Goal: Task Accomplishment & Management: Use online tool/utility

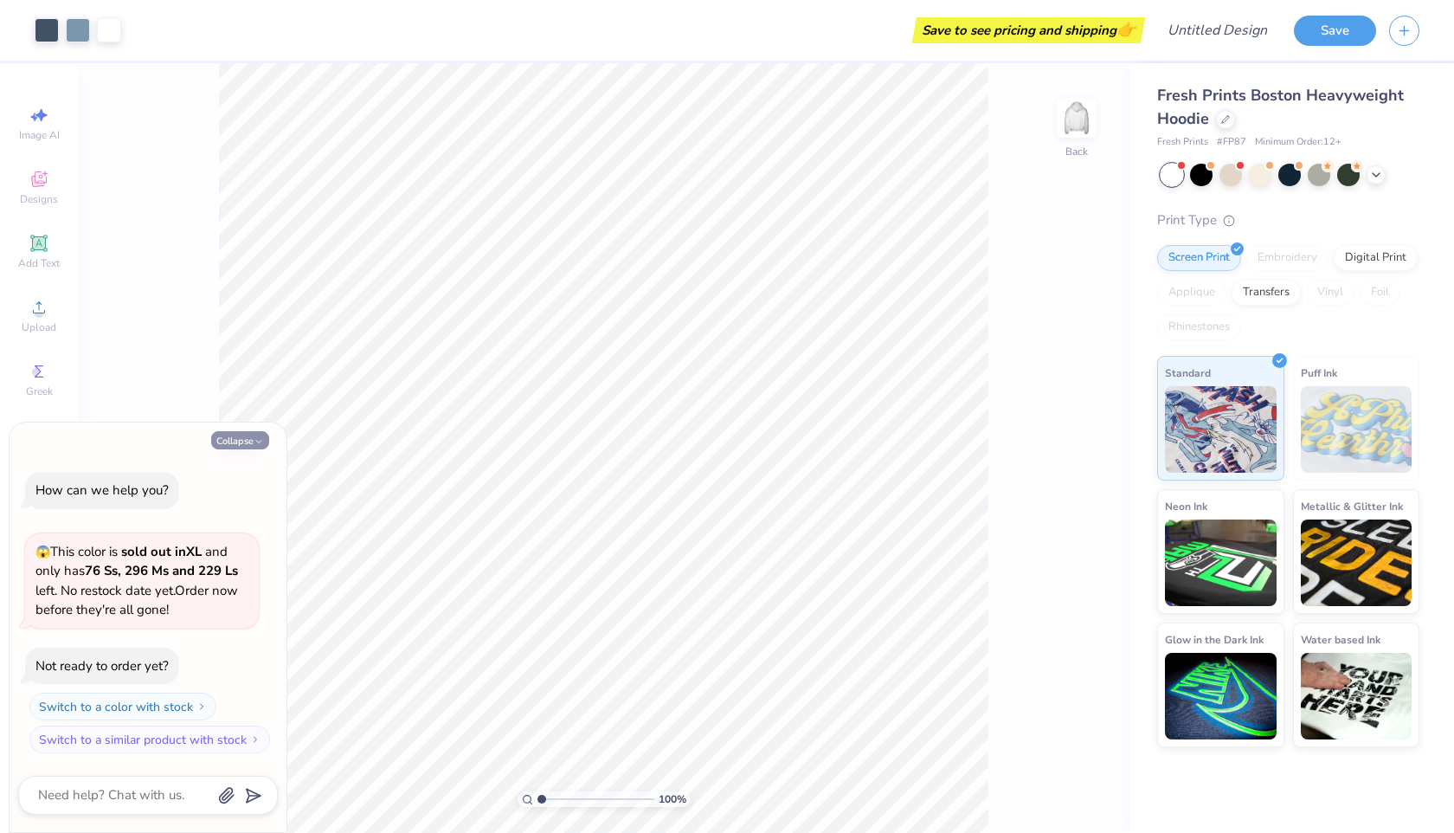
click at [232, 443] on button "Collapse" at bounding box center [240, 440] width 58 height 18
type textarea "x"
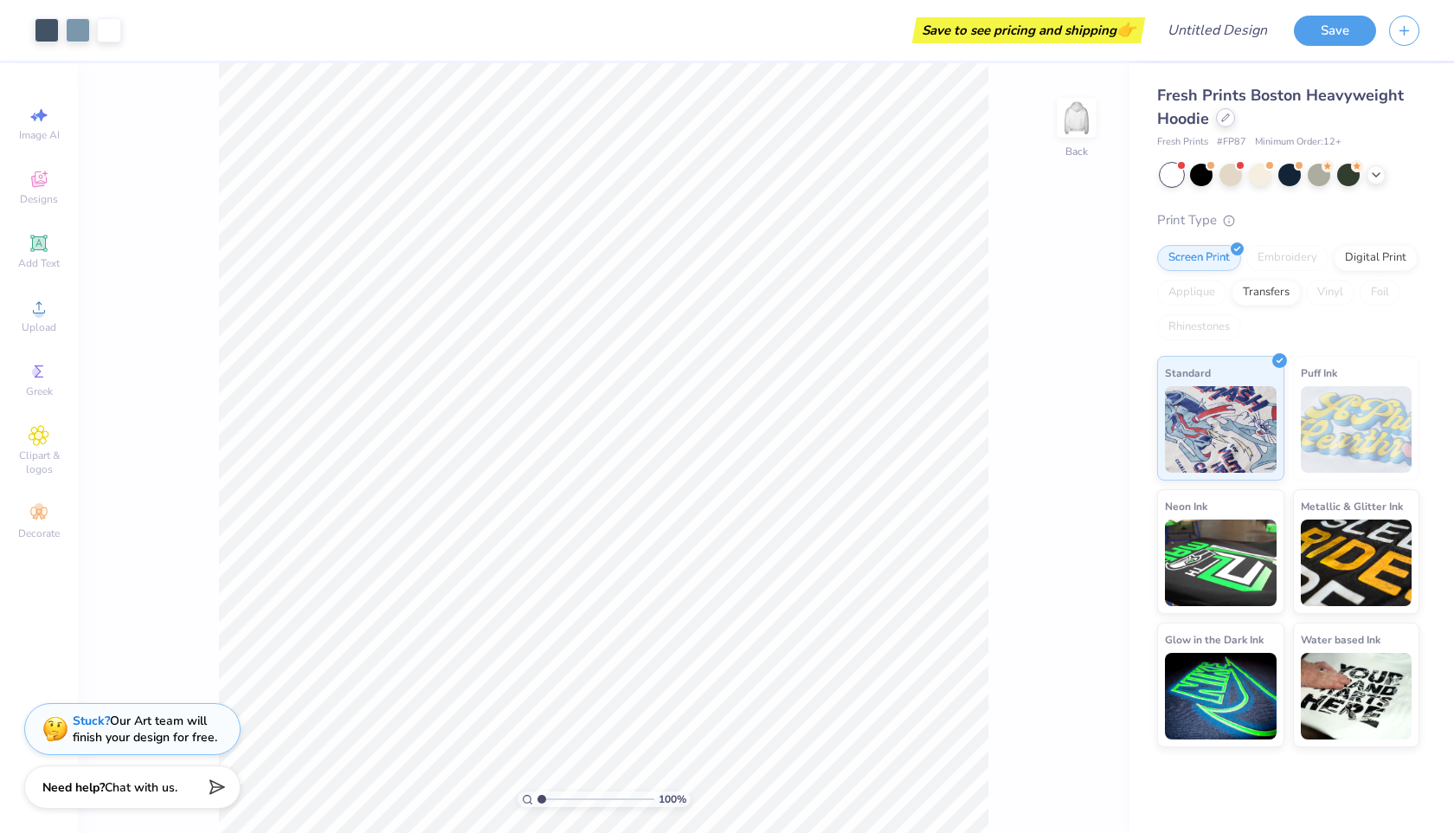
click at [1223, 123] on div at bounding box center [1225, 117] width 19 height 19
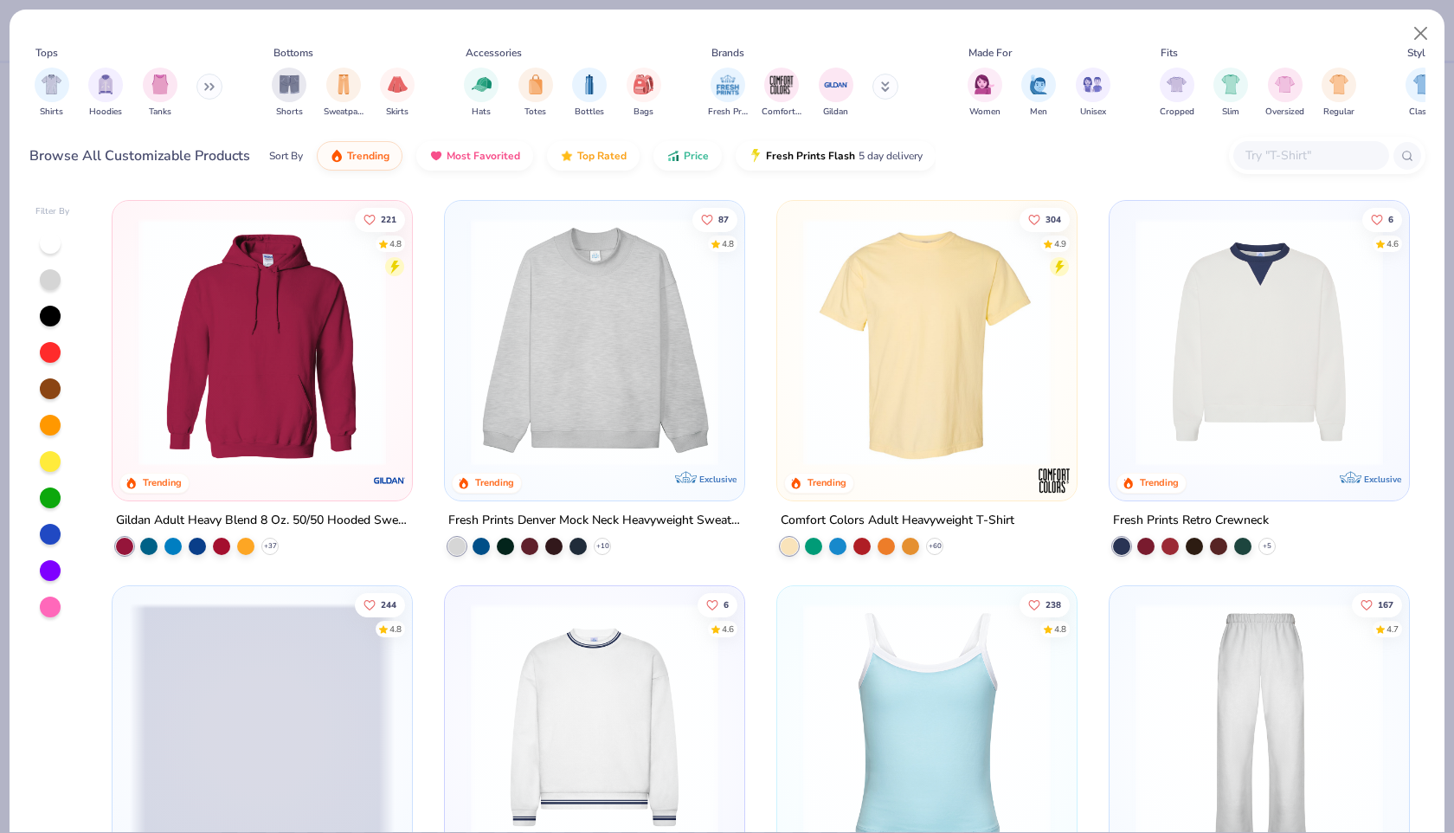
click at [158, 91] on img "filter for Tanks" at bounding box center [160, 84] width 19 height 20
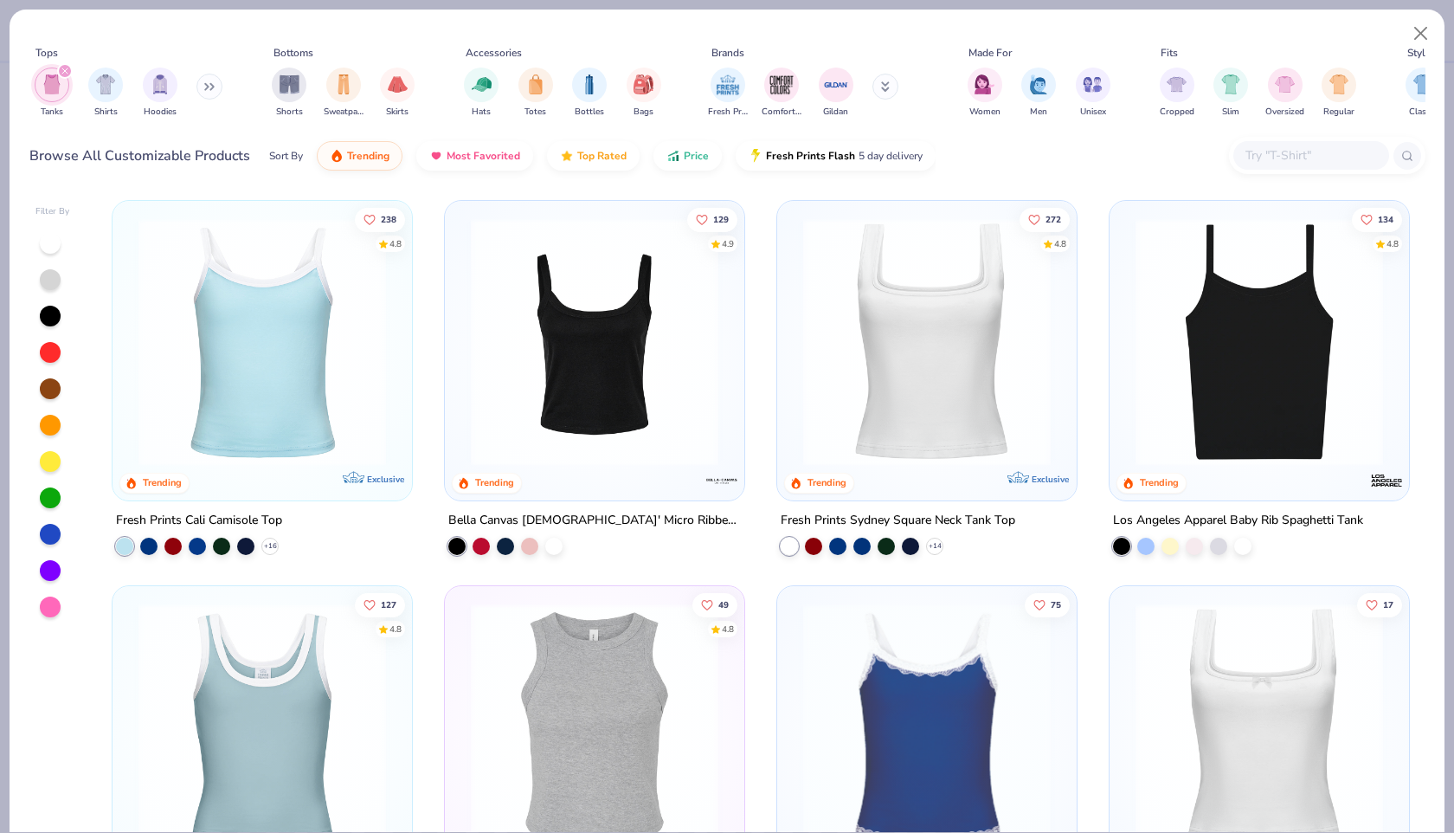
click at [385, 372] on img at bounding box center [262, 342] width 265 height 248
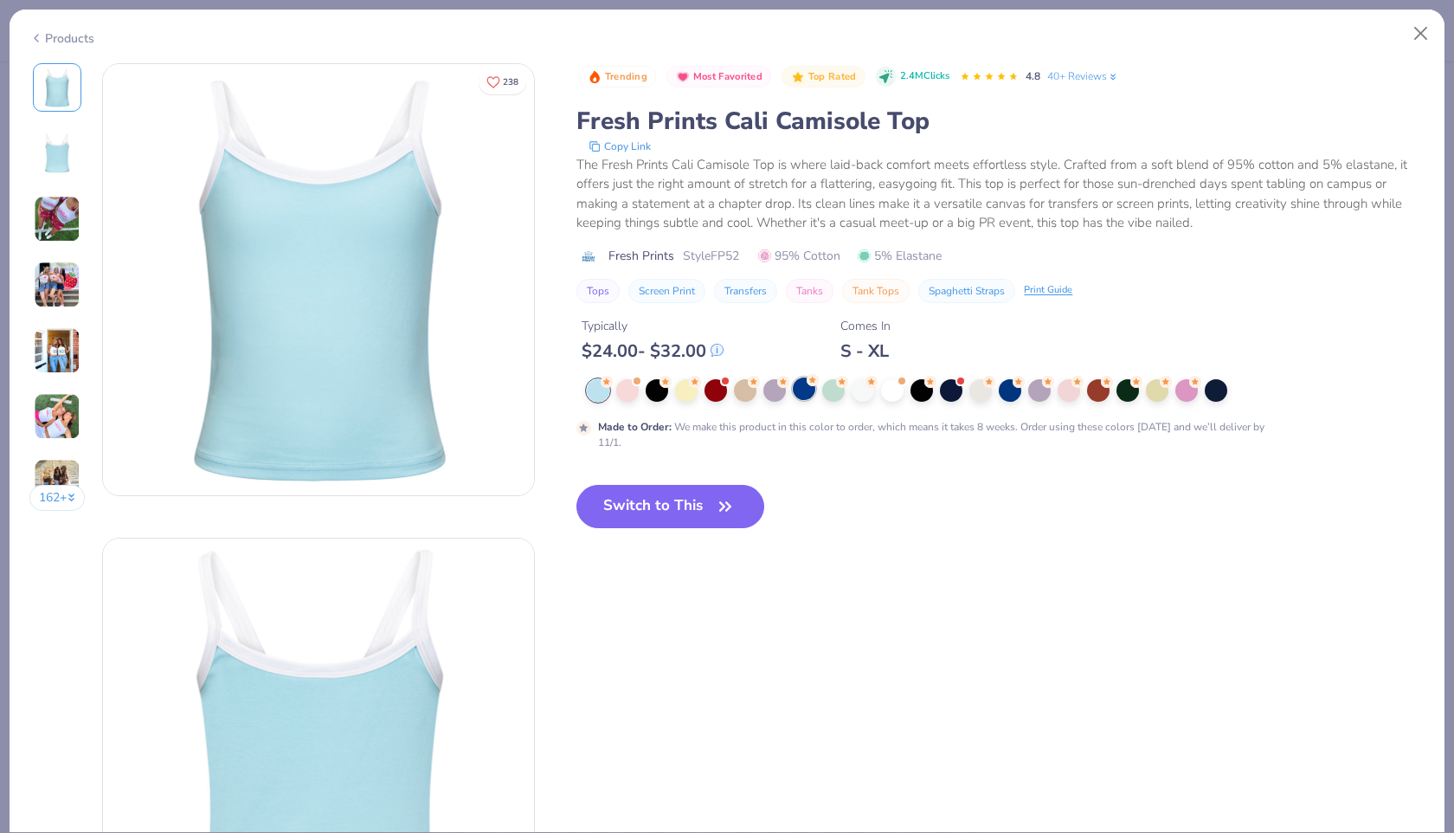
click at [808, 391] on div at bounding box center [804, 388] width 23 height 23
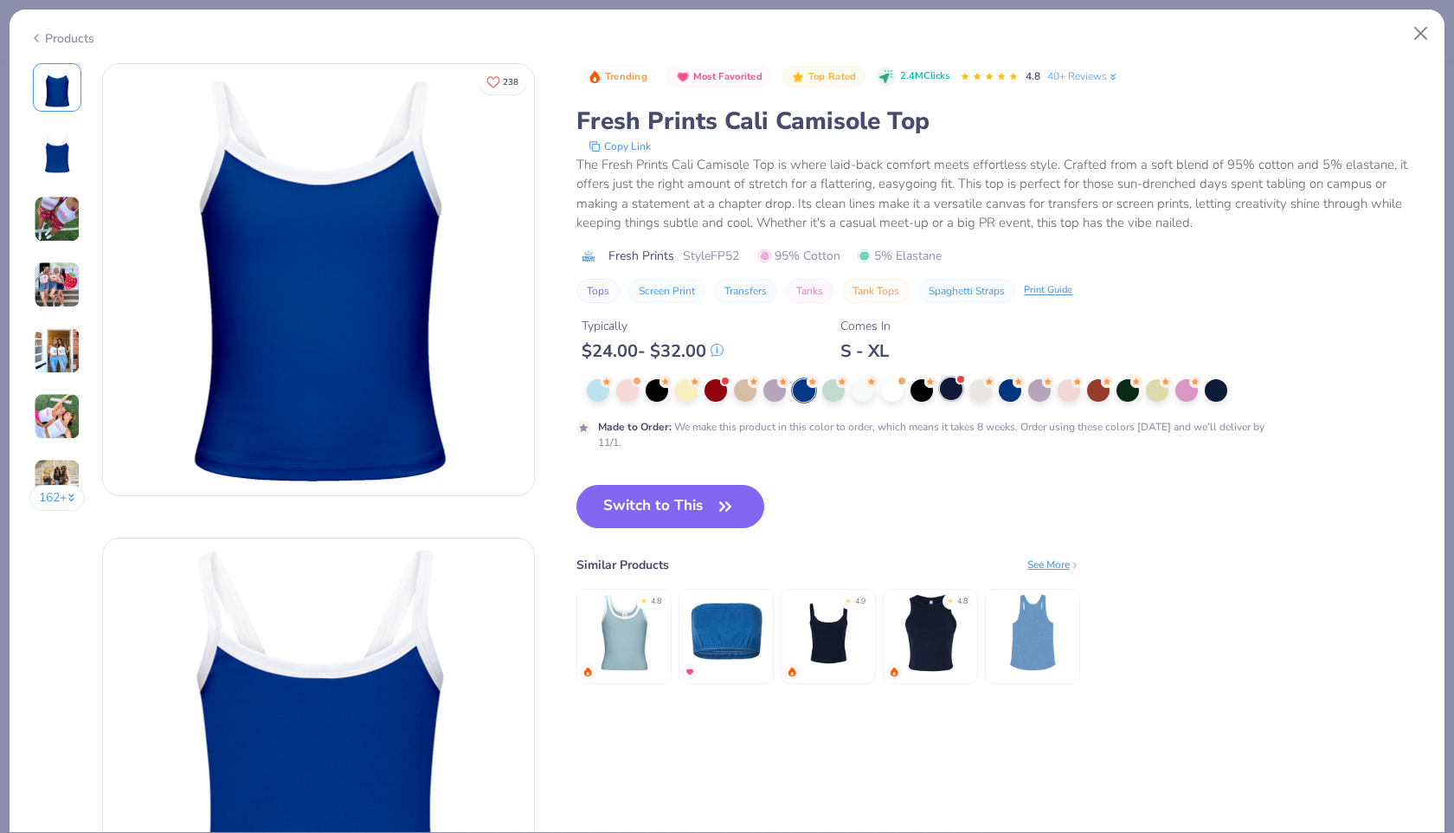
click at [954, 390] on div at bounding box center [951, 388] width 23 height 23
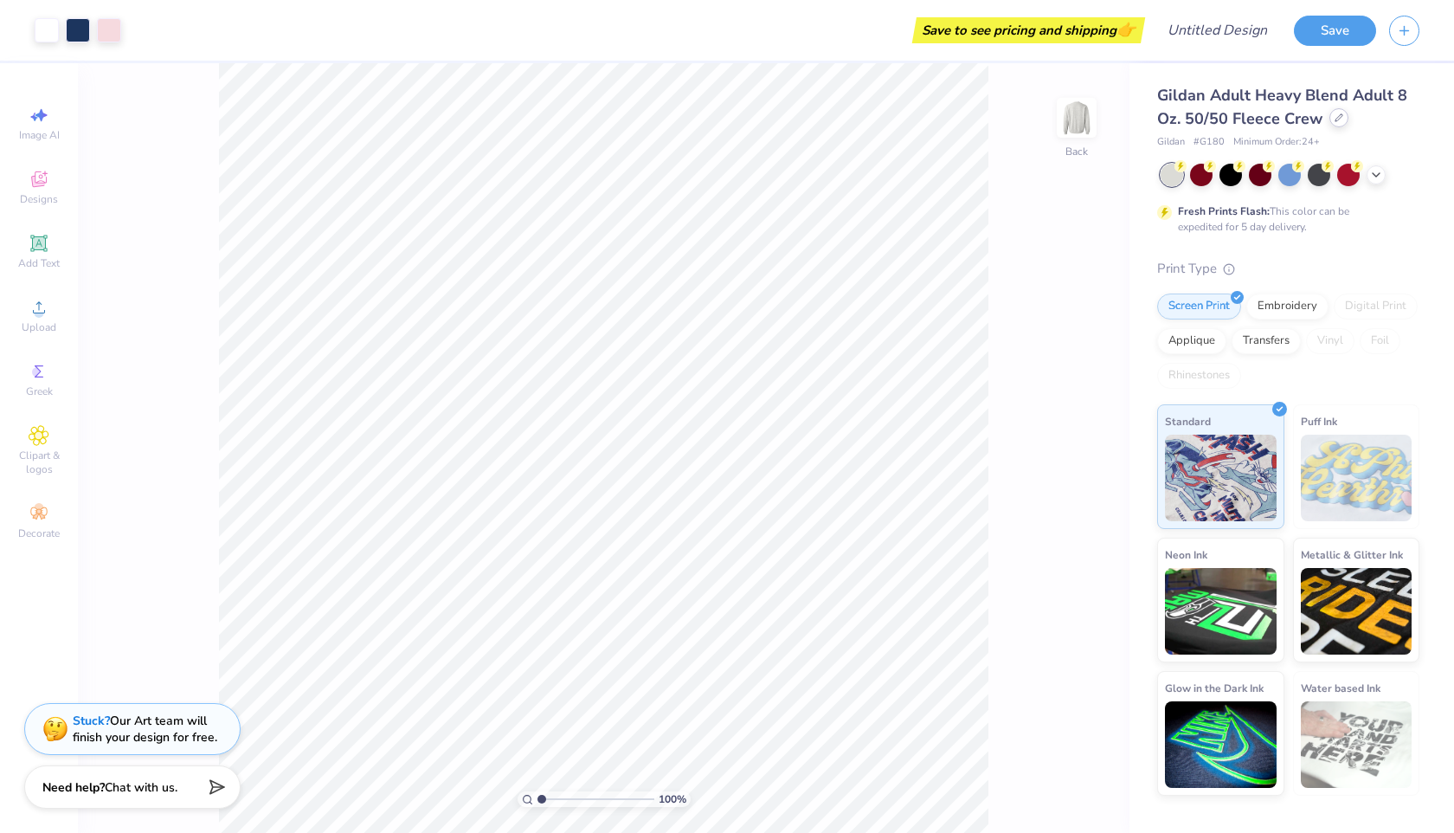
click at [1336, 118] on icon at bounding box center [1339, 117] width 9 height 9
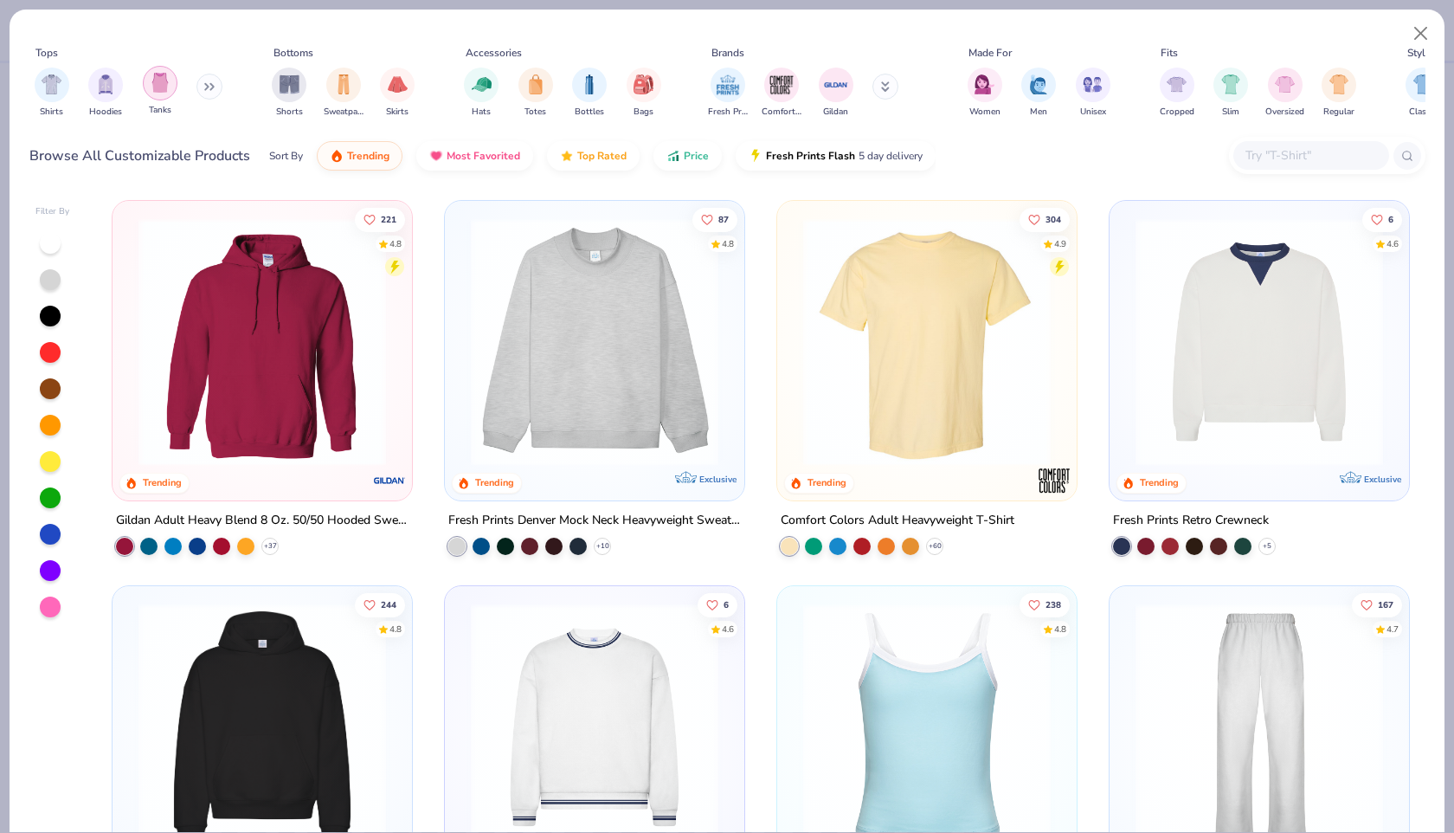
click at [156, 93] on div "filter for Tanks" at bounding box center [160, 83] width 35 height 35
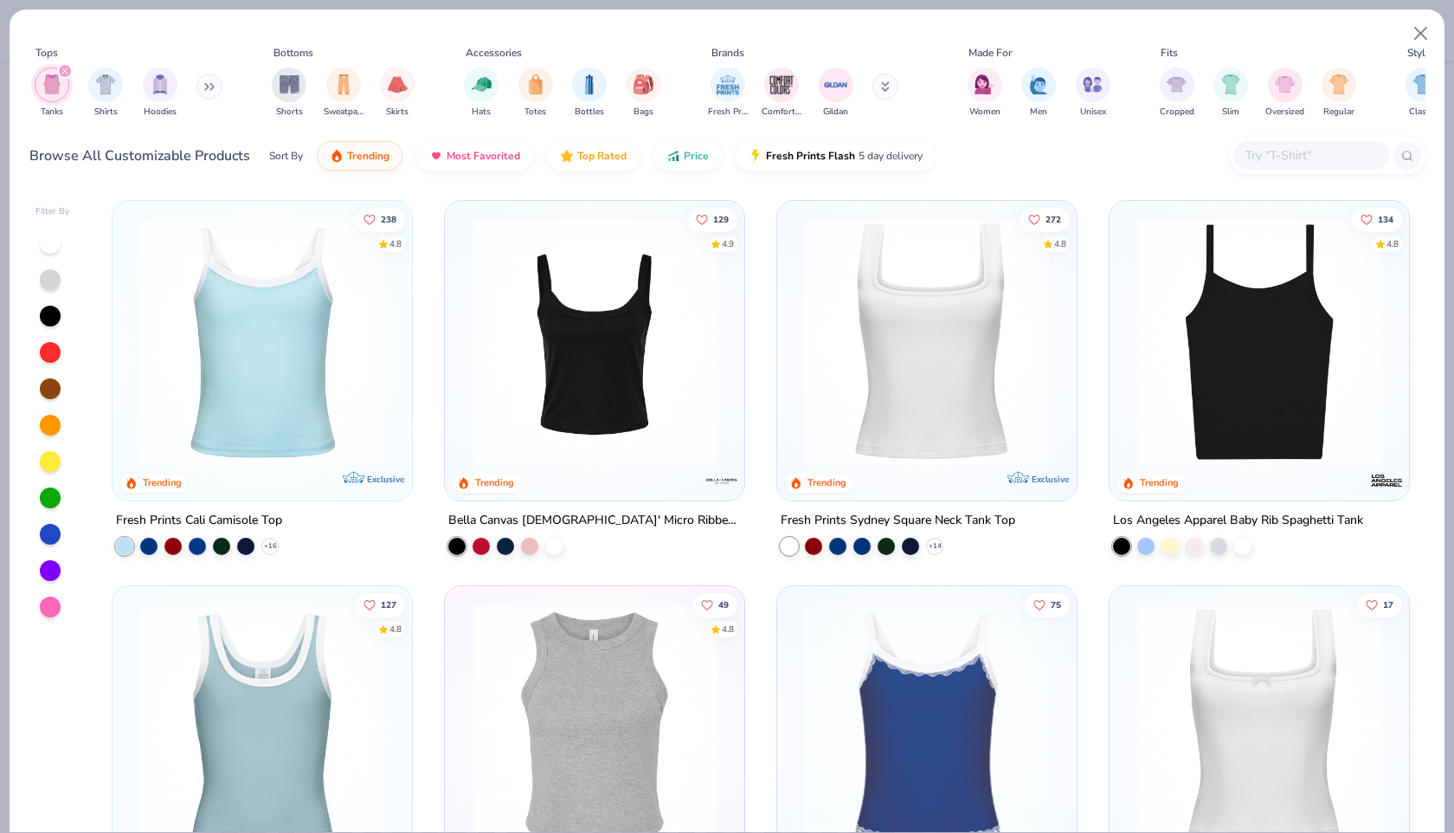
click at [279, 301] on img at bounding box center [262, 342] width 265 height 248
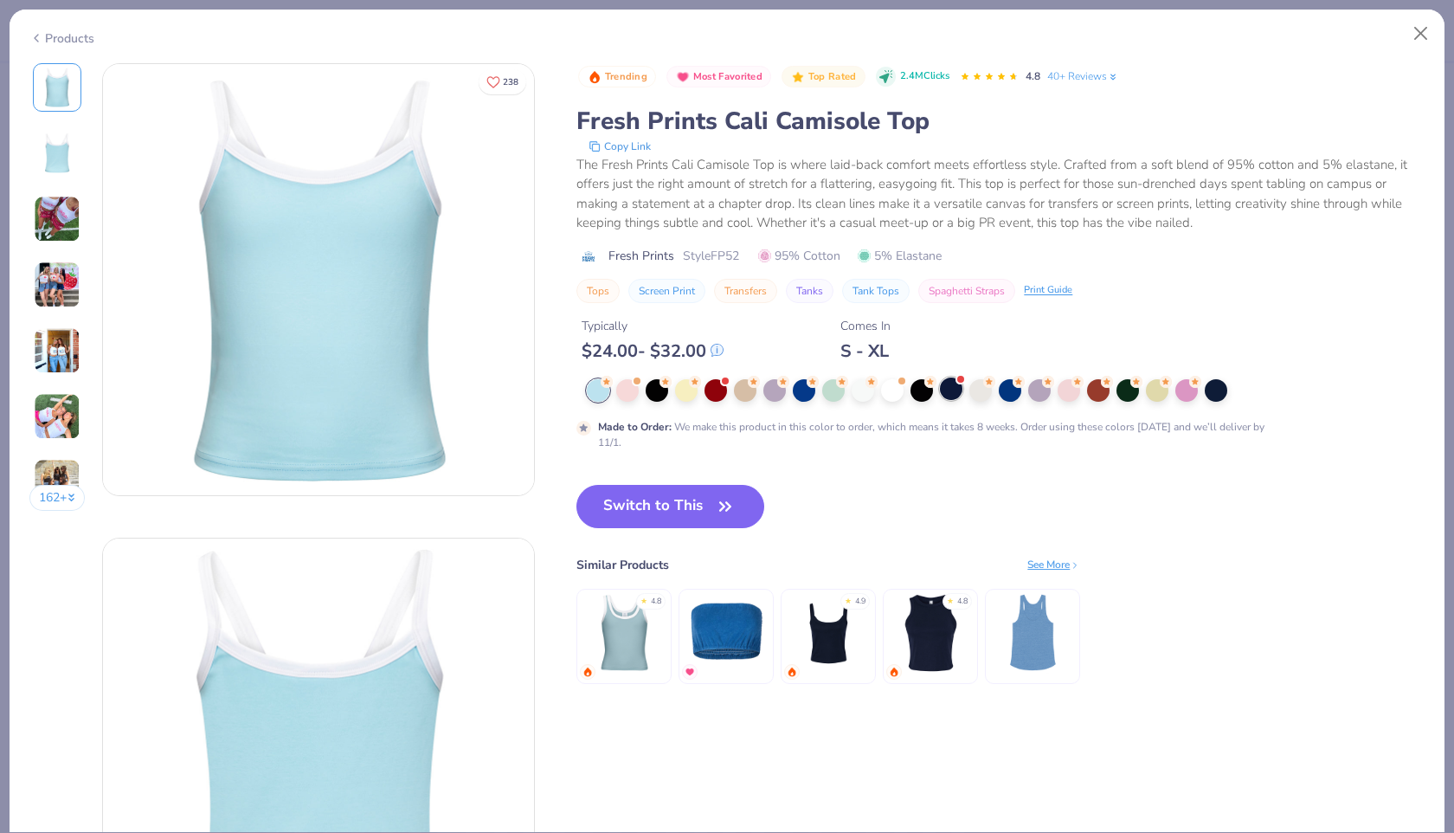
click at [960, 392] on div at bounding box center [951, 388] width 23 height 23
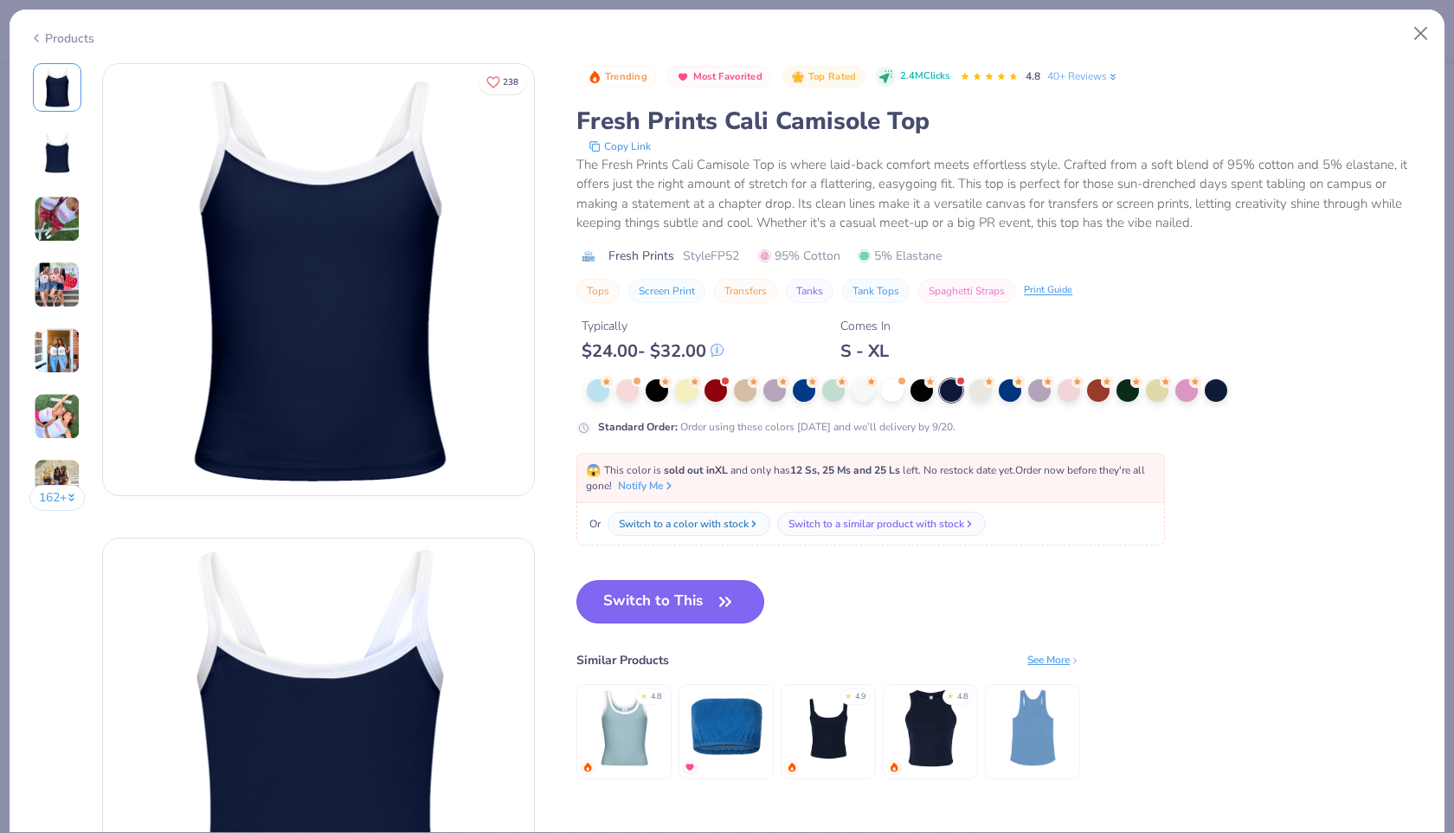
click at [673, 609] on button "Switch to This" at bounding box center [670, 601] width 188 height 43
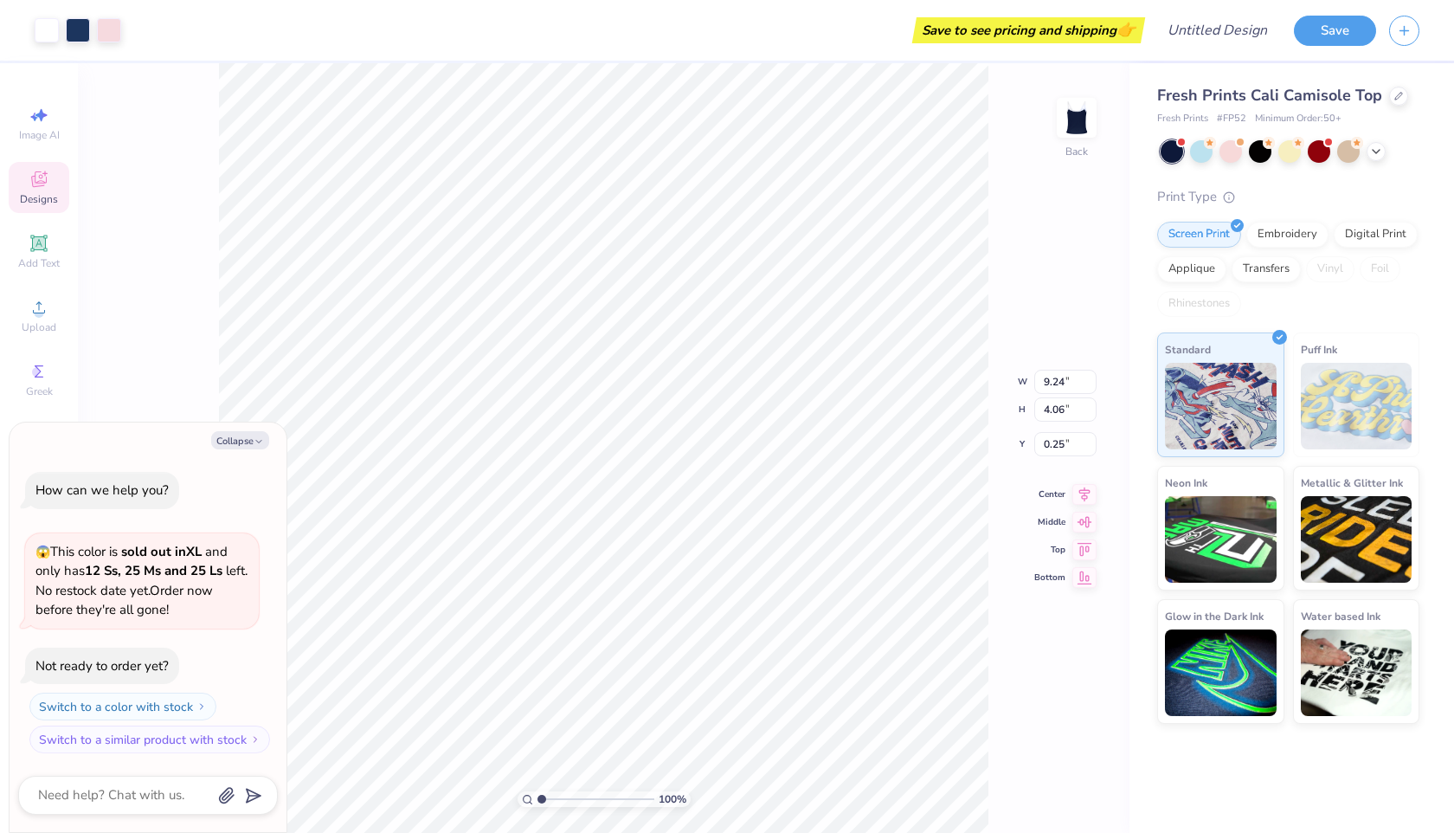
type textarea "x"
type input "7.61"
type input "3.34"
type input "0.96"
type textarea "x"
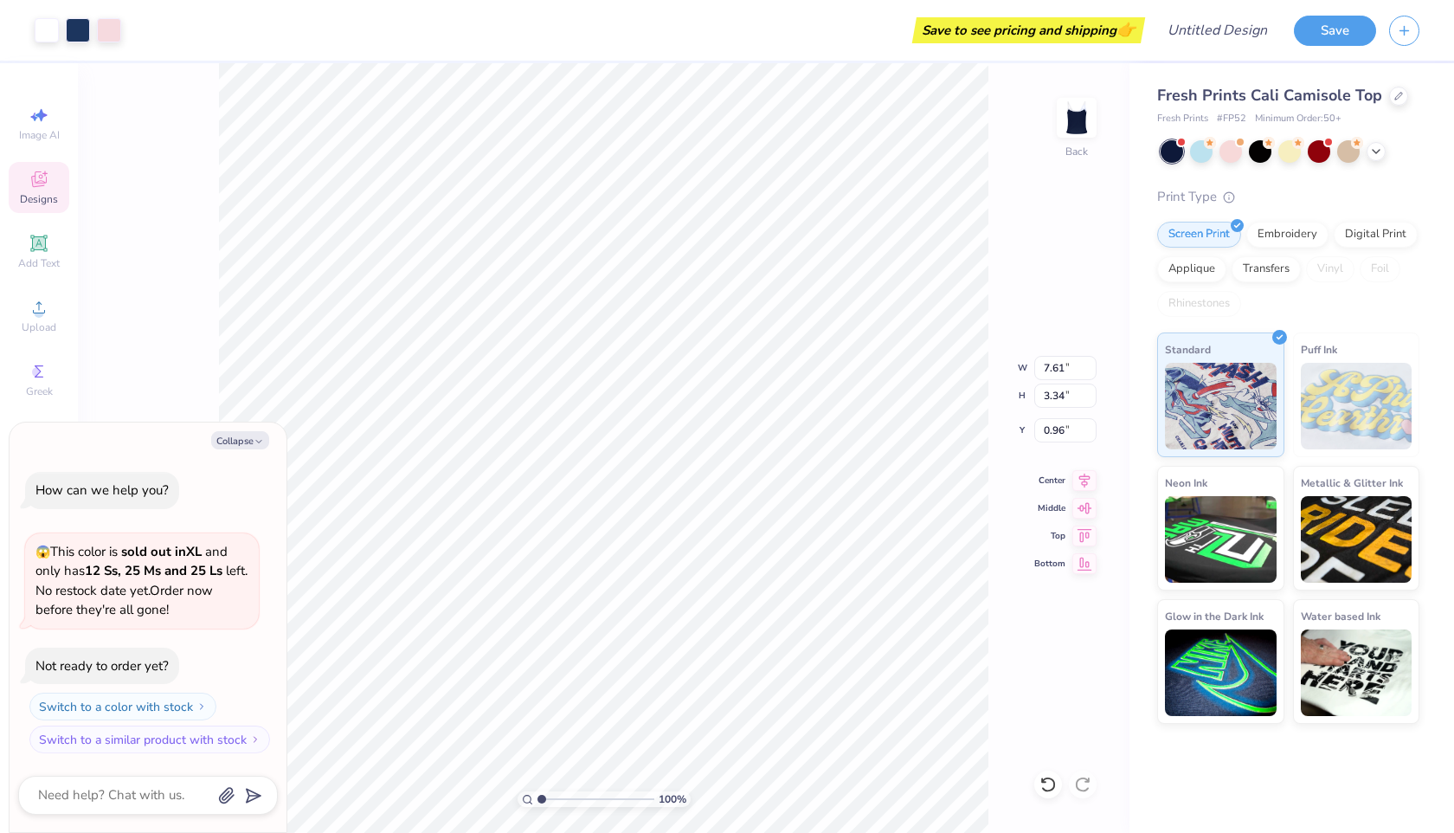
type input "1.18"
type textarea "x"
type input "6.07"
type input "2.66"
type input "1.86"
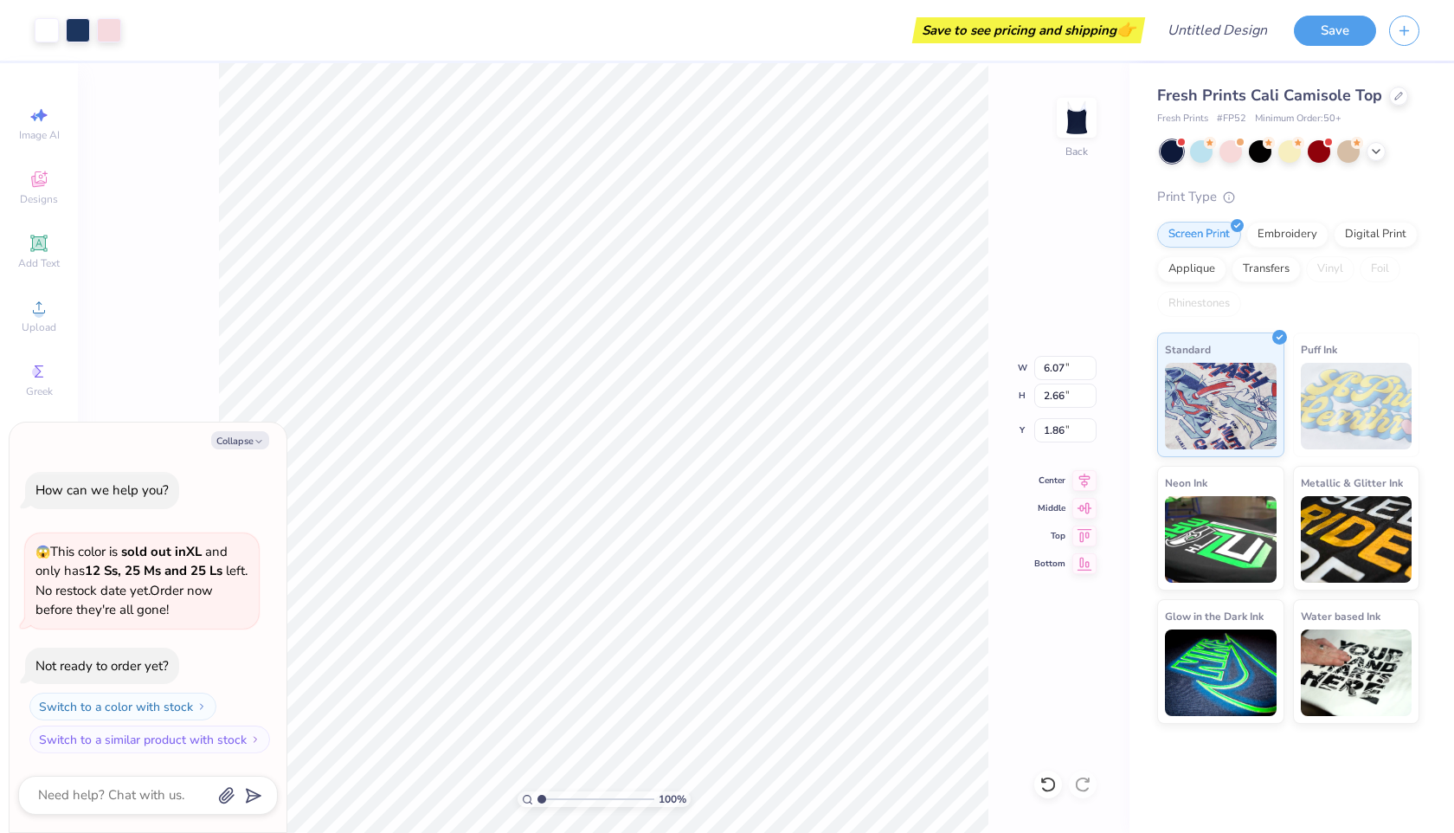
type textarea "x"
type input "4.49"
type input "1.97"
type input "2.56"
click at [959, 380] on div "100 % Back W 4.49 4.49 " H 1.97 1.97 " Y 2.56 2.56 " Center Middle Top Bottom" at bounding box center [604, 448] width 1052 height 770
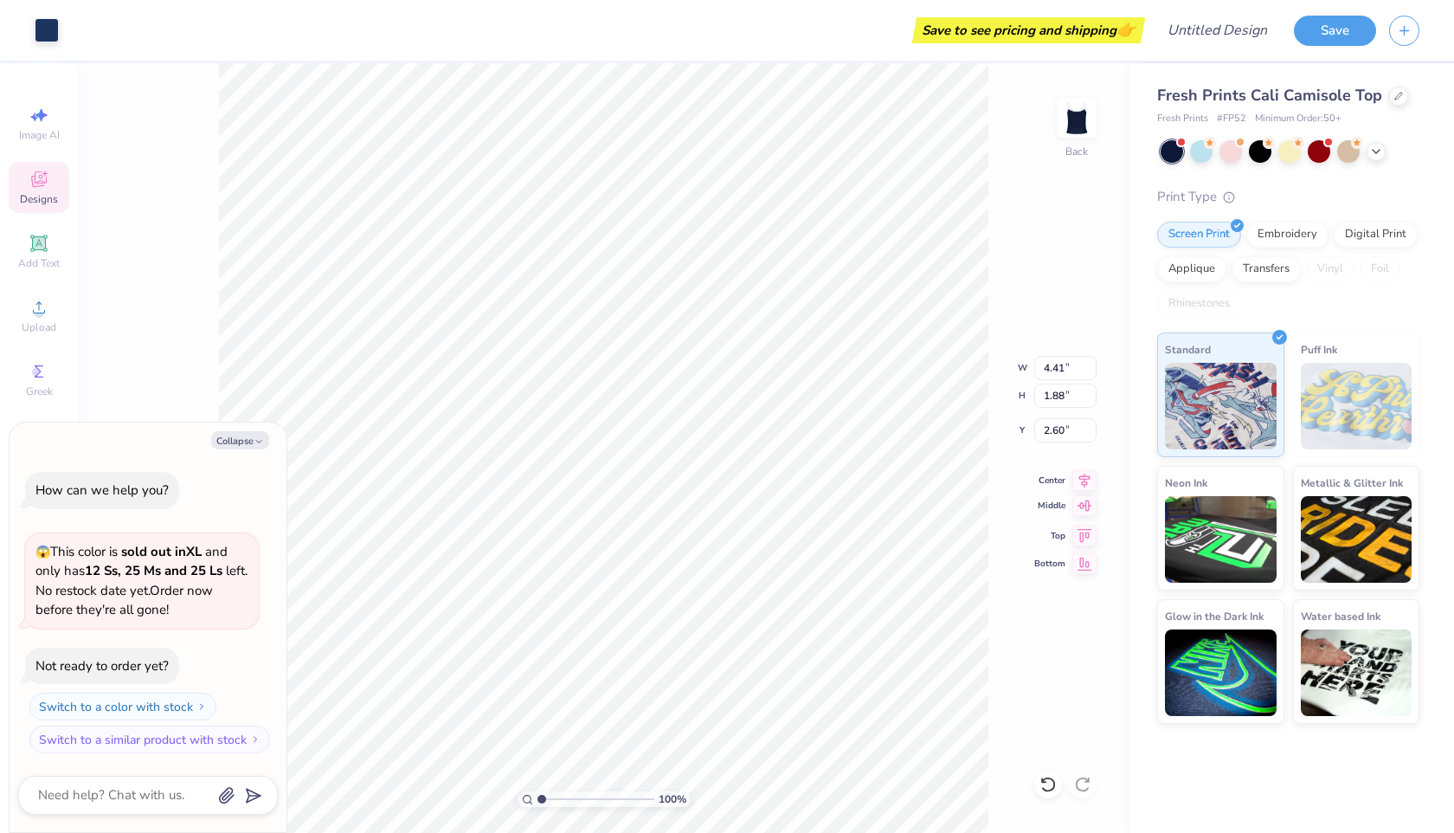
click at [1084, 511] on icon at bounding box center [1084, 505] width 24 height 21
type textarea "x"
type input "6.06"
type textarea "x"
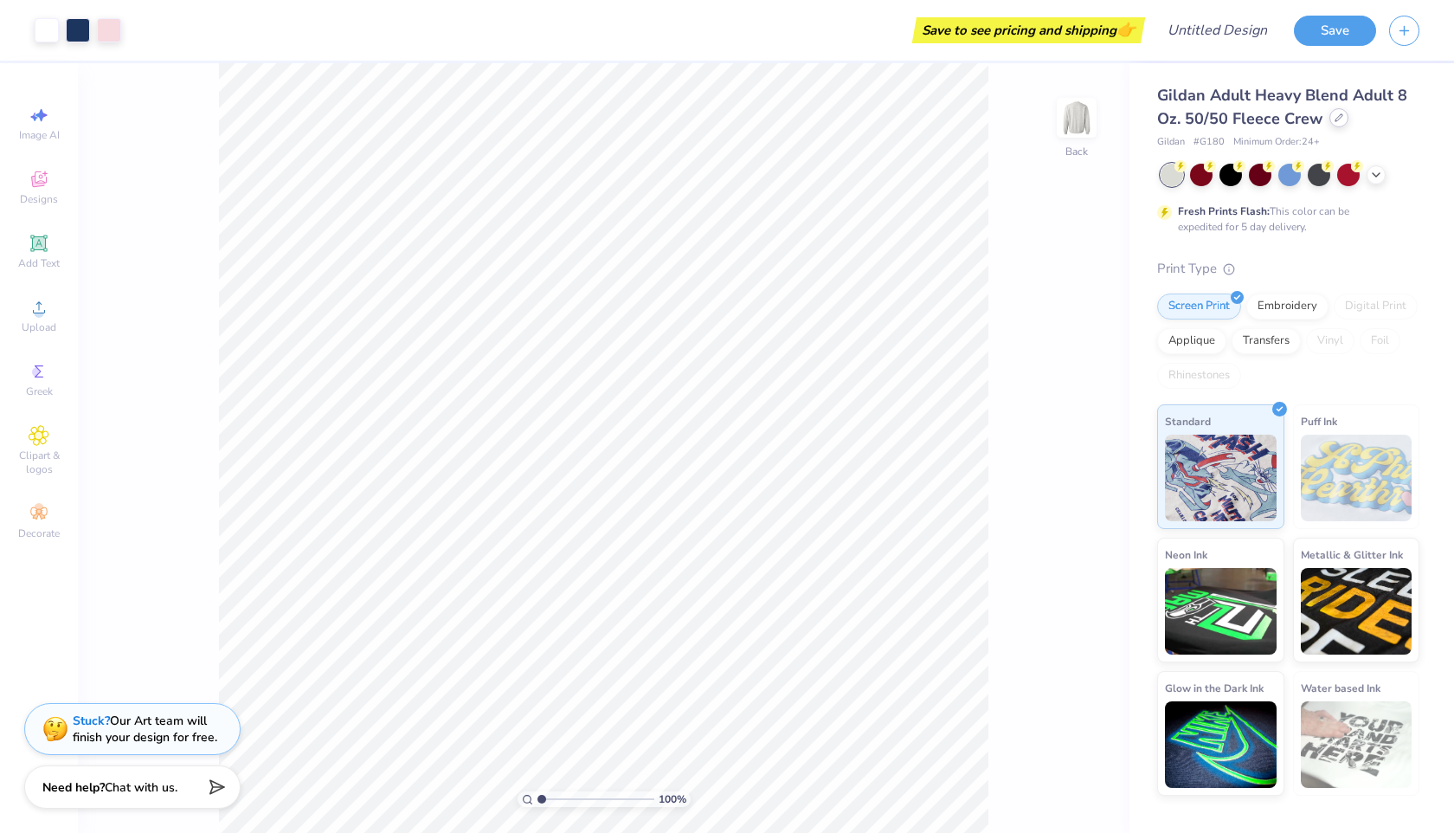
click at [1335, 119] on icon at bounding box center [1339, 117] width 9 height 9
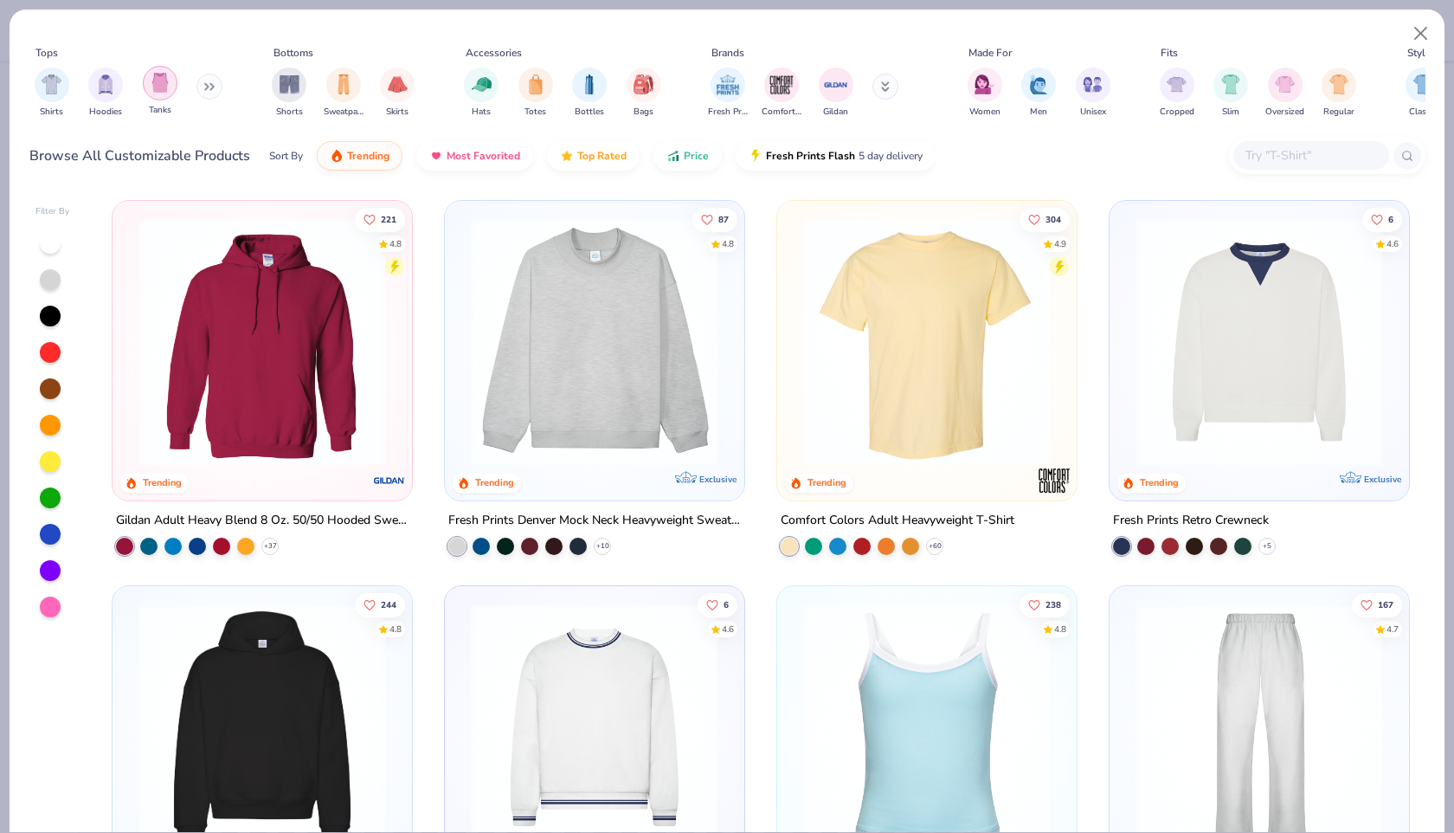
click at [164, 90] on img "filter for Tanks" at bounding box center [160, 83] width 19 height 20
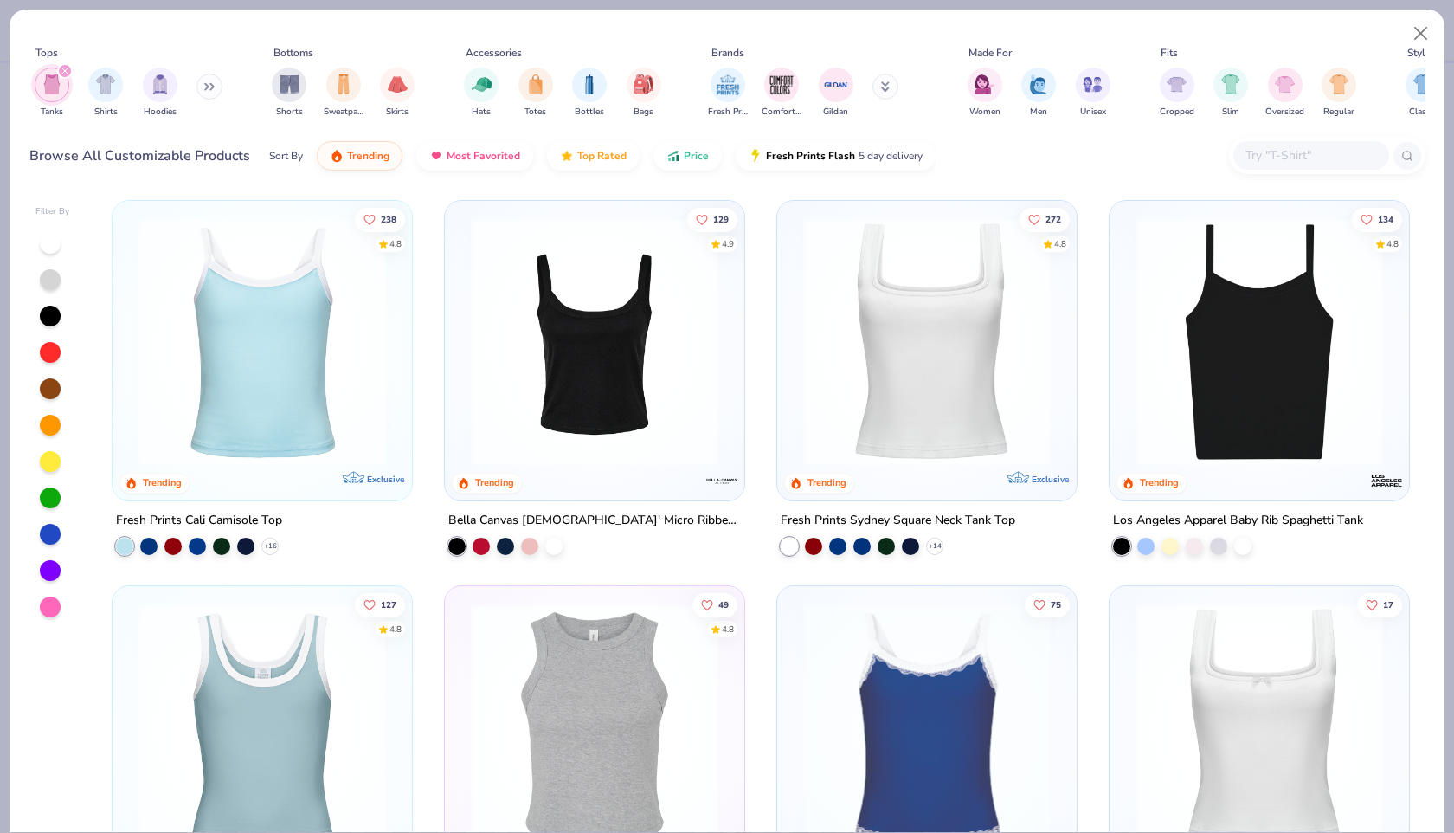
click at [290, 384] on img at bounding box center [262, 342] width 265 height 248
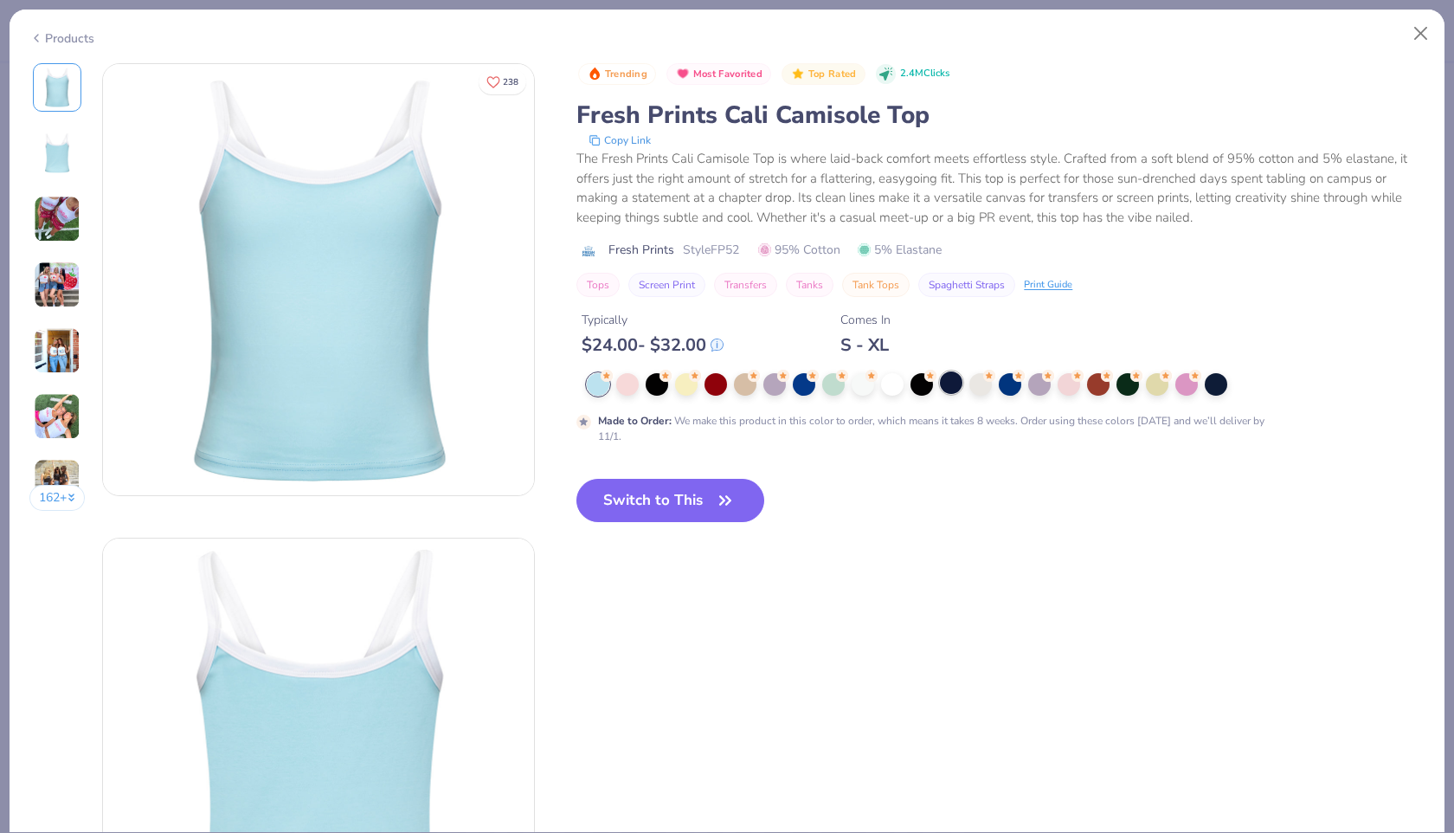
click at [949, 387] on div at bounding box center [951, 382] width 23 height 23
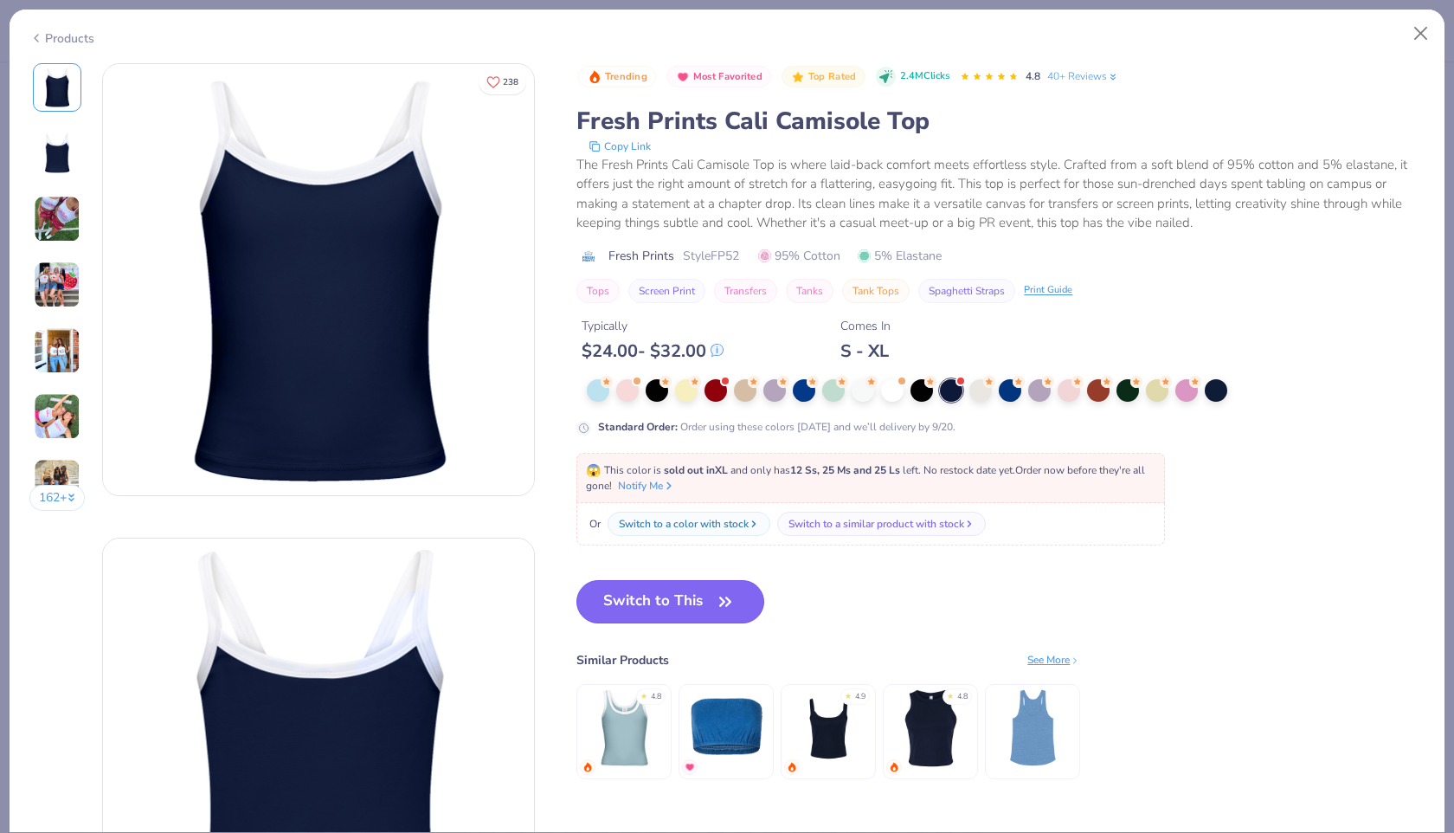
click at [722, 606] on icon "button" at bounding box center [725, 601] width 24 height 24
click at [704, 613] on button "Switch to This" at bounding box center [670, 601] width 188 height 43
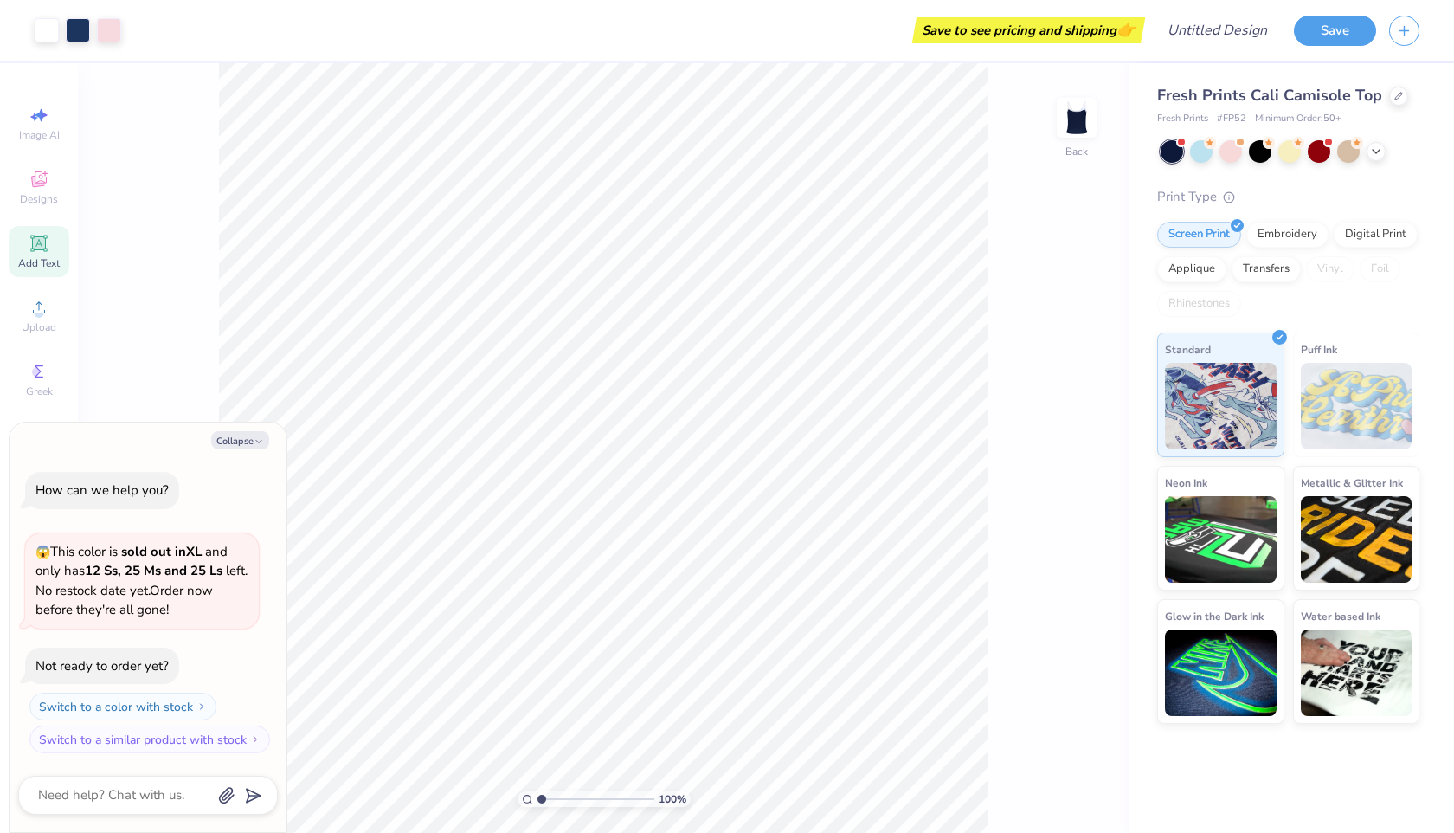
click at [32, 257] on span "Add Text" at bounding box center [39, 263] width 42 height 14
click at [234, 440] on button "Collapse" at bounding box center [240, 440] width 58 height 18
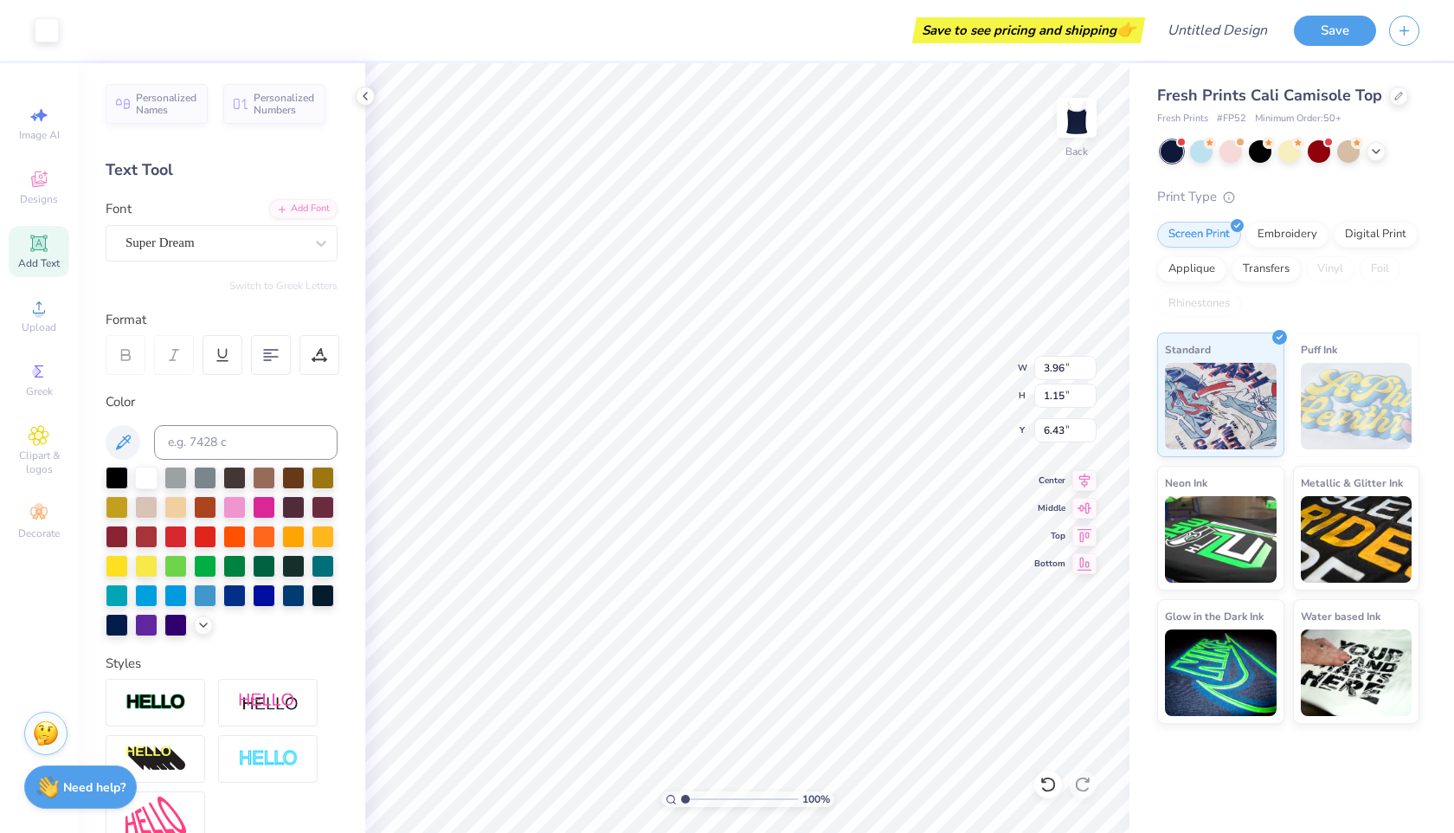
type textarea "x"
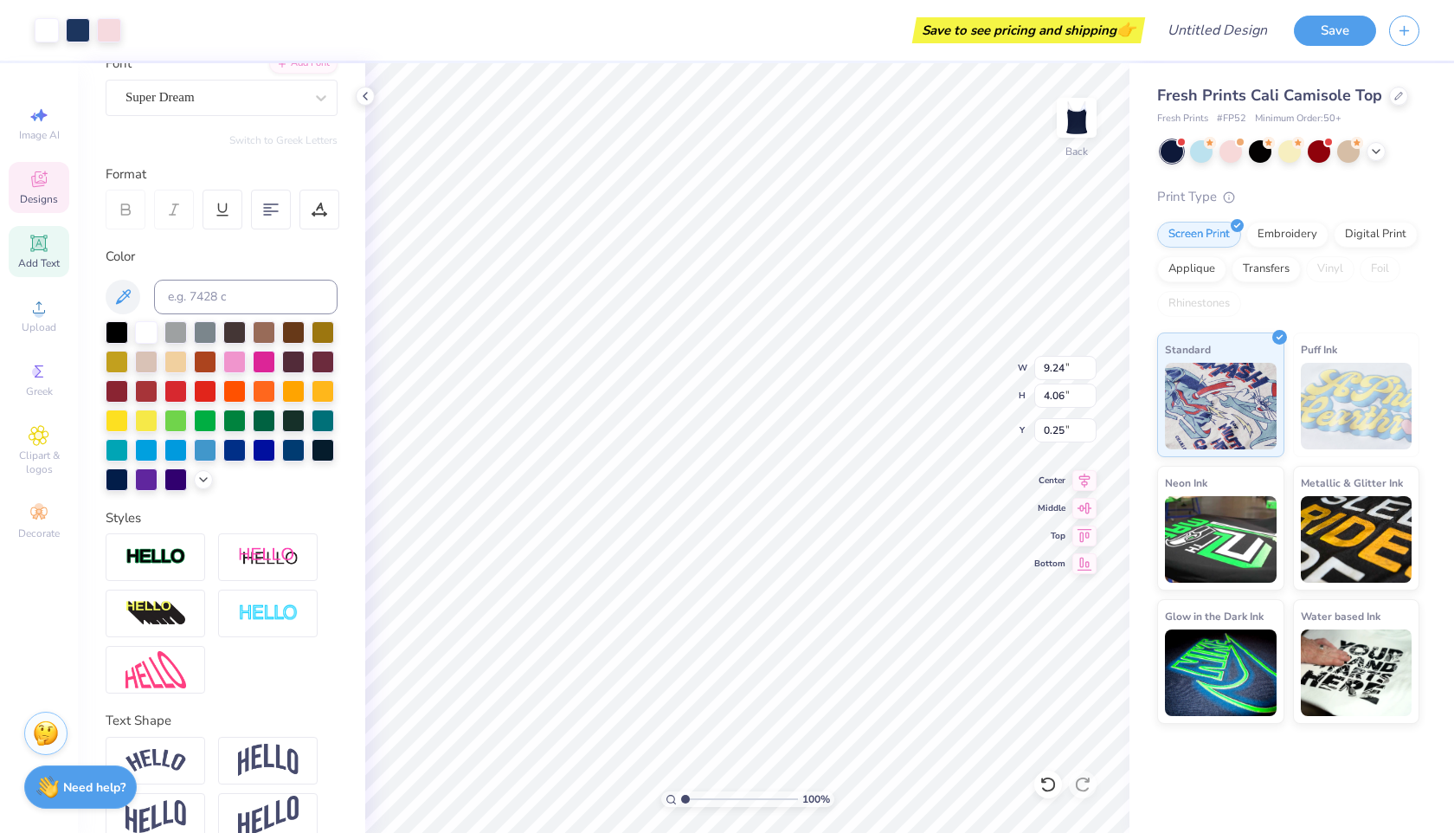
scroll to position [173, 0]
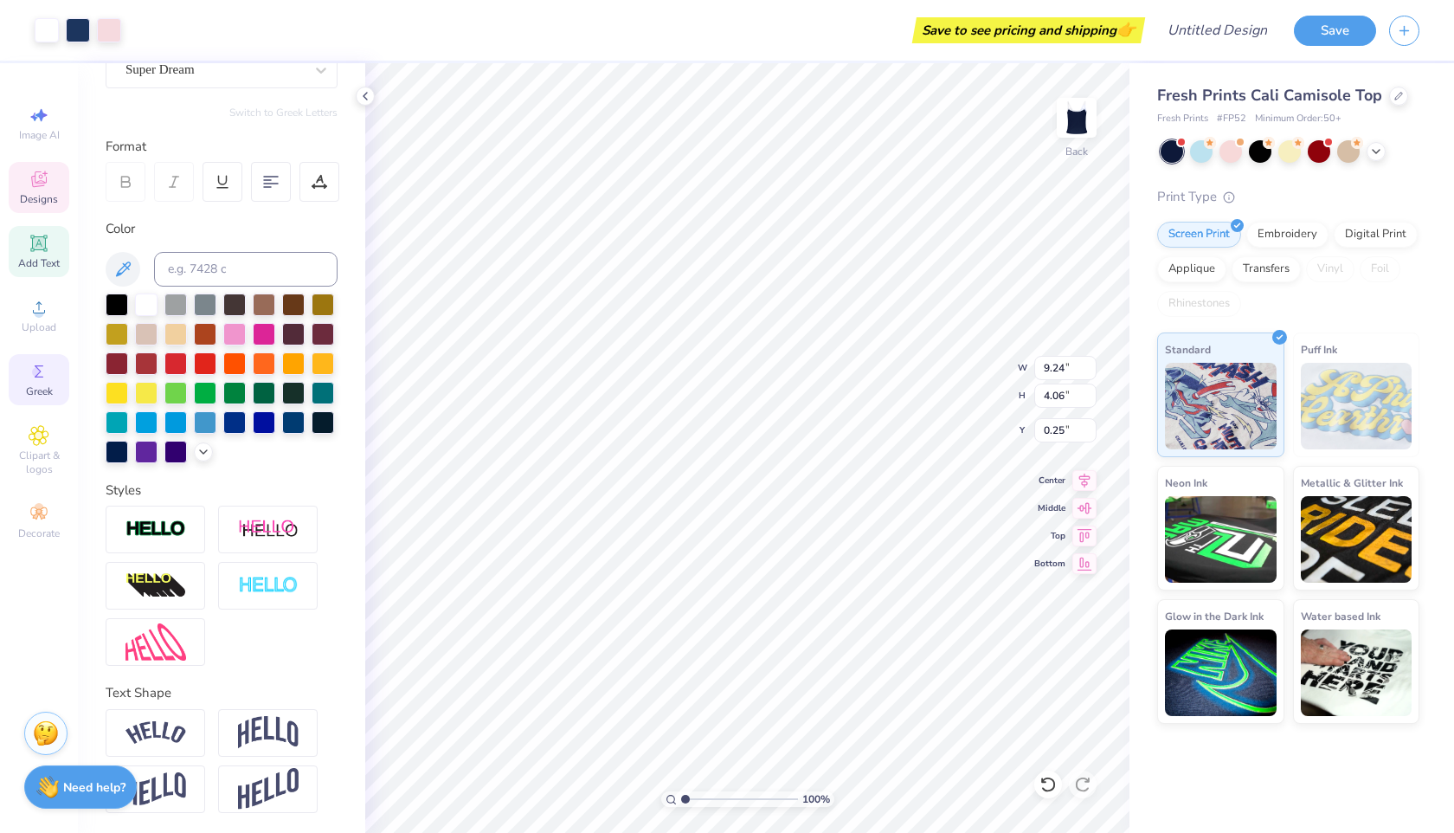
click at [48, 387] on span "Greek" at bounding box center [39, 391] width 27 height 14
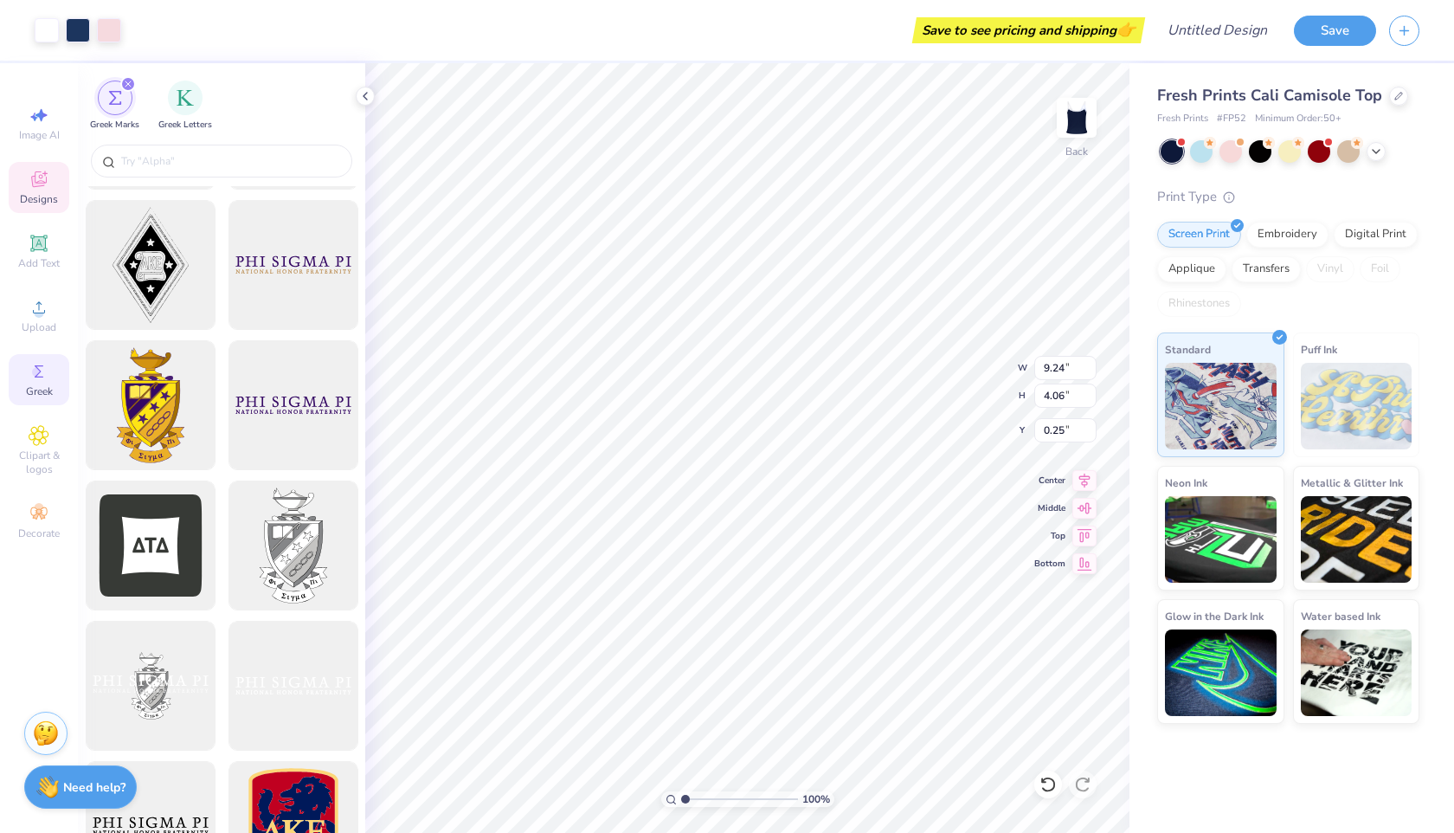
scroll to position [469, 0]
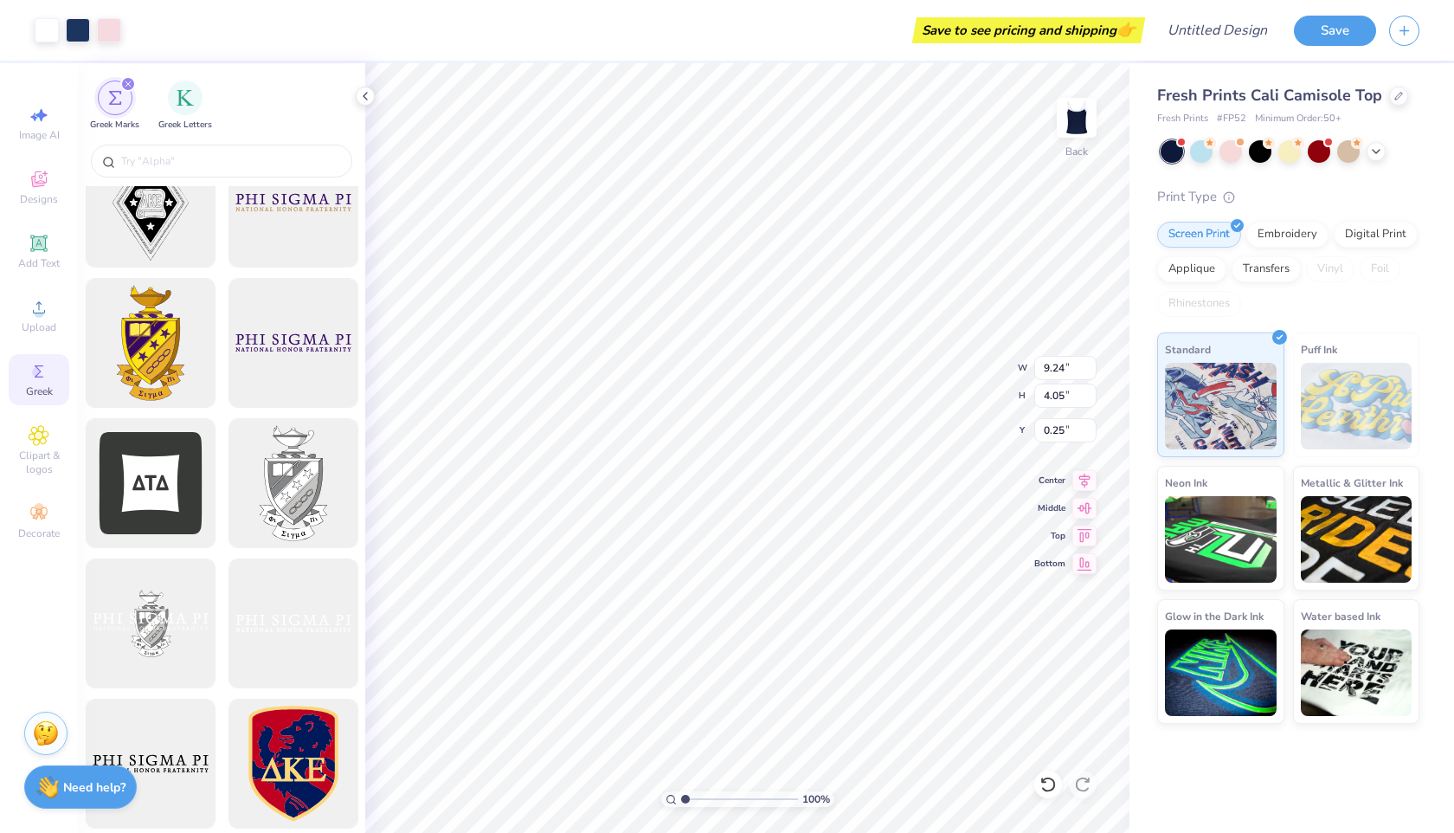
type input "9.24"
type input "4.05"
type input "0.25"
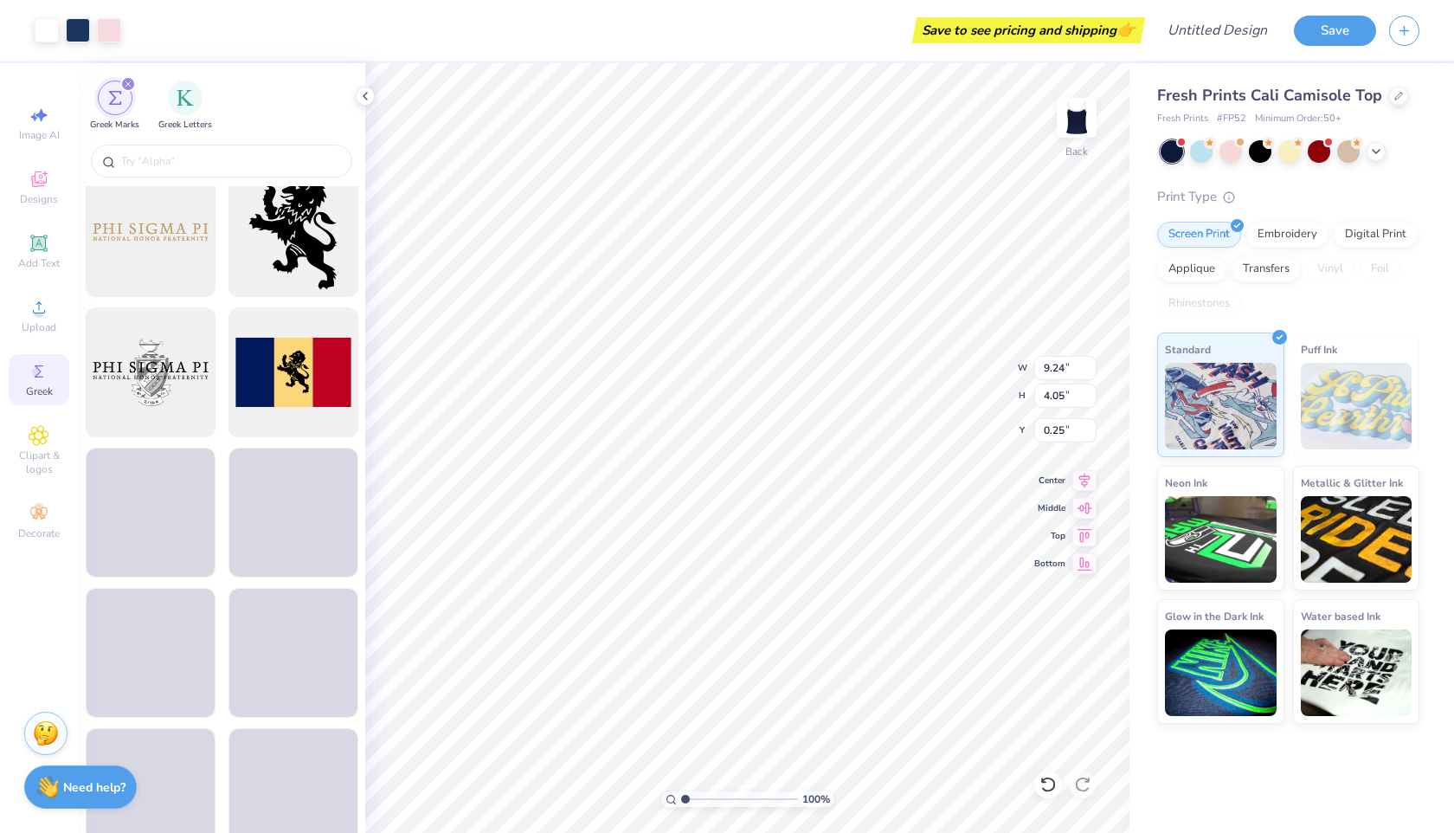
scroll to position [1142, 0]
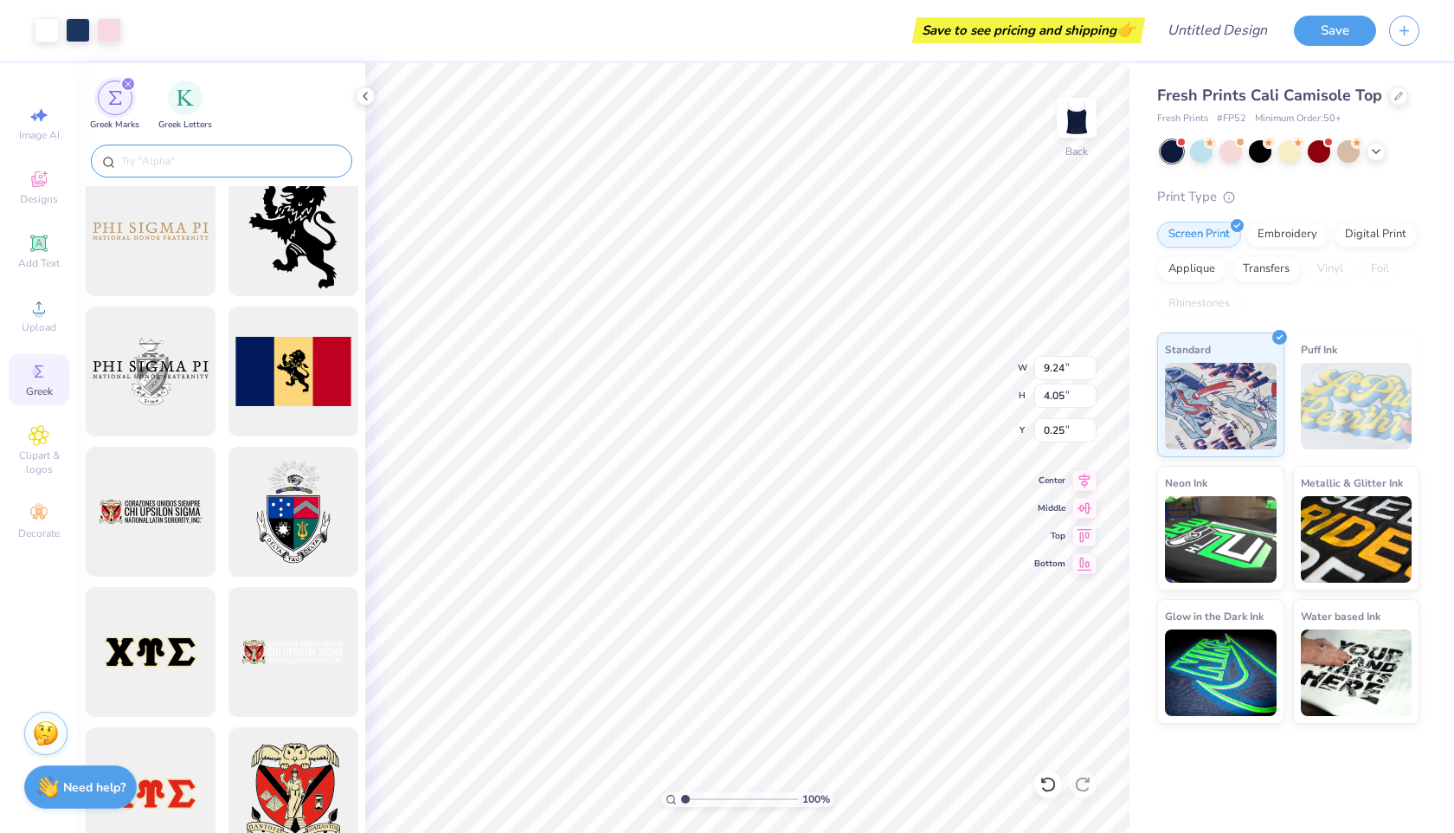
click at [203, 158] on input "text" at bounding box center [230, 160] width 222 height 17
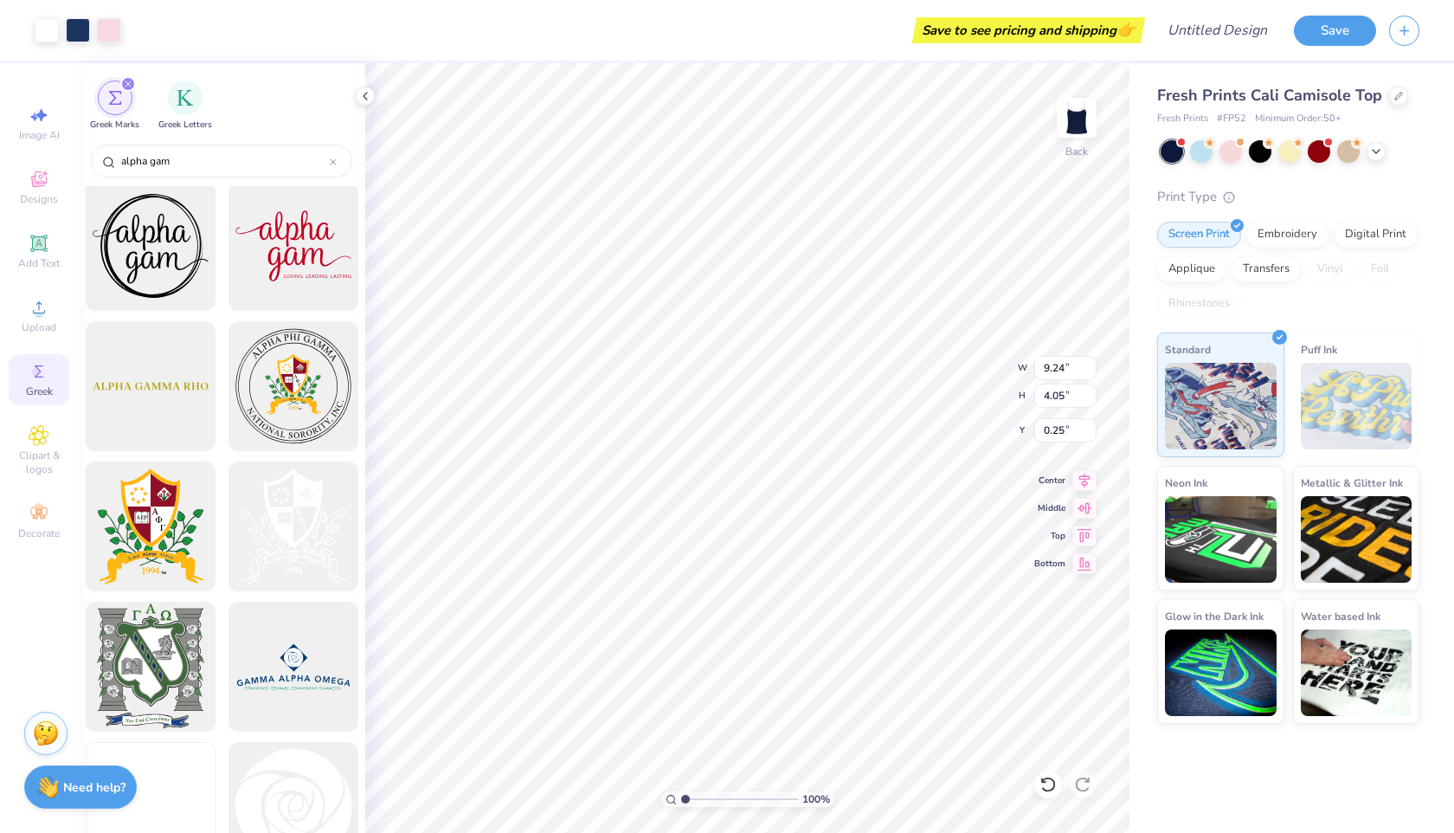
scroll to position [2942, 0]
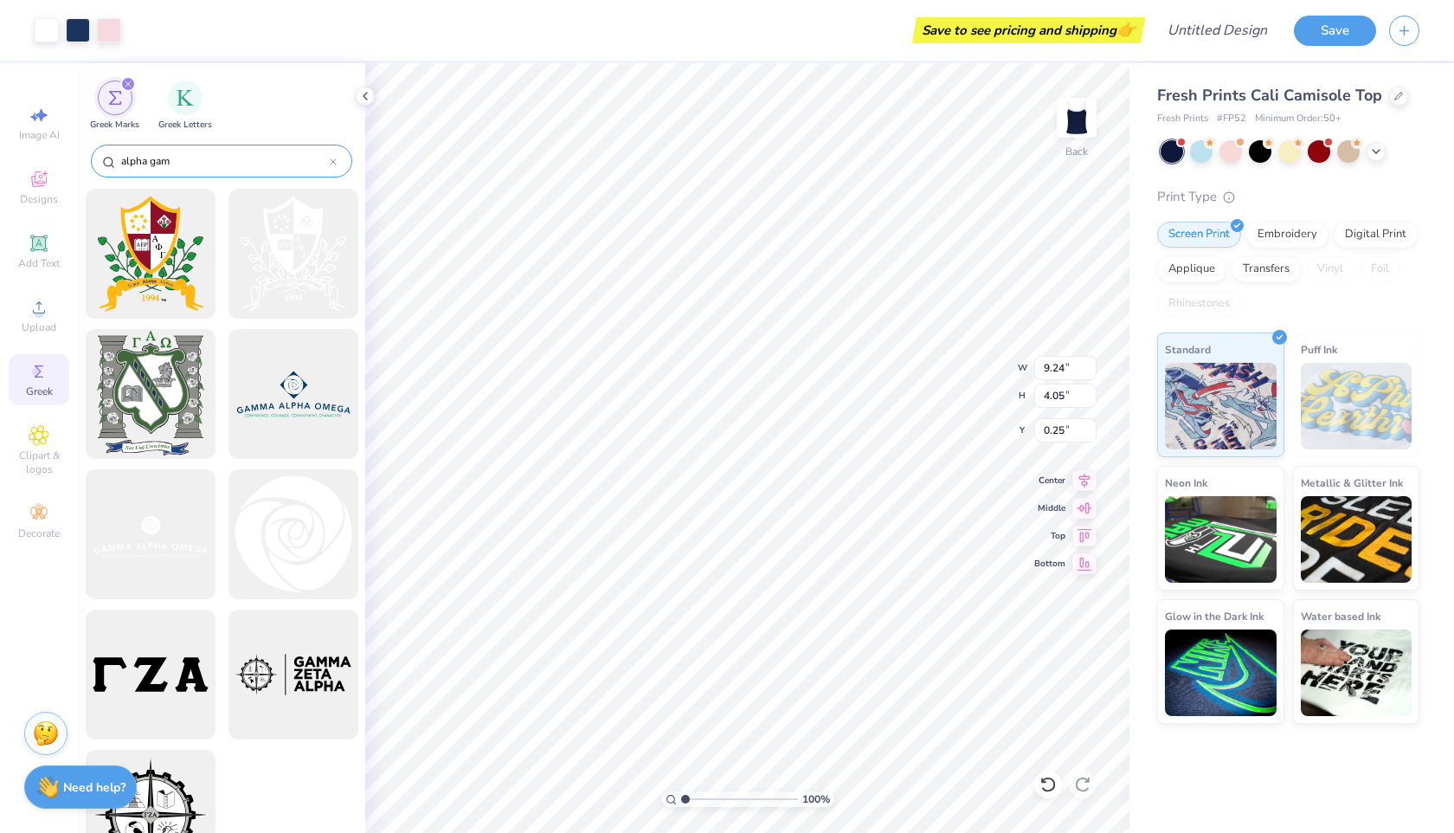
type input "alpha gam"
click at [364, 93] on icon at bounding box center [365, 96] width 14 height 14
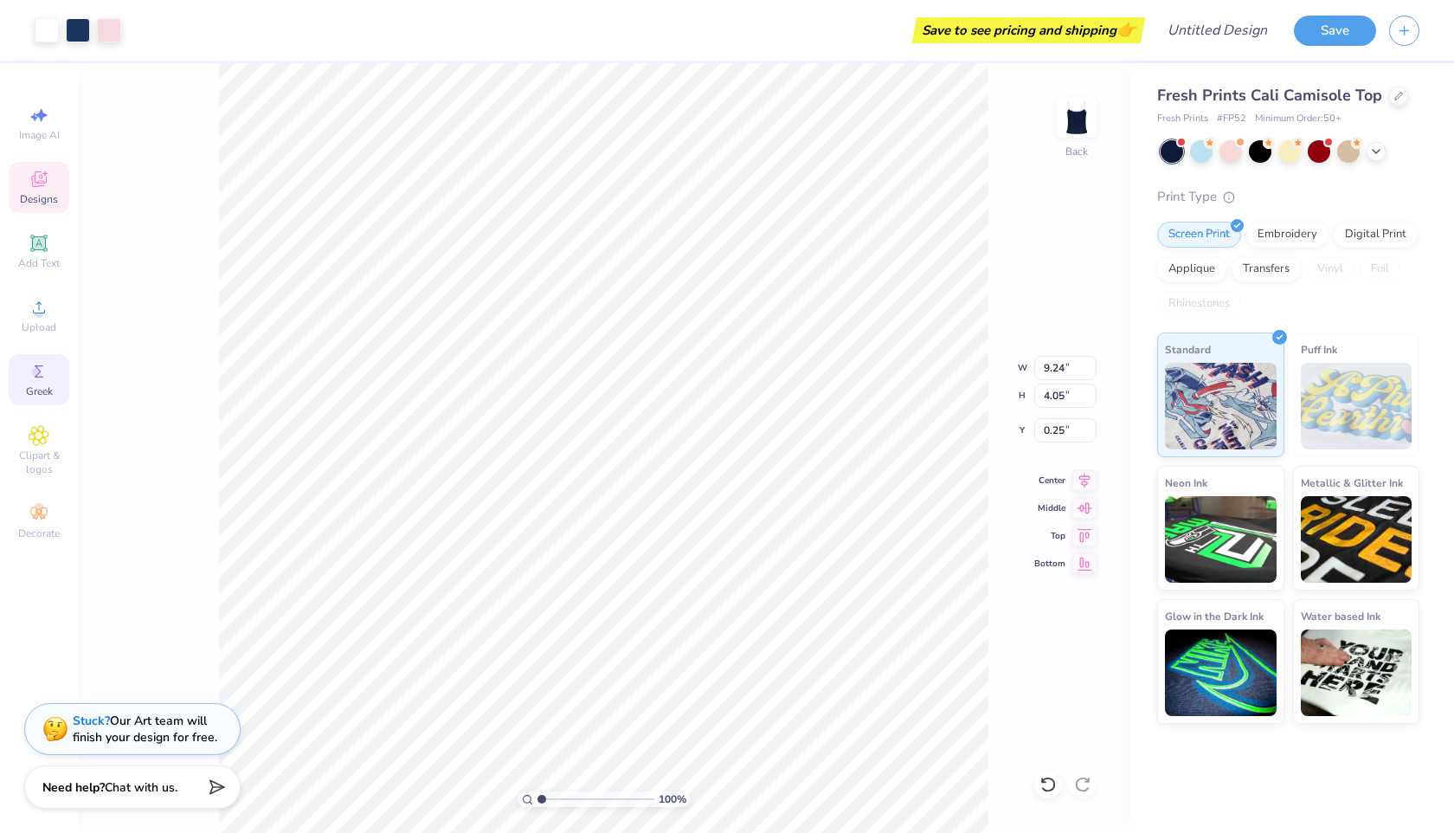
click at [30, 190] on div "Designs" at bounding box center [39, 187] width 61 height 51
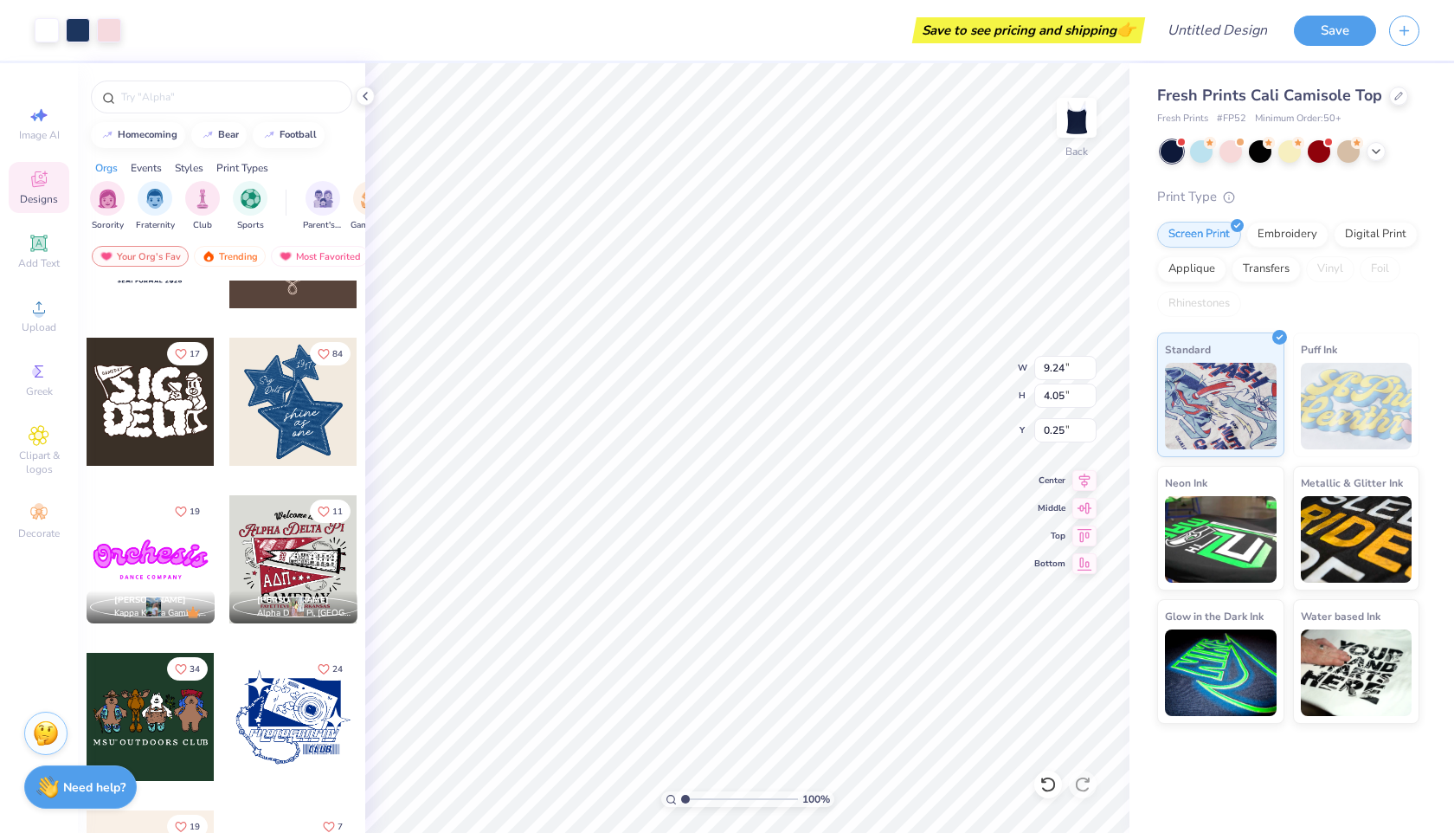
scroll to position [899, 0]
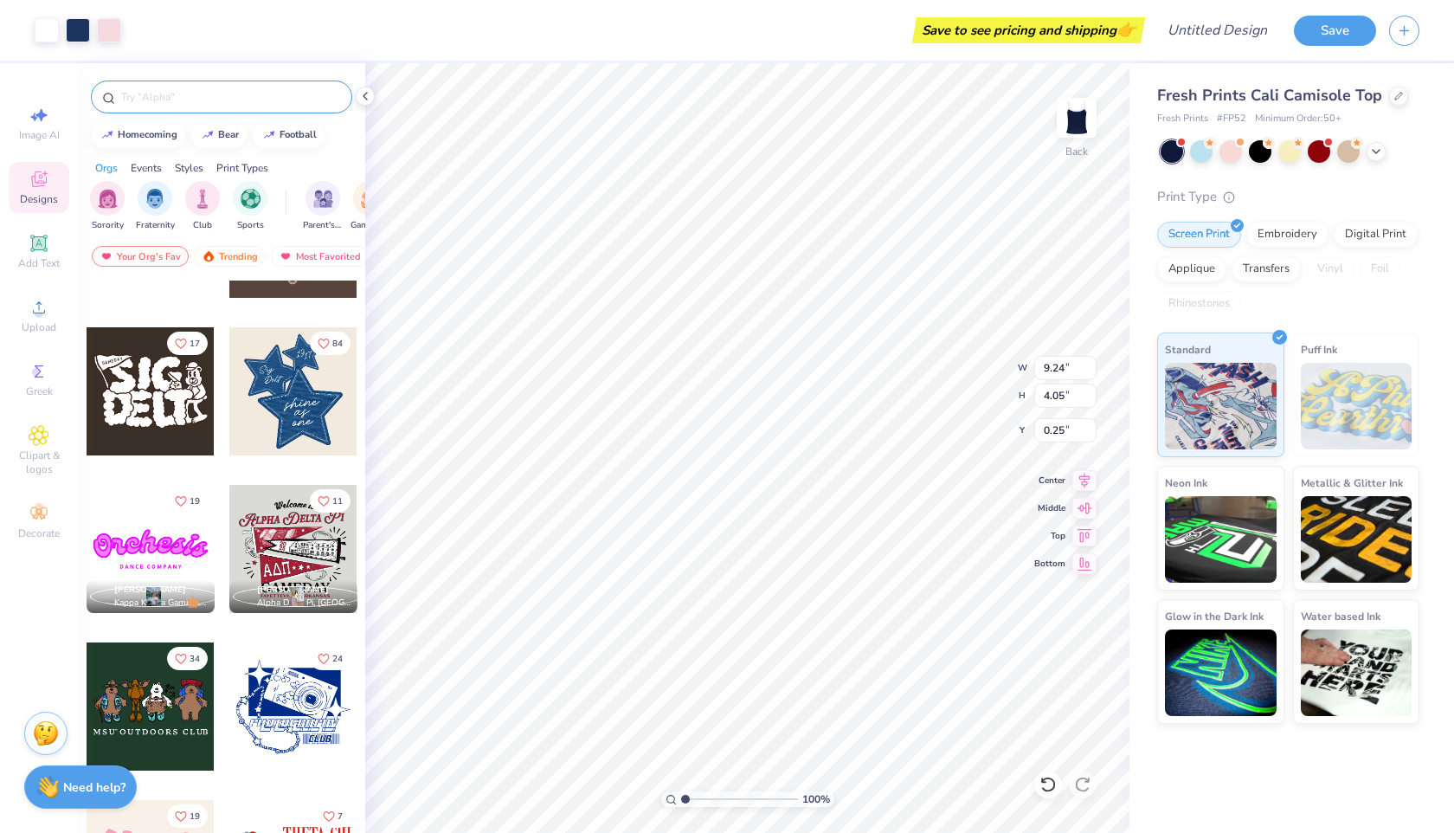
click at [163, 87] on div at bounding box center [221, 96] width 261 height 33
click at [170, 96] on input "text" at bounding box center [230, 96] width 222 height 17
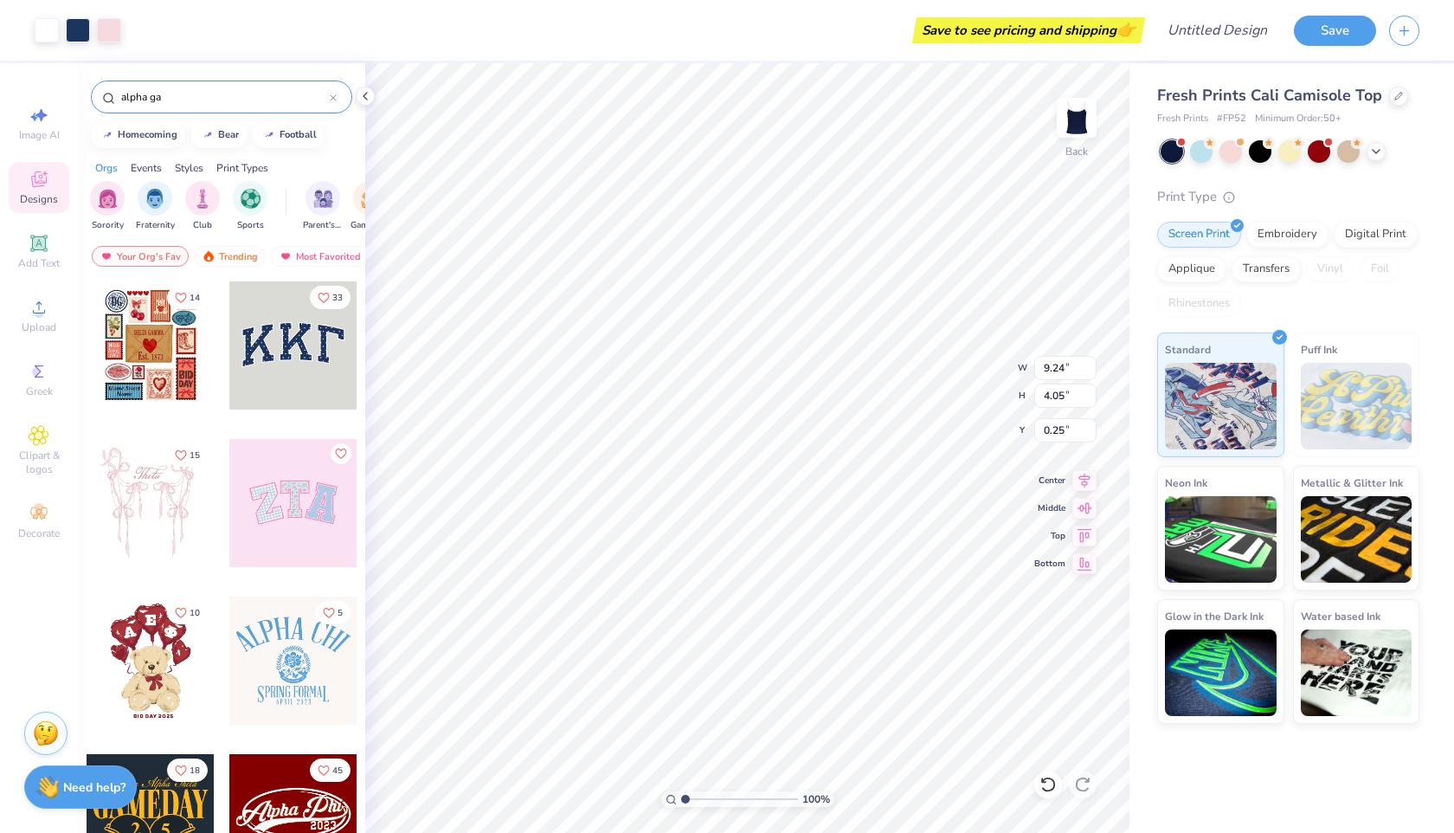
type input "alpha gam"
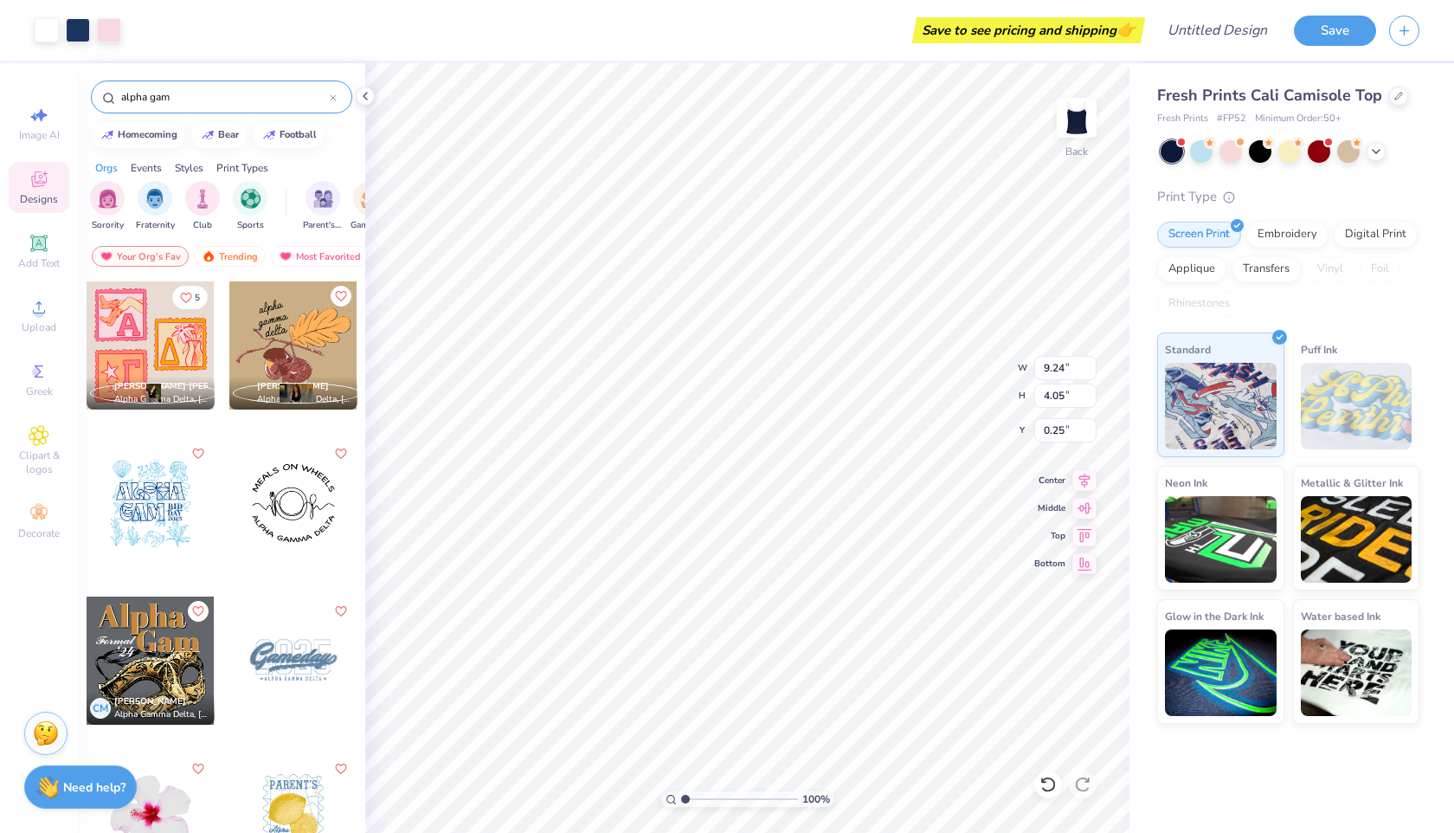
drag, startPoint x: 181, startPoint y: 100, endPoint x: 80, endPoint y: 100, distance: 101.3
click at [80, 100] on div "alpha gam" at bounding box center [221, 92] width 287 height 59
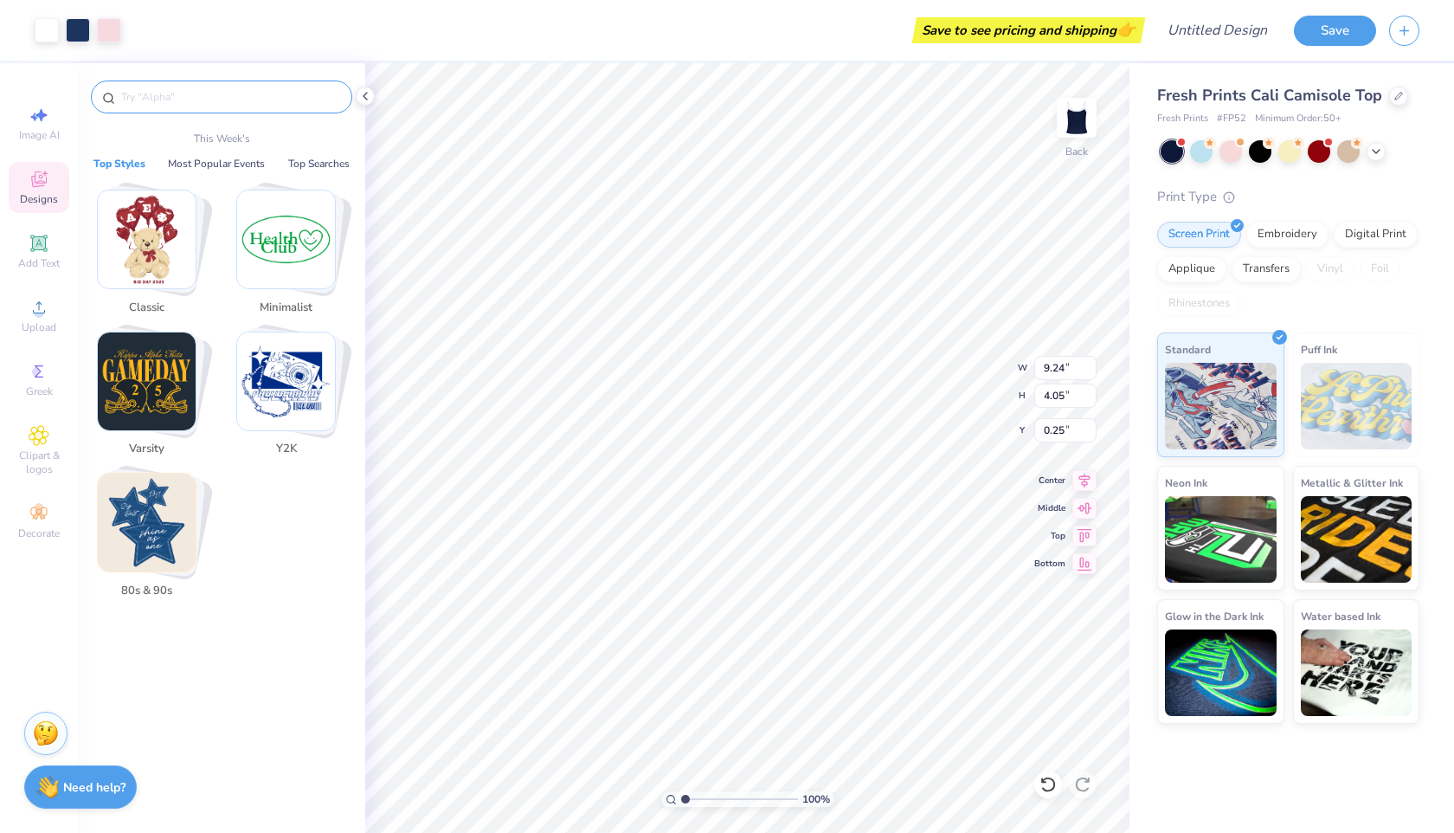
click at [113, 169] on button "Top Styles" at bounding box center [119, 163] width 62 height 17
click at [67, 179] on div "Designs" at bounding box center [39, 187] width 61 height 51
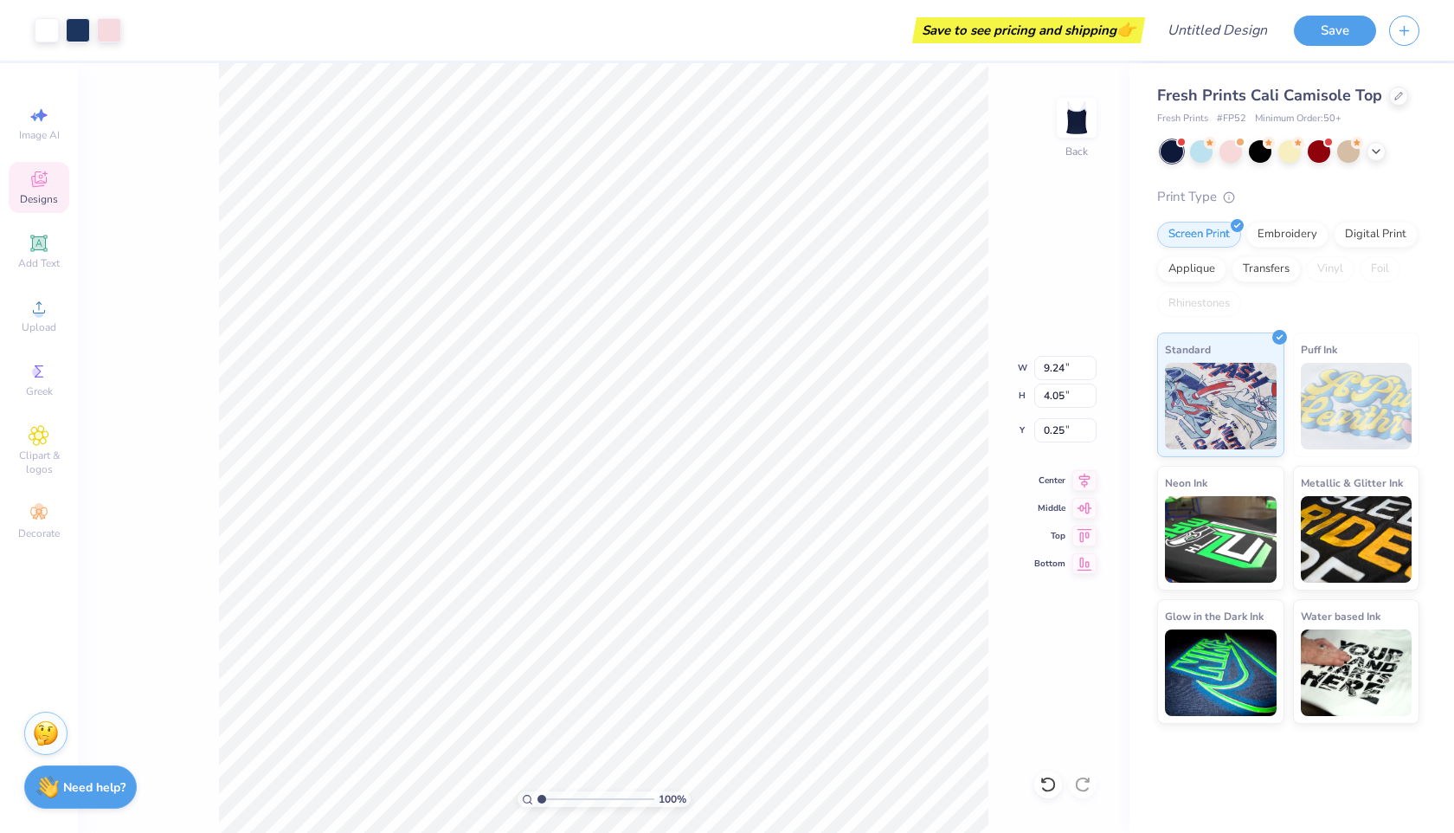
click at [39, 188] on icon at bounding box center [39, 179] width 21 height 21
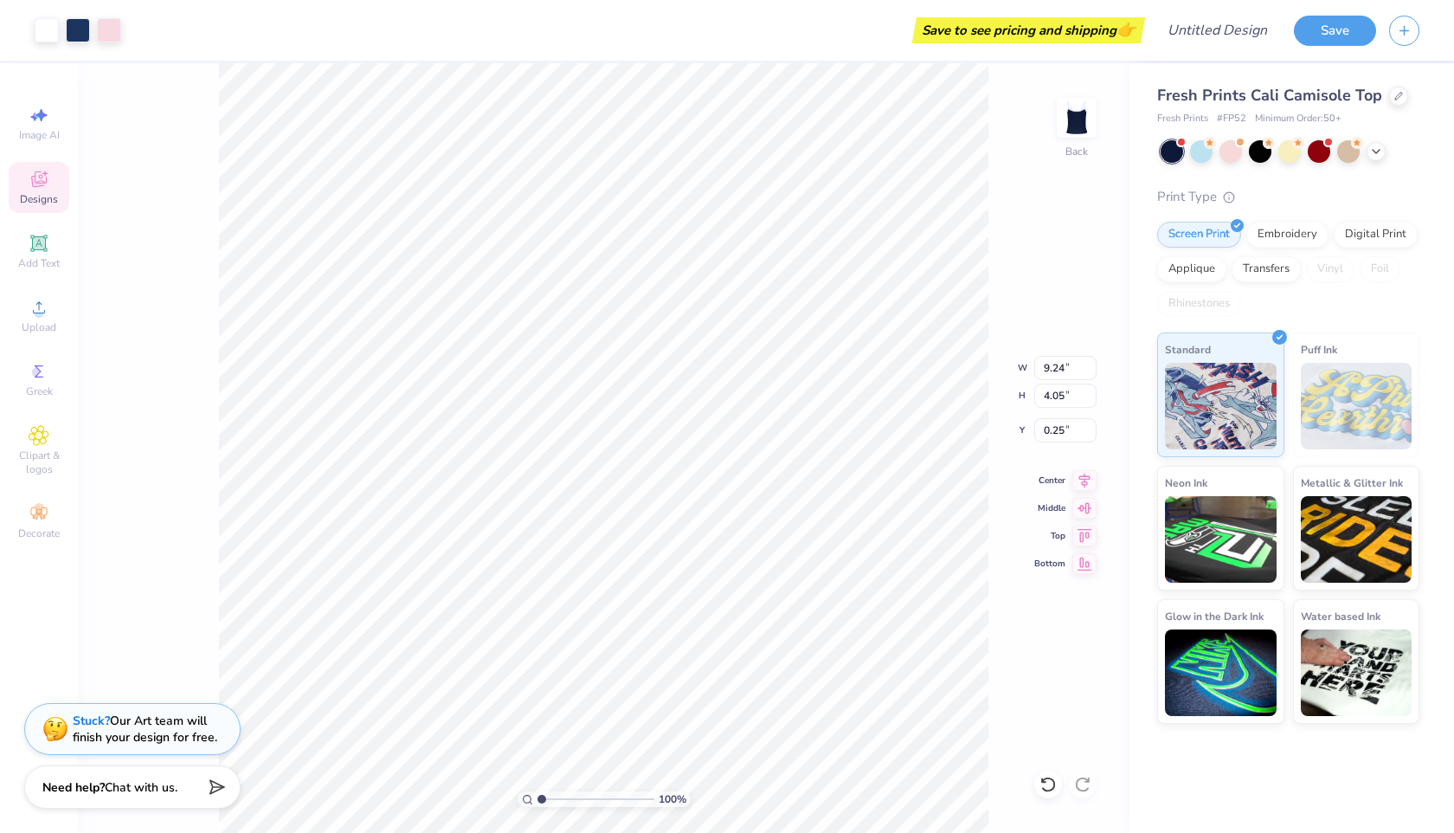
click at [35, 196] on span "Designs" at bounding box center [39, 199] width 38 height 14
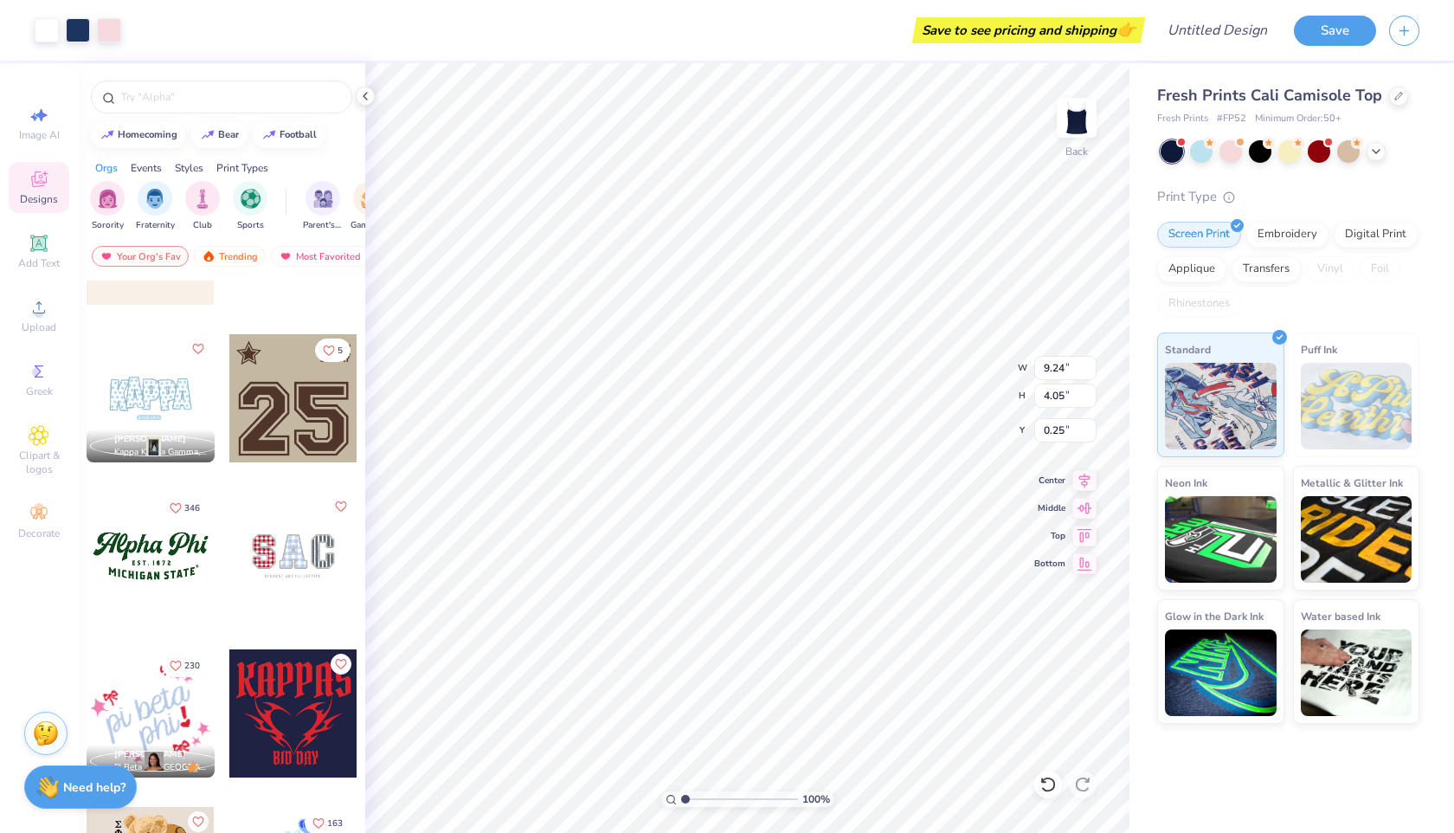
scroll to position [1524, 0]
click at [179, 402] on div at bounding box center [151, 396] width 128 height 128
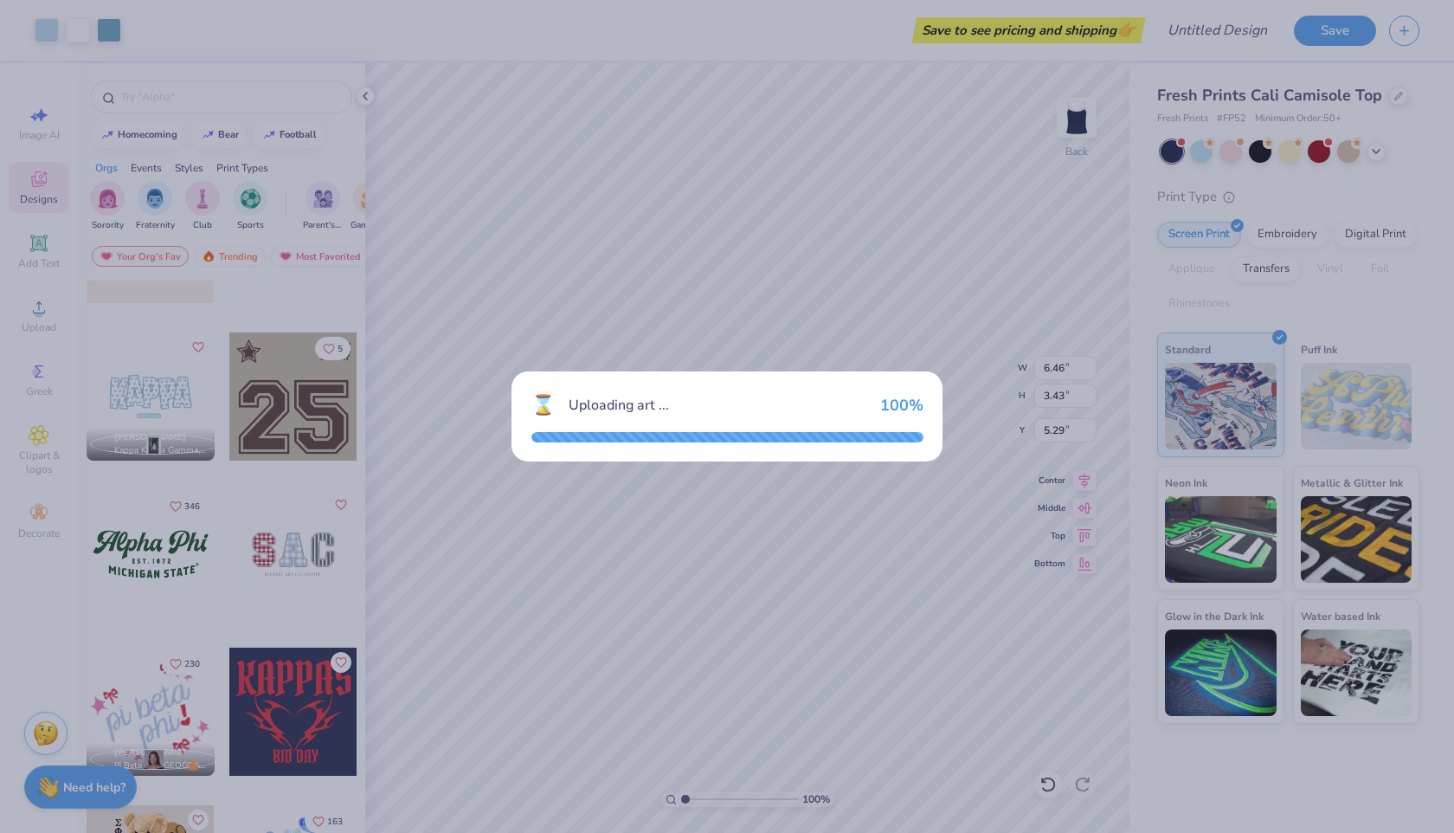
type input "6.46"
type input "3.43"
type input "5.29"
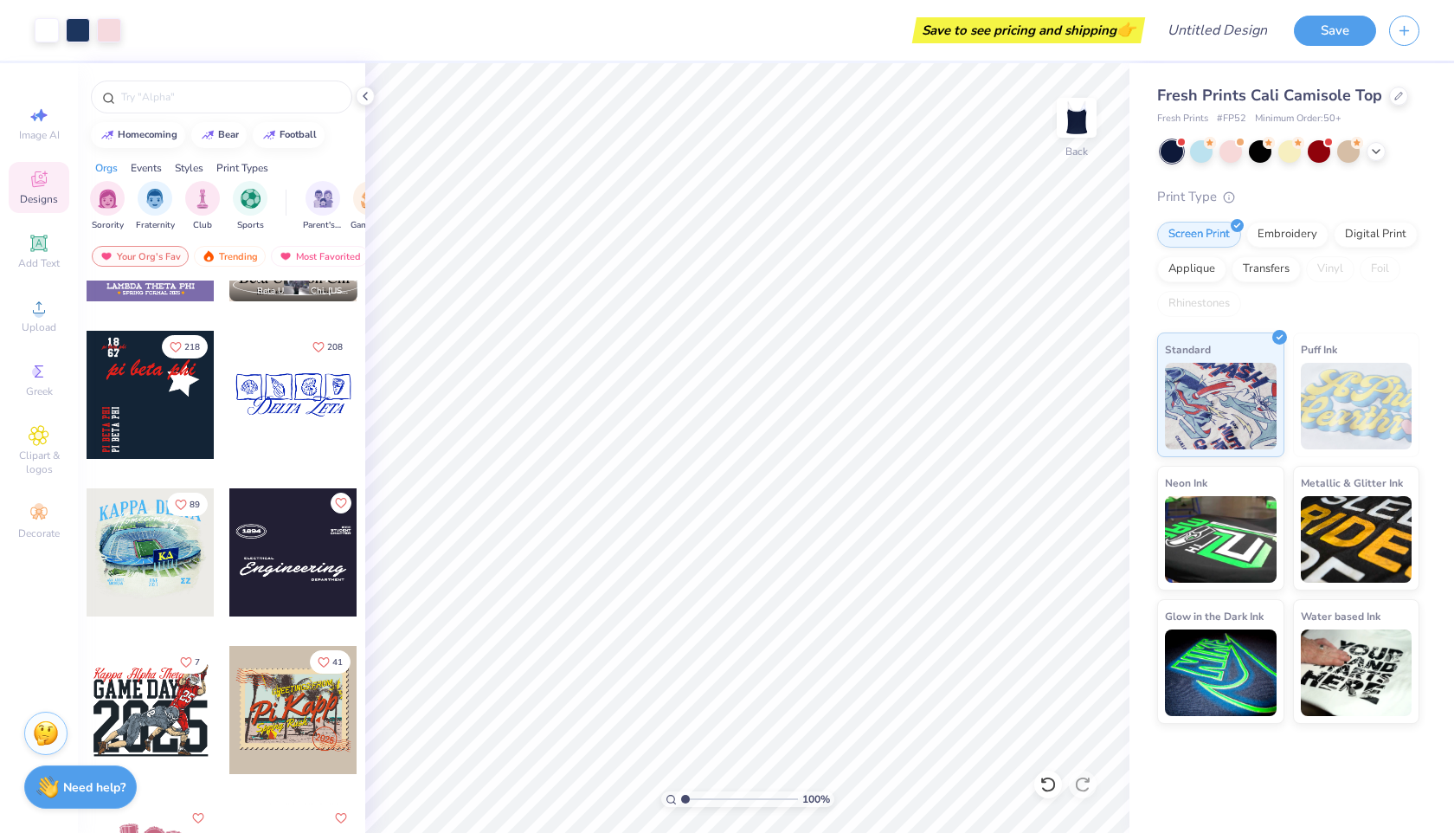
scroll to position [3576, 0]
click at [166, 415] on div at bounding box center [151, 393] width 128 height 128
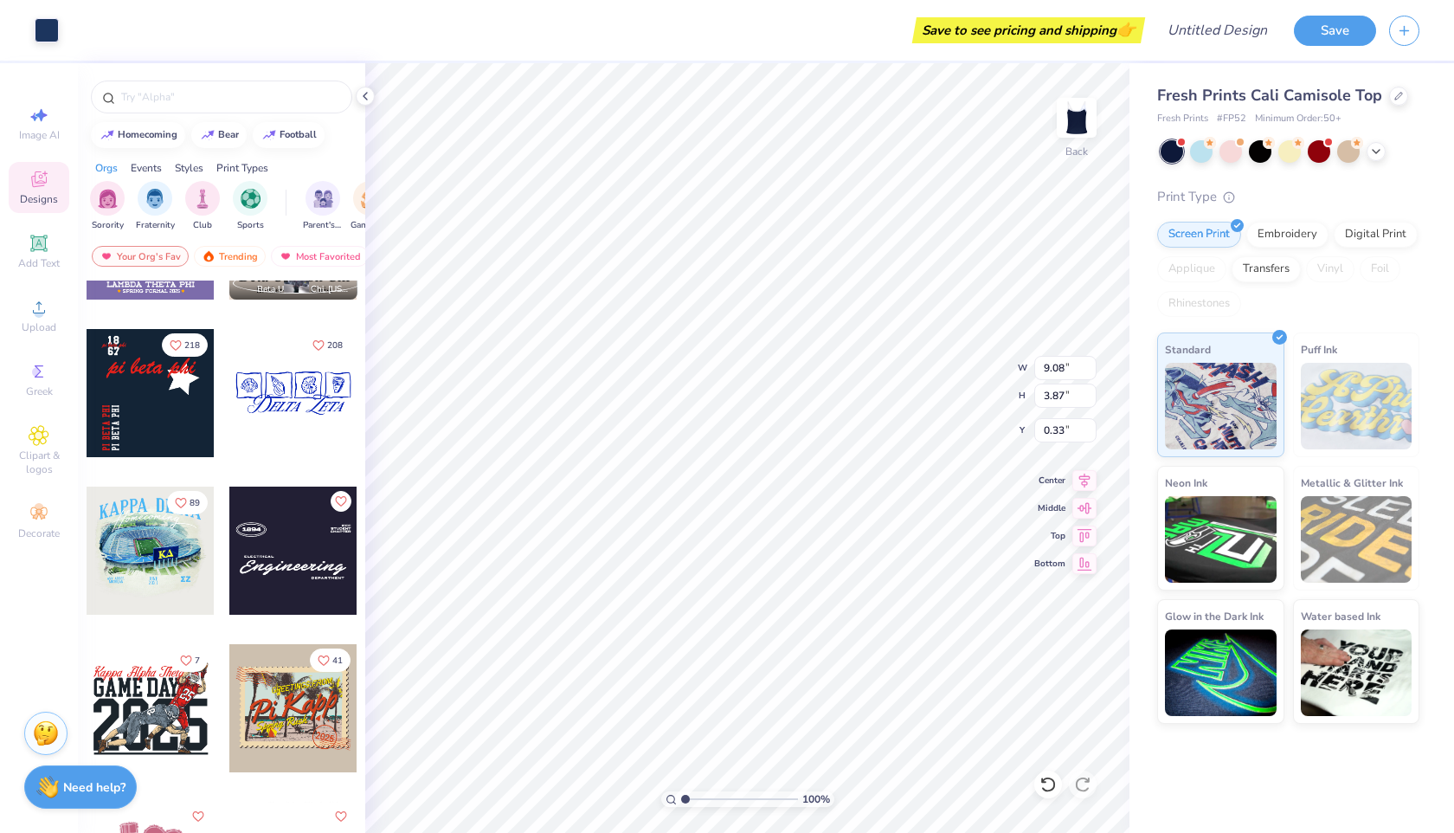
type input "9.08"
type input "3.87"
type input "0.33"
click at [1089, 510] on icon at bounding box center [1084, 505] width 24 height 21
type input "2.02"
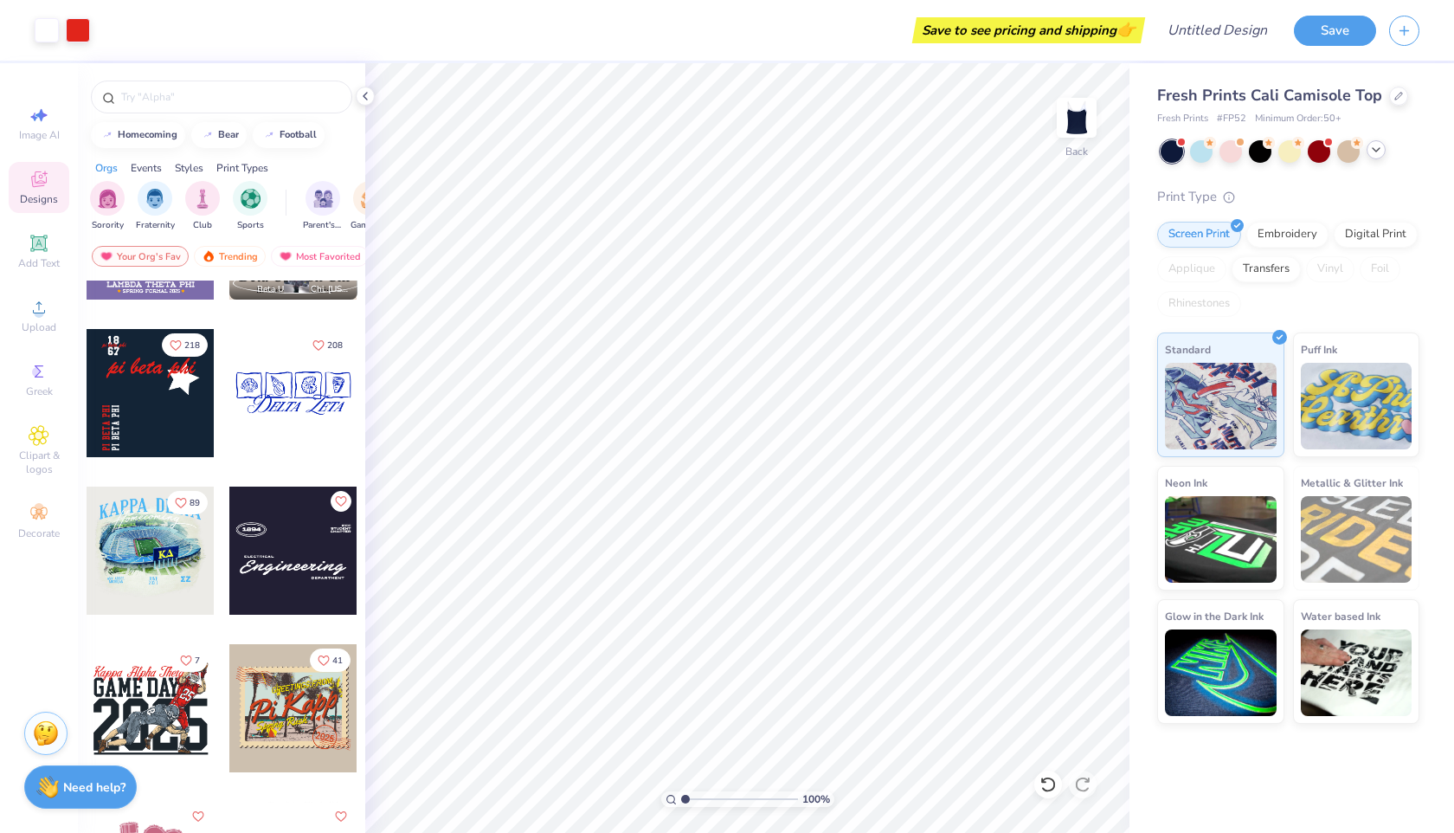
click at [1370, 151] on icon at bounding box center [1376, 150] width 14 height 14
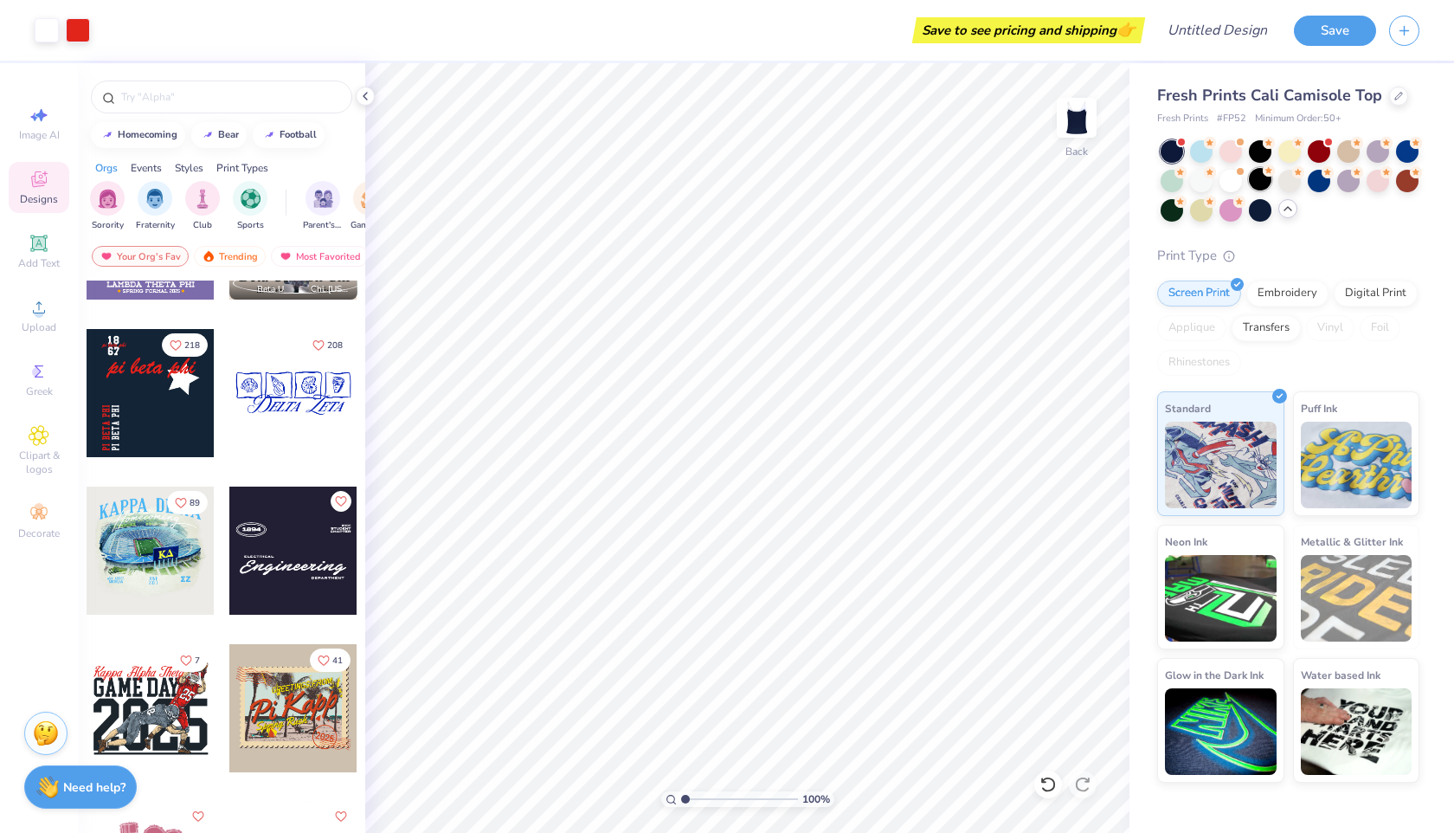
click at [1262, 182] on div at bounding box center [1260, 179] width 23 height 23
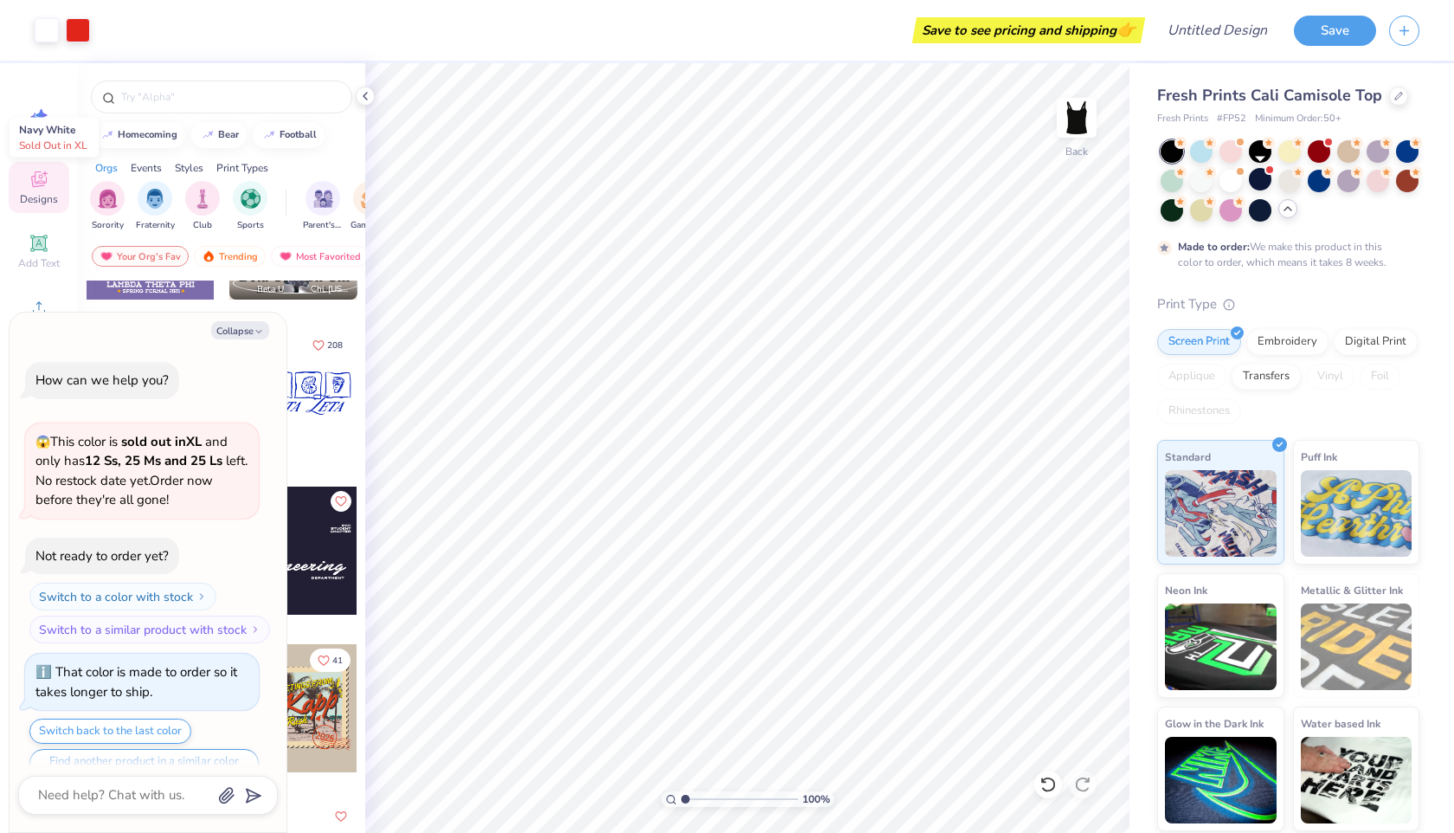
scroll to position [34, 0]
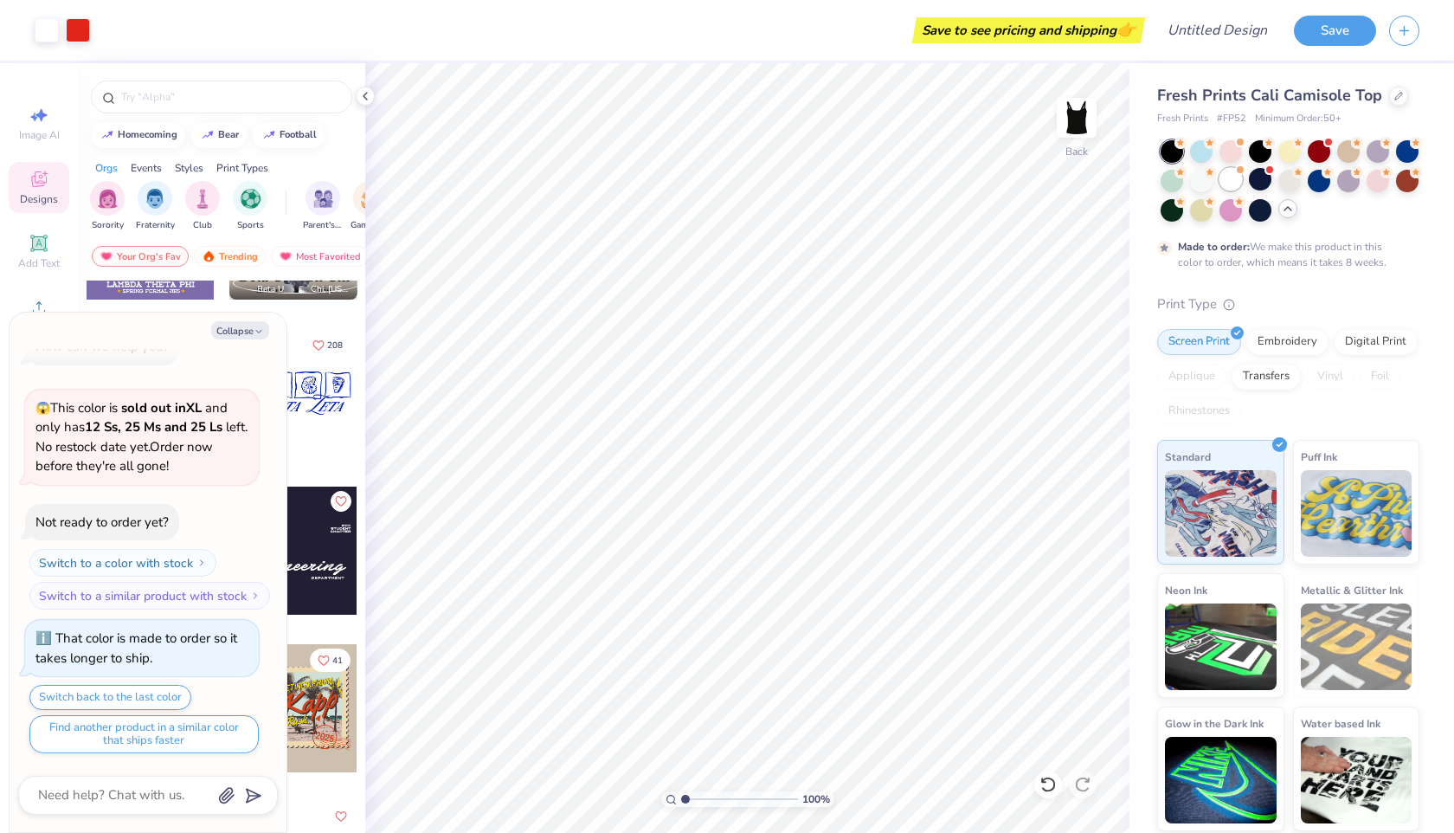
click at [1224, 178] on div at bounding box center [1231, 179] width 23 height 23
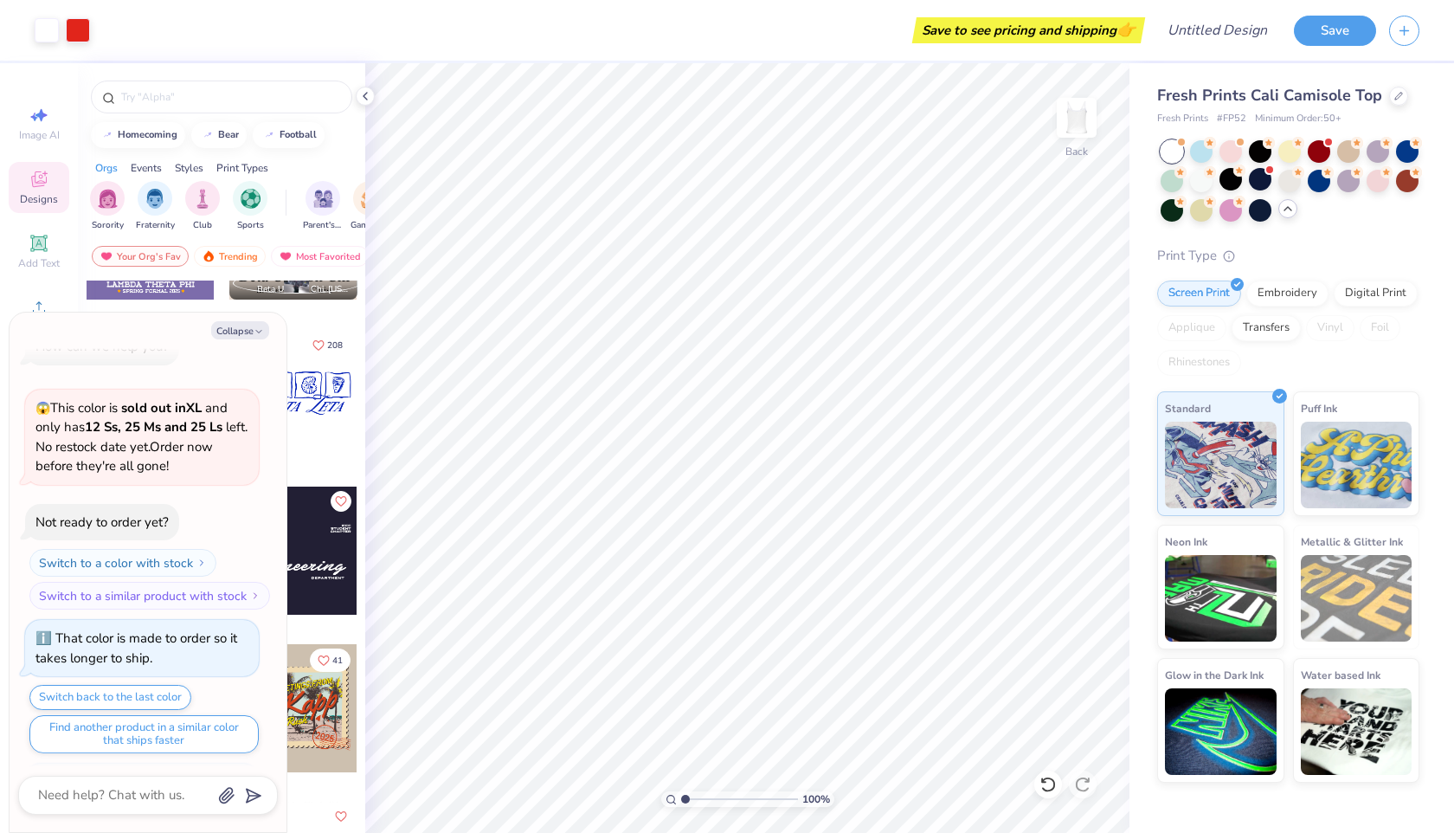
scroll to position [345, 0]
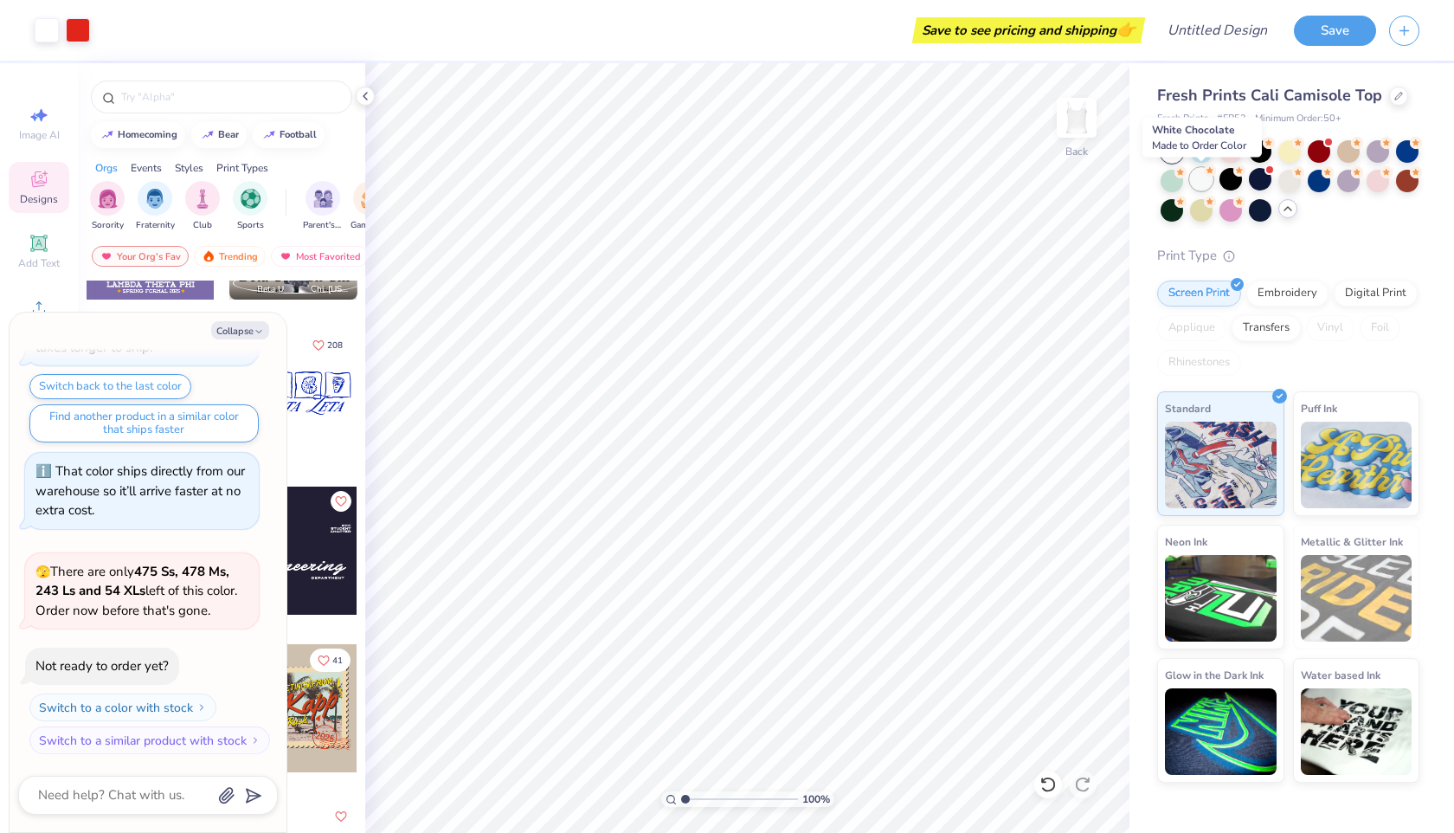
click at [1209, 180] on div at bounding box center [1201, 179] width 23 height 23
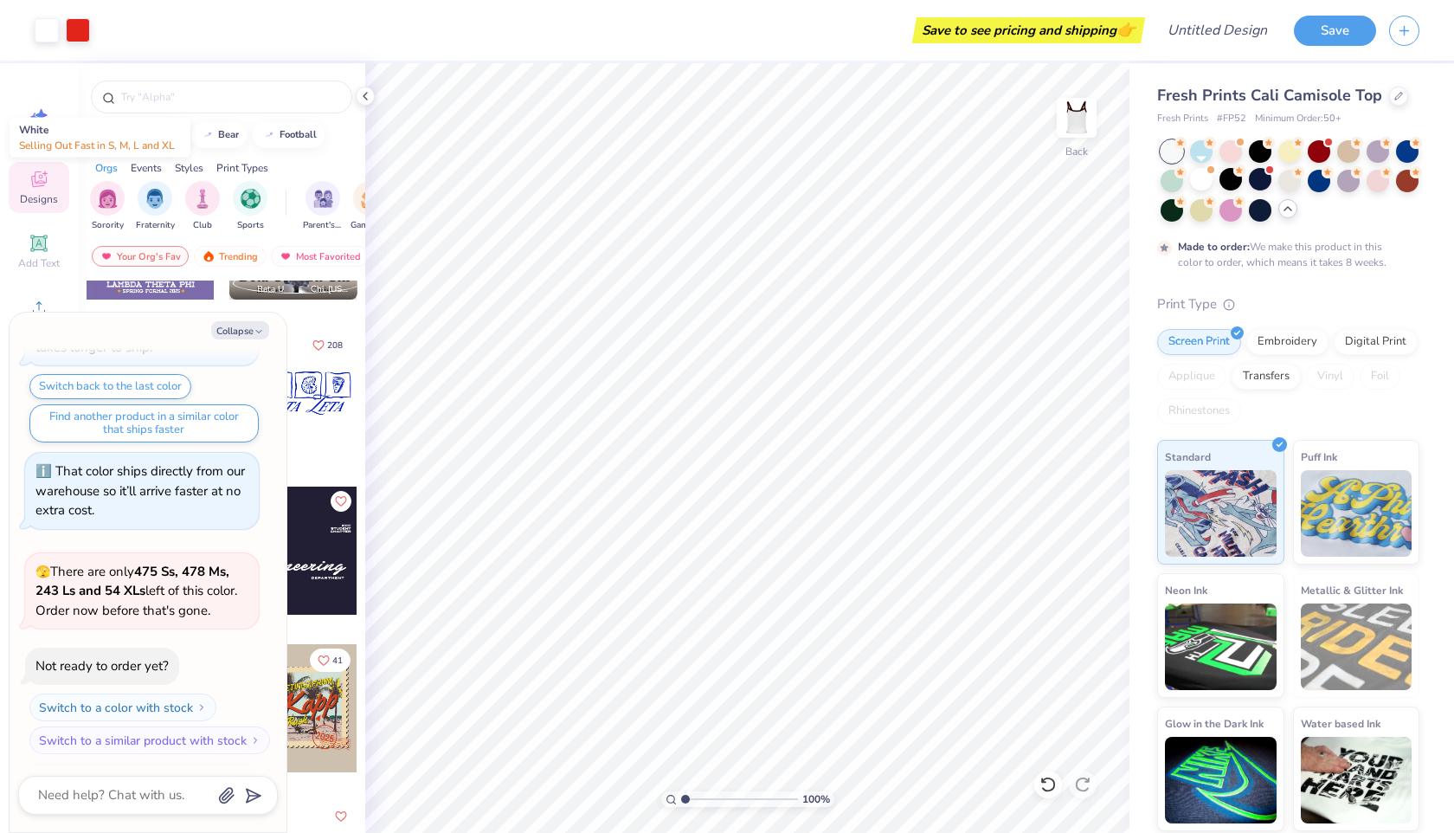
scroll to position [488, 0]
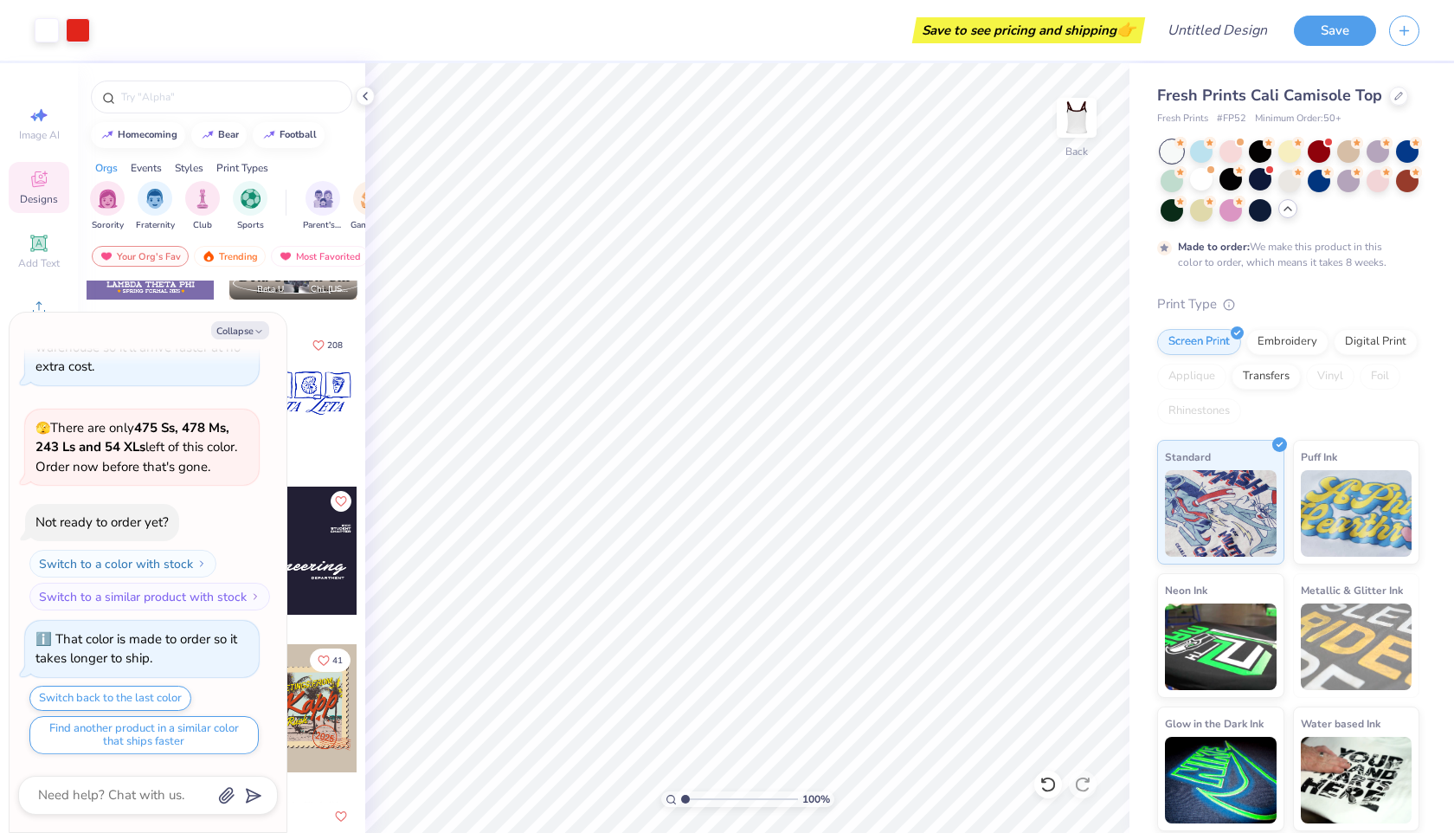
click at [1169, 152] on div at bounding box center [1172, 151] width 23 height 23
click at [1206, 185] on div at bounding box center [1201, 179] width 23 height 23
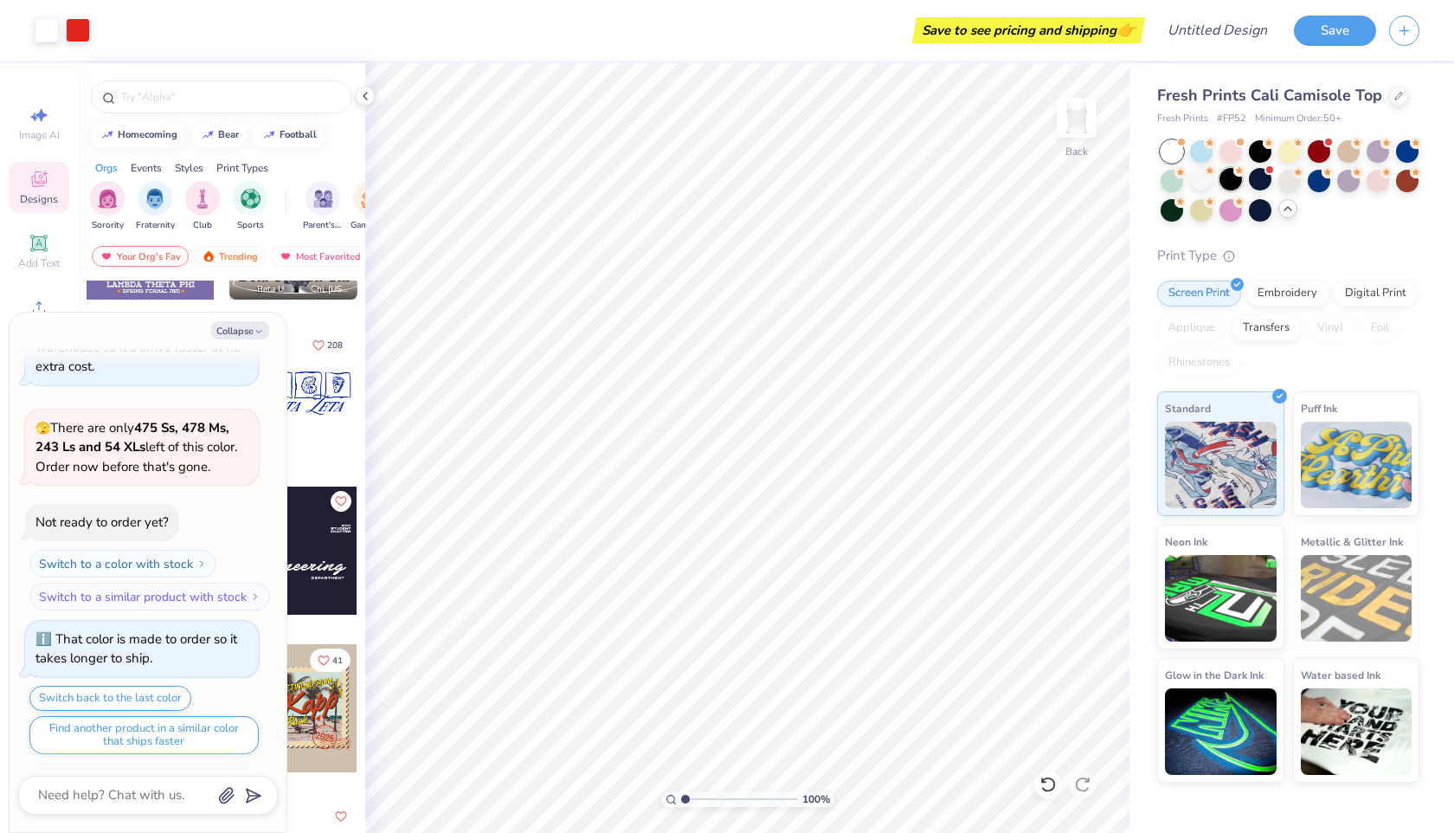
click at [1230, 180] on div at bounding box center [1231, 179] width 23 height 23
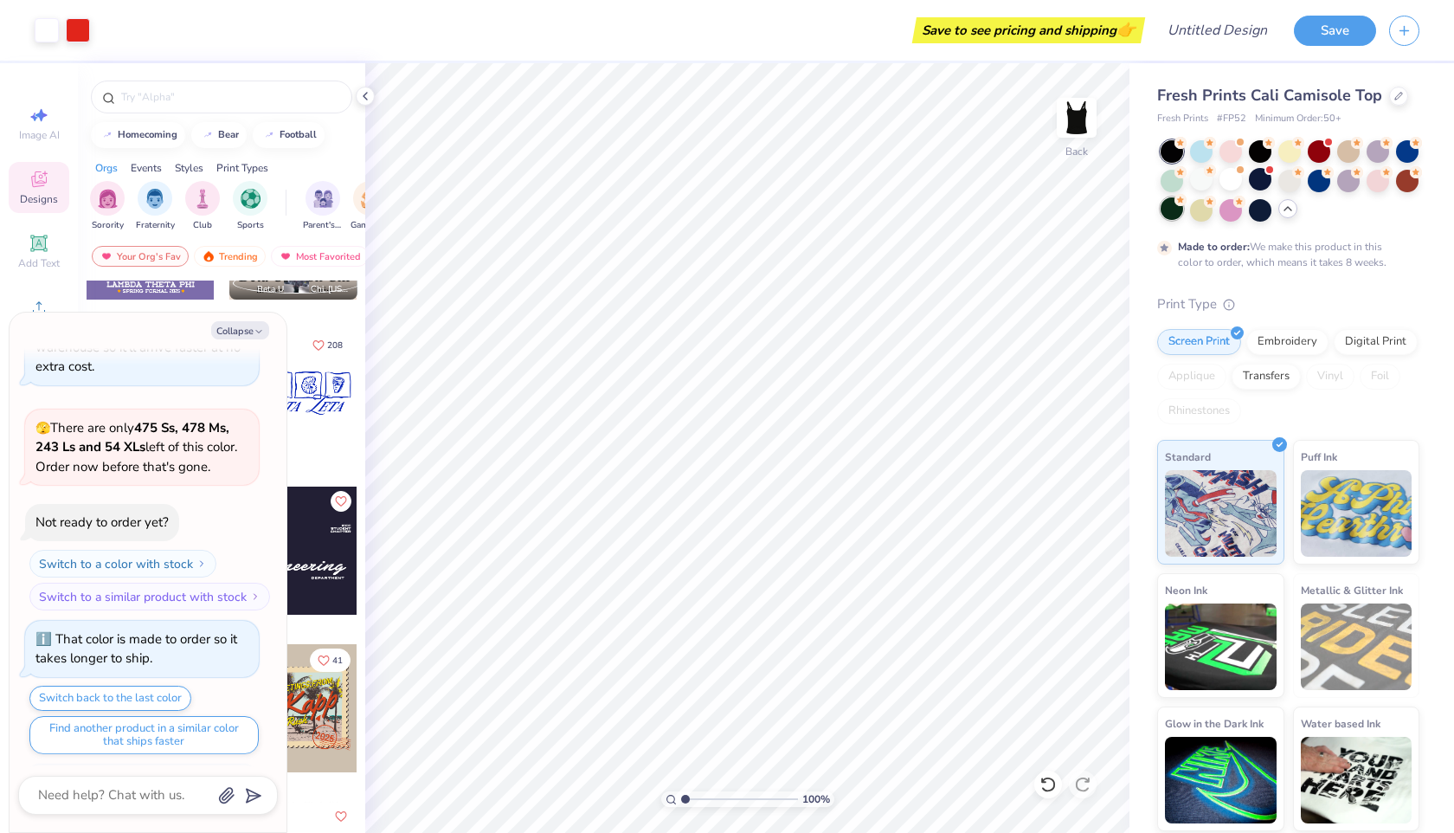
scroll to position [943, 0]
click at [1262, 146] on div at bounding box center [1260, 149] width 23 height 23
click at [1257, 211] on div at bounding box center [1260, 208] width 23 height 23
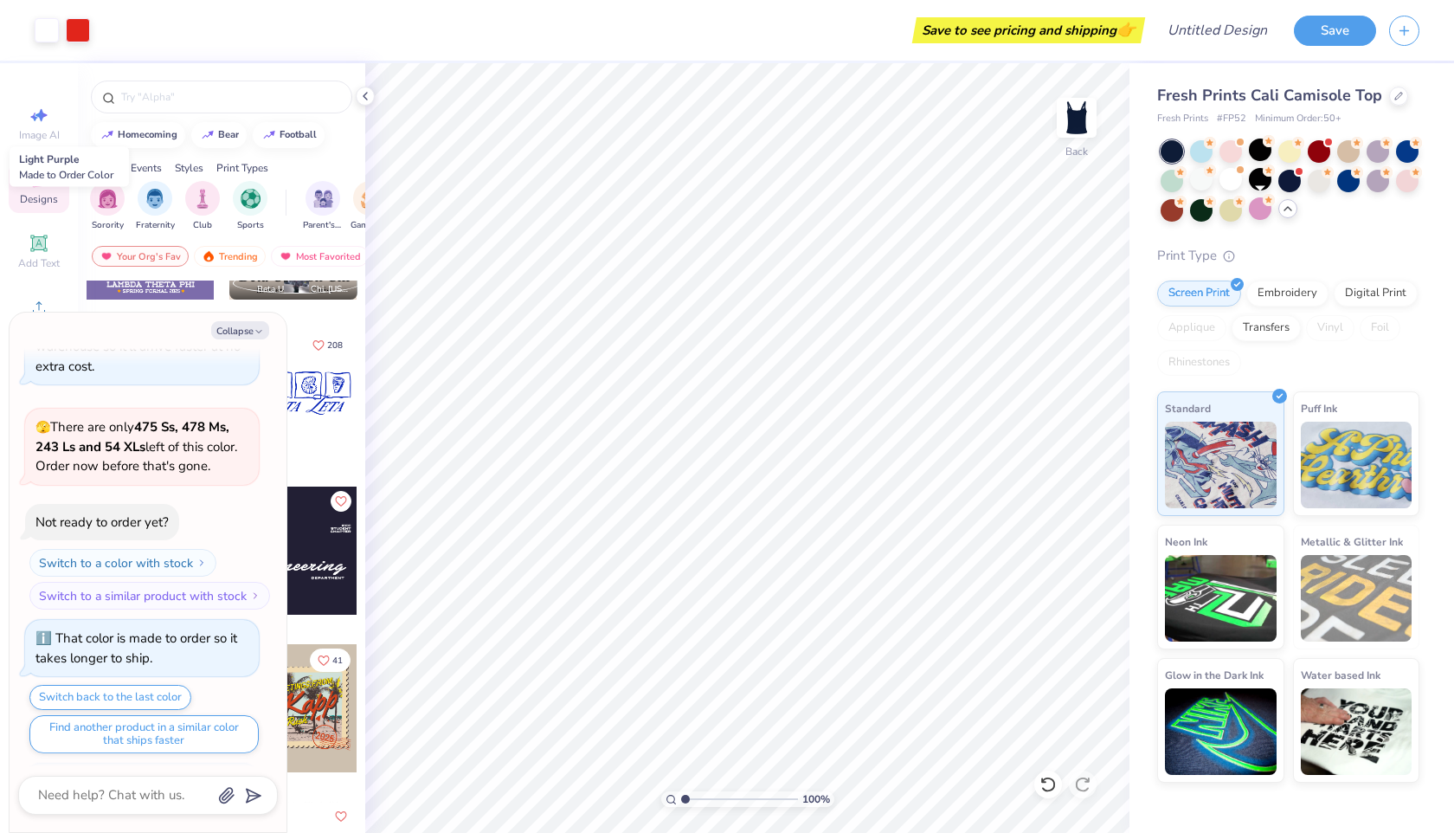
scroll to position [1029, 0]
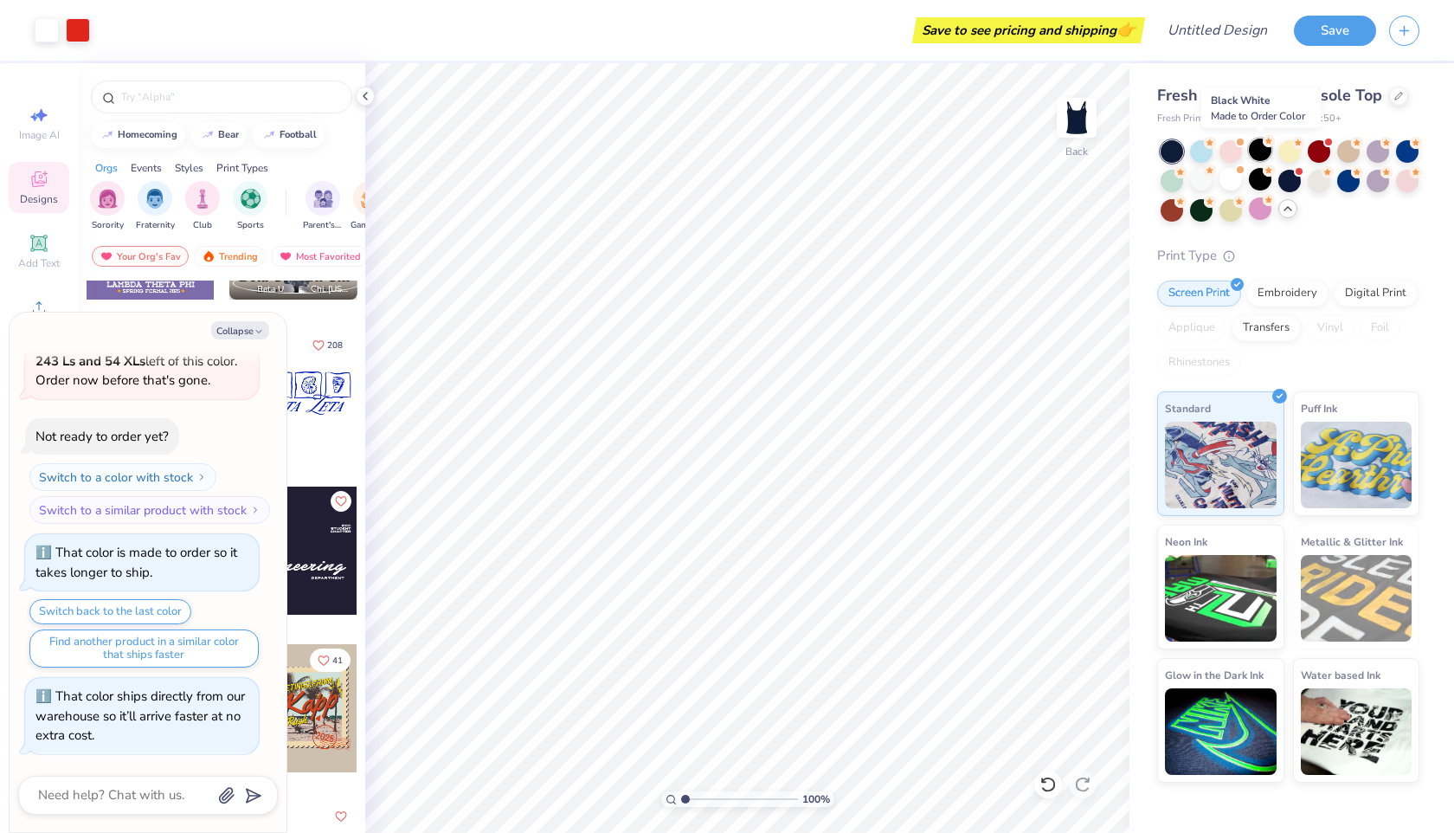
click at [1259, 148] on div at bounding box center [1260, 149] width 23 height 23
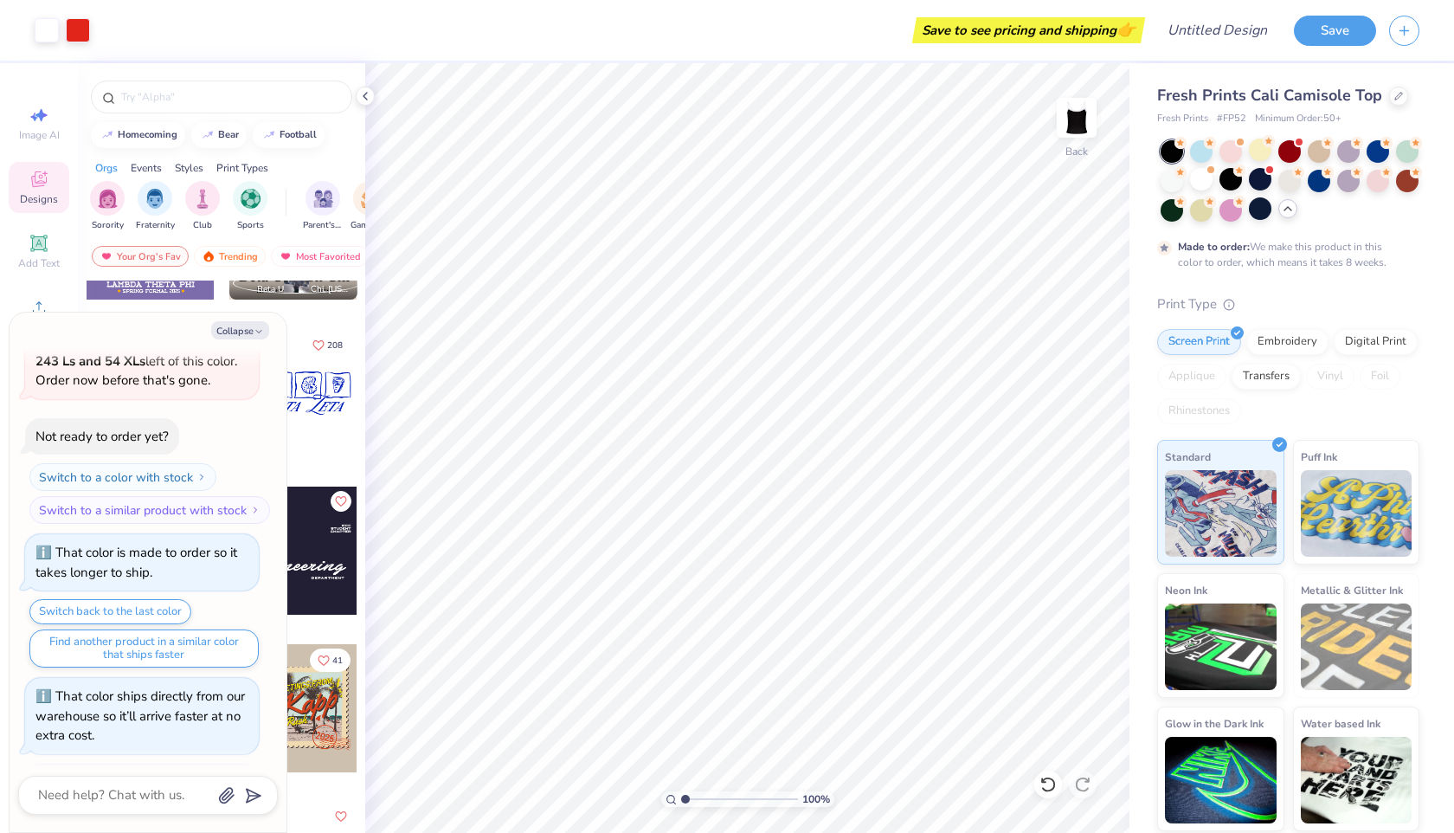
scroll to position [1173, 0]
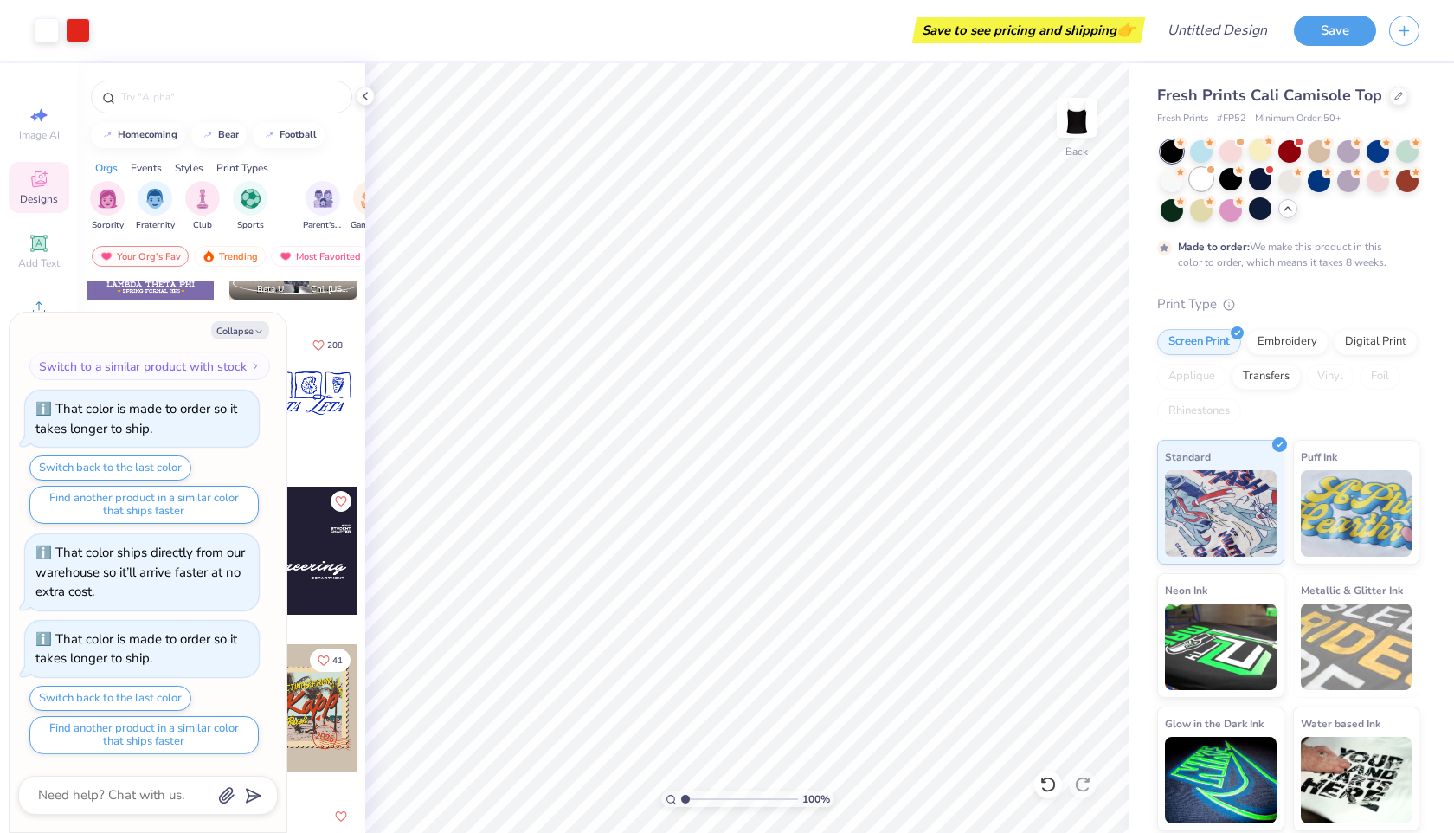
click at [1202, 184] on div at bounding box center [1201, 179] width 23 height 23
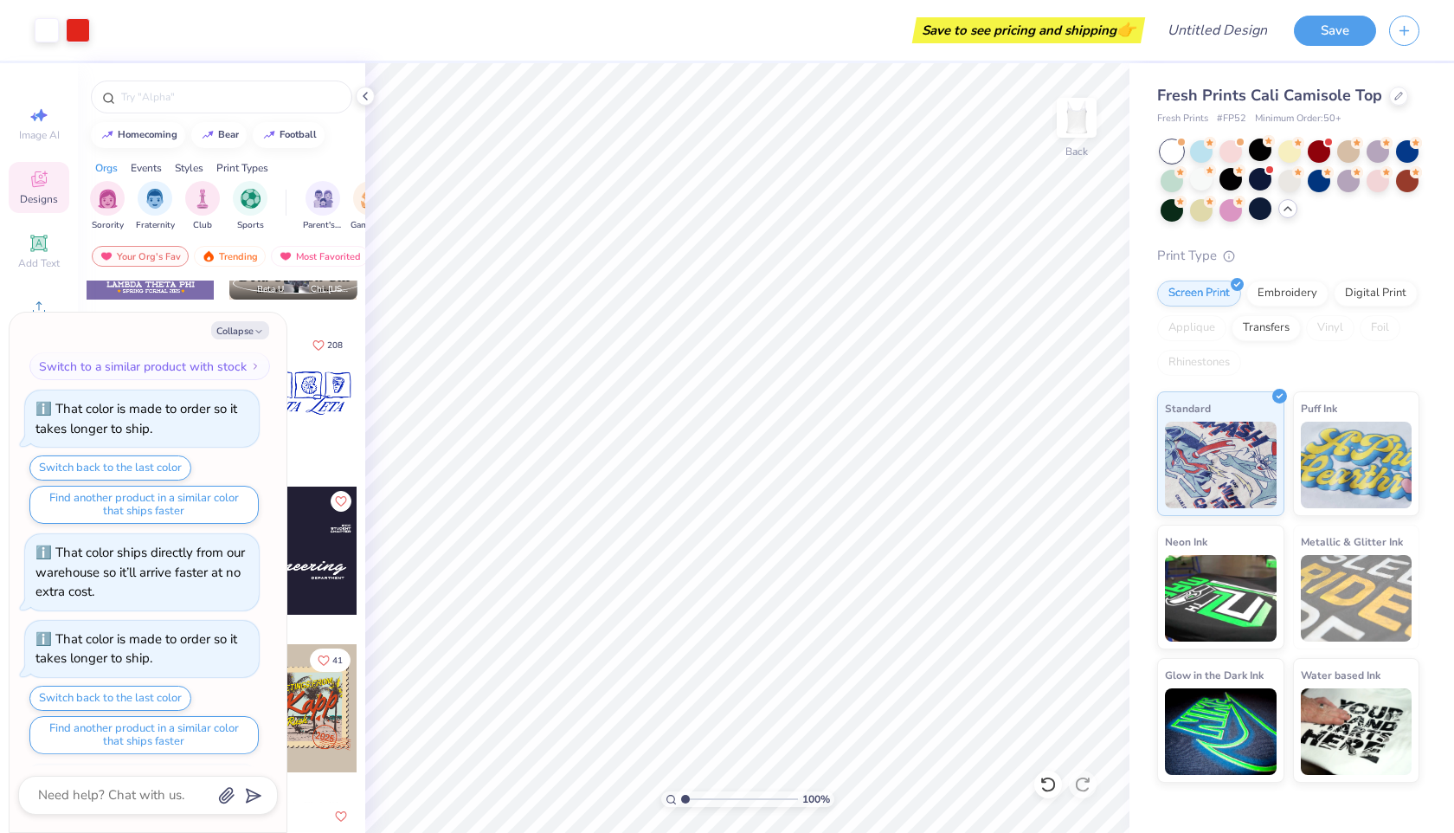
scroll to position [1484, 0]
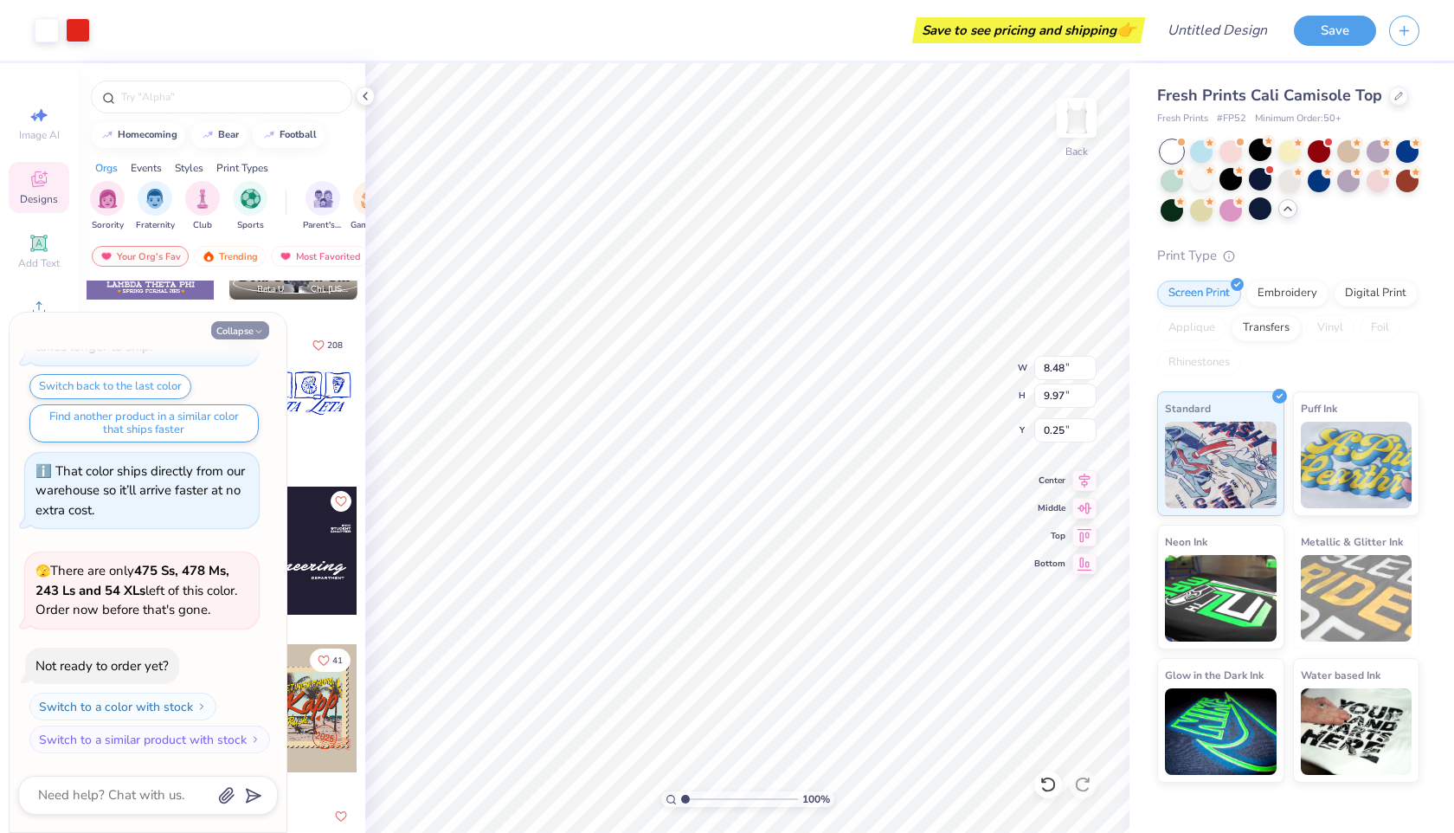
click at [245, 328] on button "Collapse" at bounding box center [240, 330] width 58 height 18
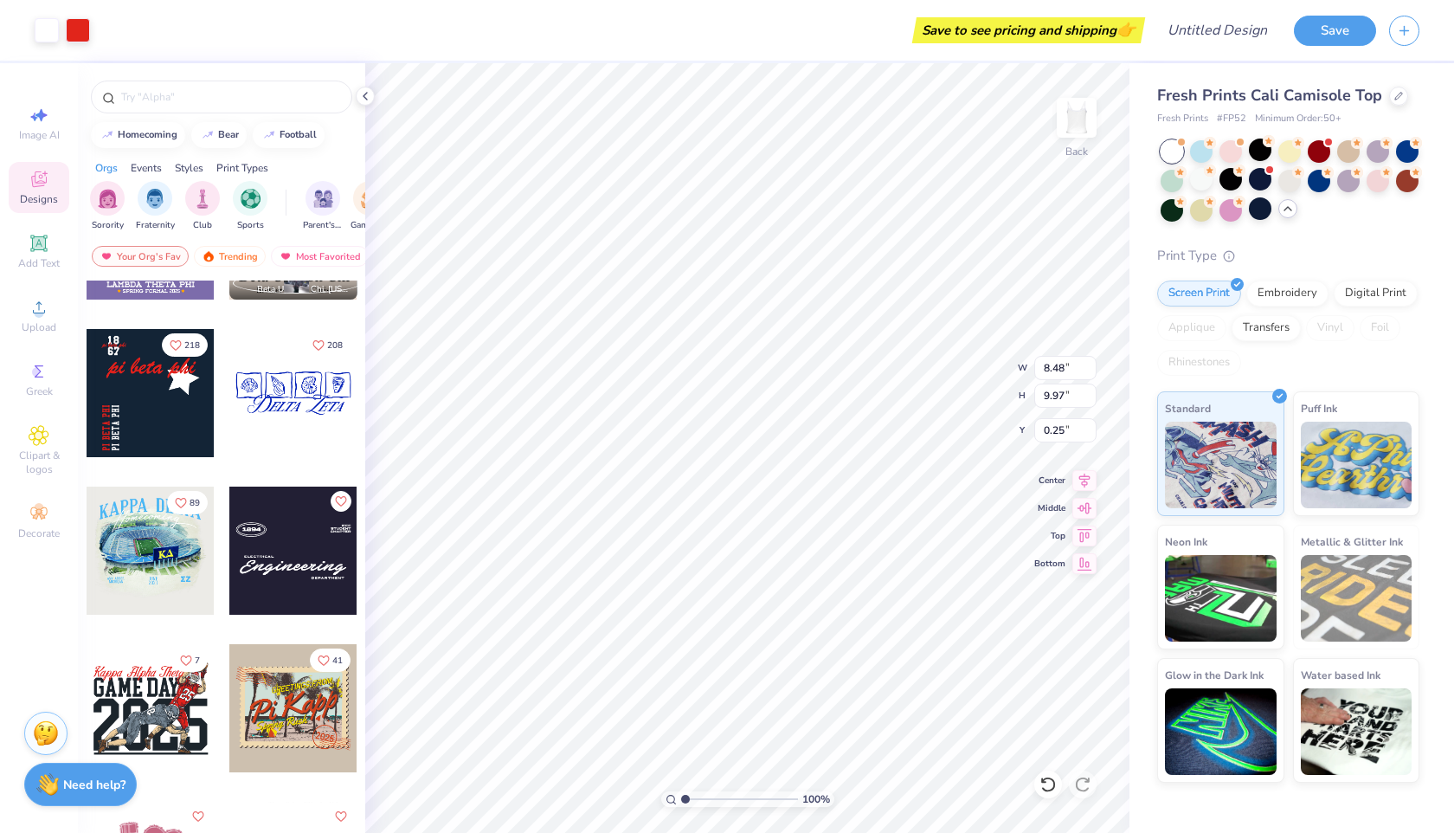
click at [80, 788] on strong "Need help?" at bounding box center [94, 784] width 62 height 16
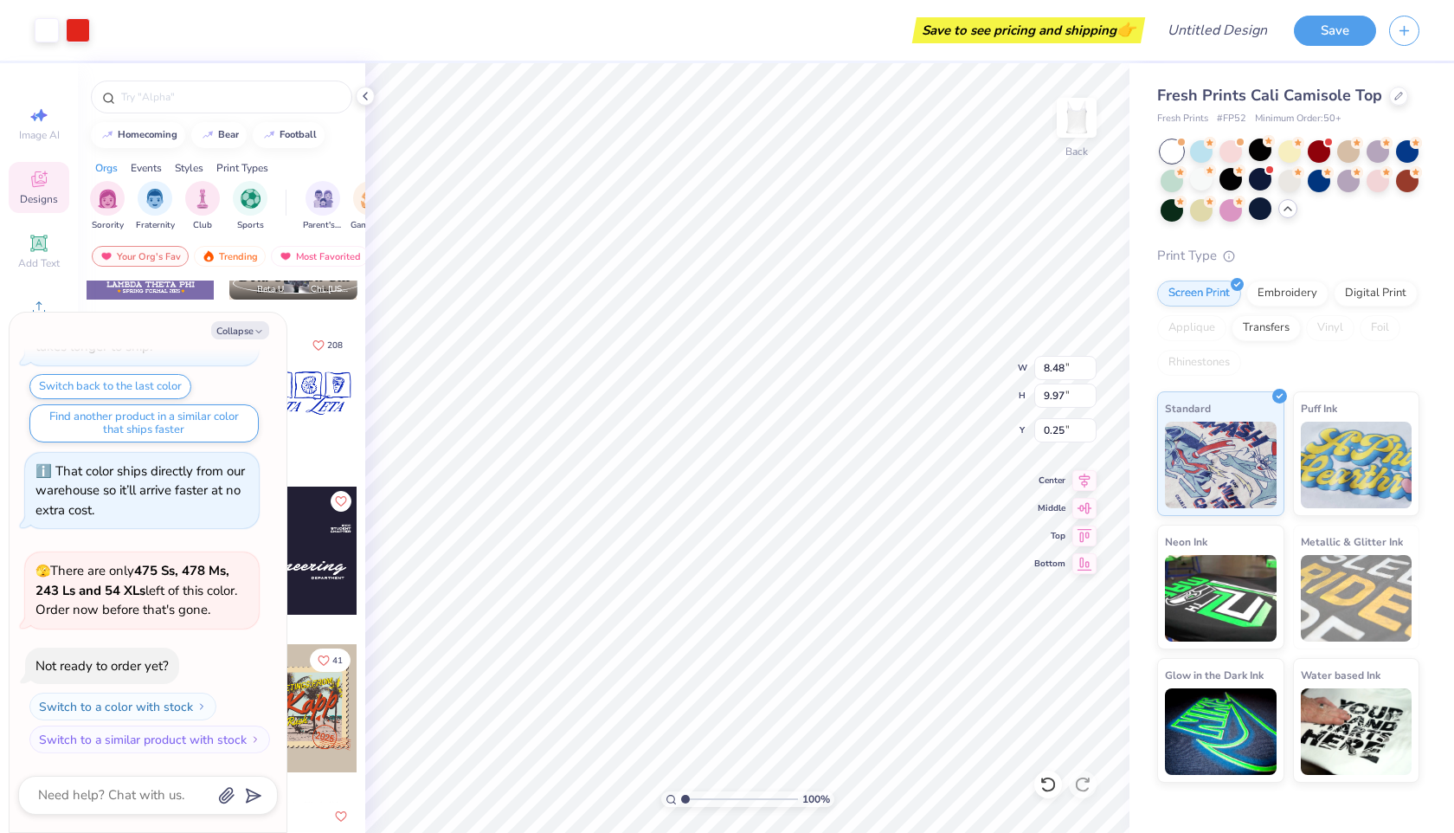
click at [31, 191] on div "Designs" at bounding box center [39, 187] width 61 height 51
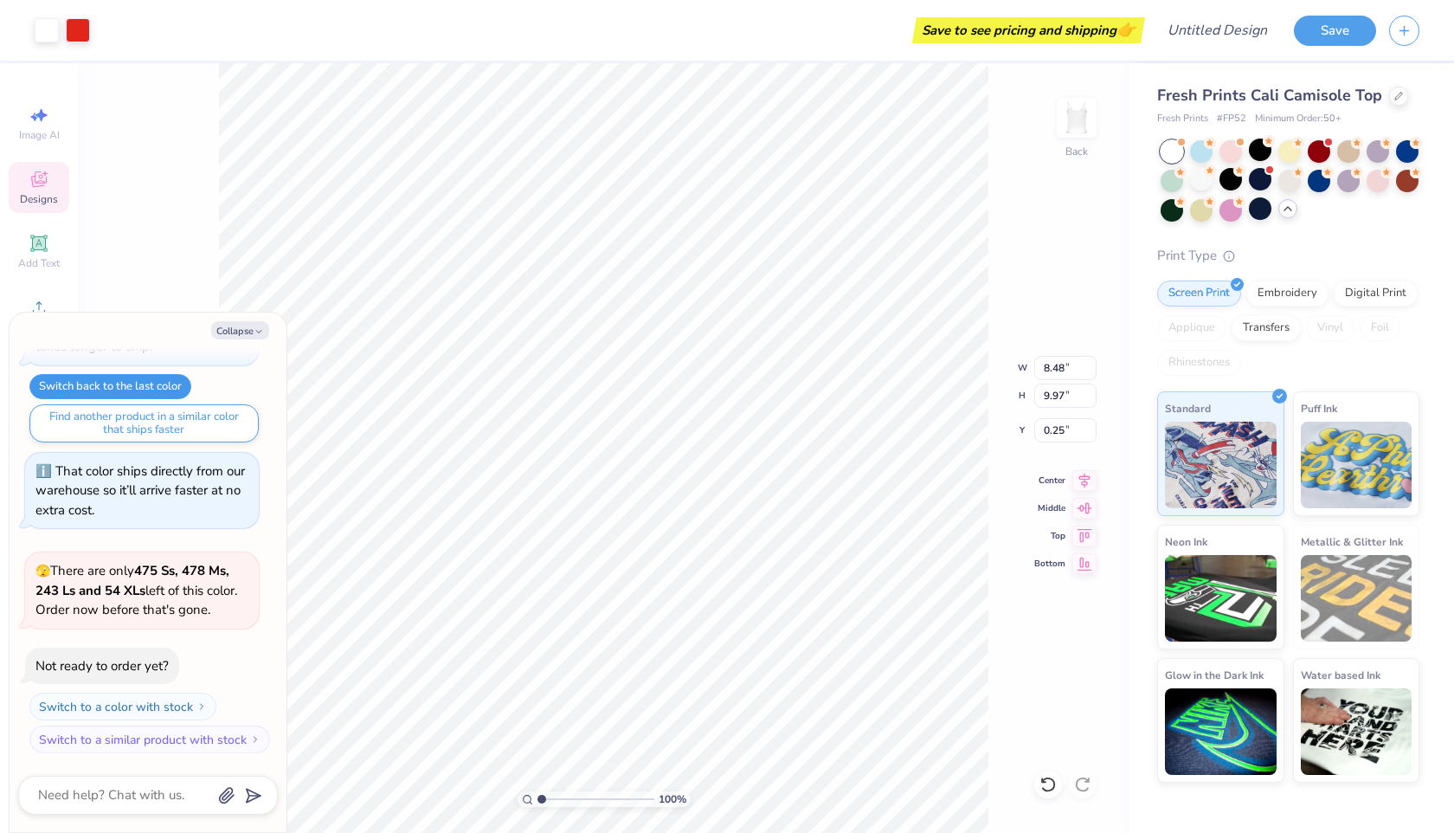
click at [156, 381] on button "Switch back to the last color" at bounding box center [110, 386] width 162 height 25
click at [102, 802] on textarea at bounding box center [124, 794] width 176 height 23
type textarea "x"
type textarea "c"
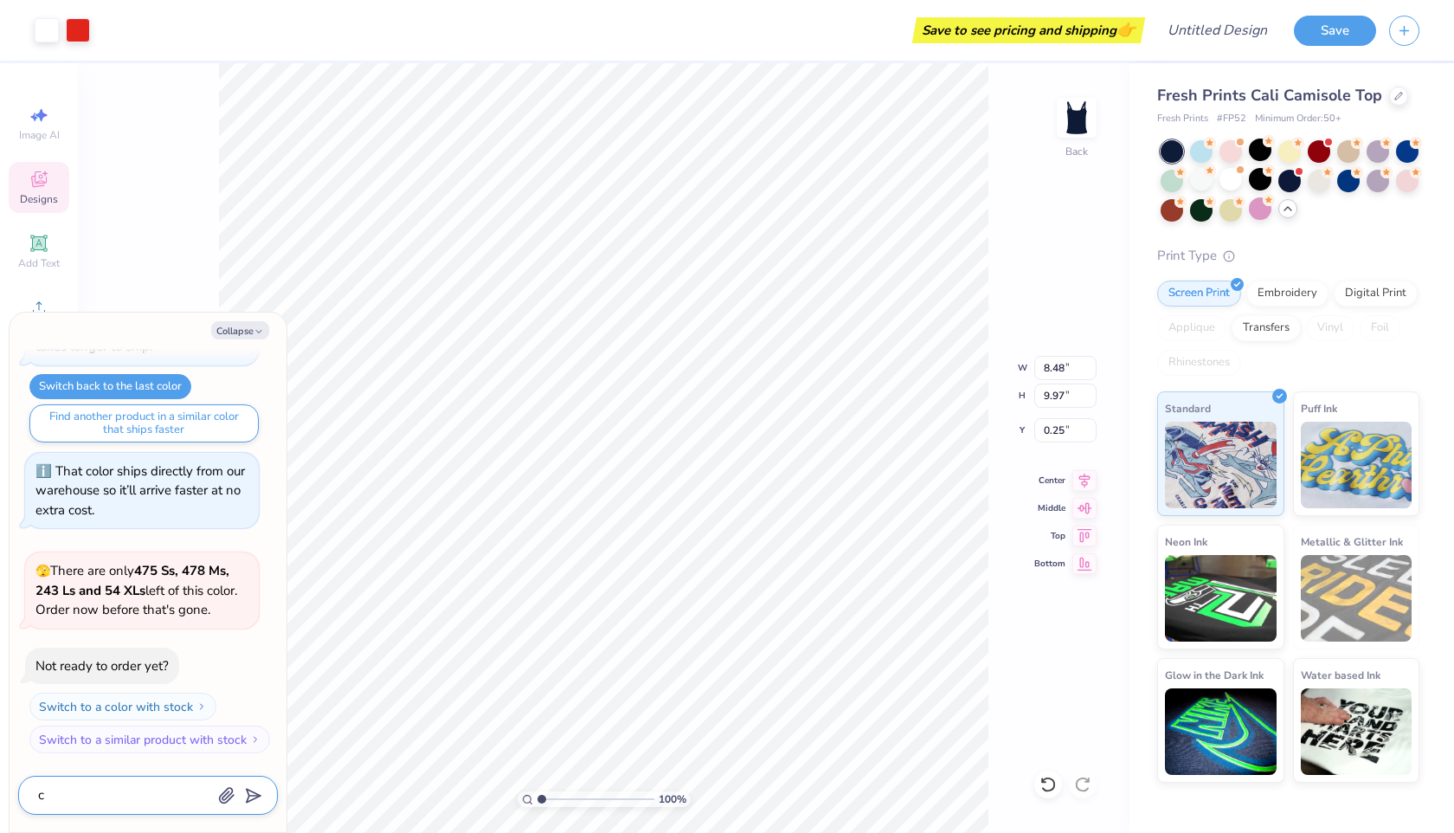
type textarea "x"
type textarea "ch"
type textarea "x"
type textarea "cha"
type textarea "x"
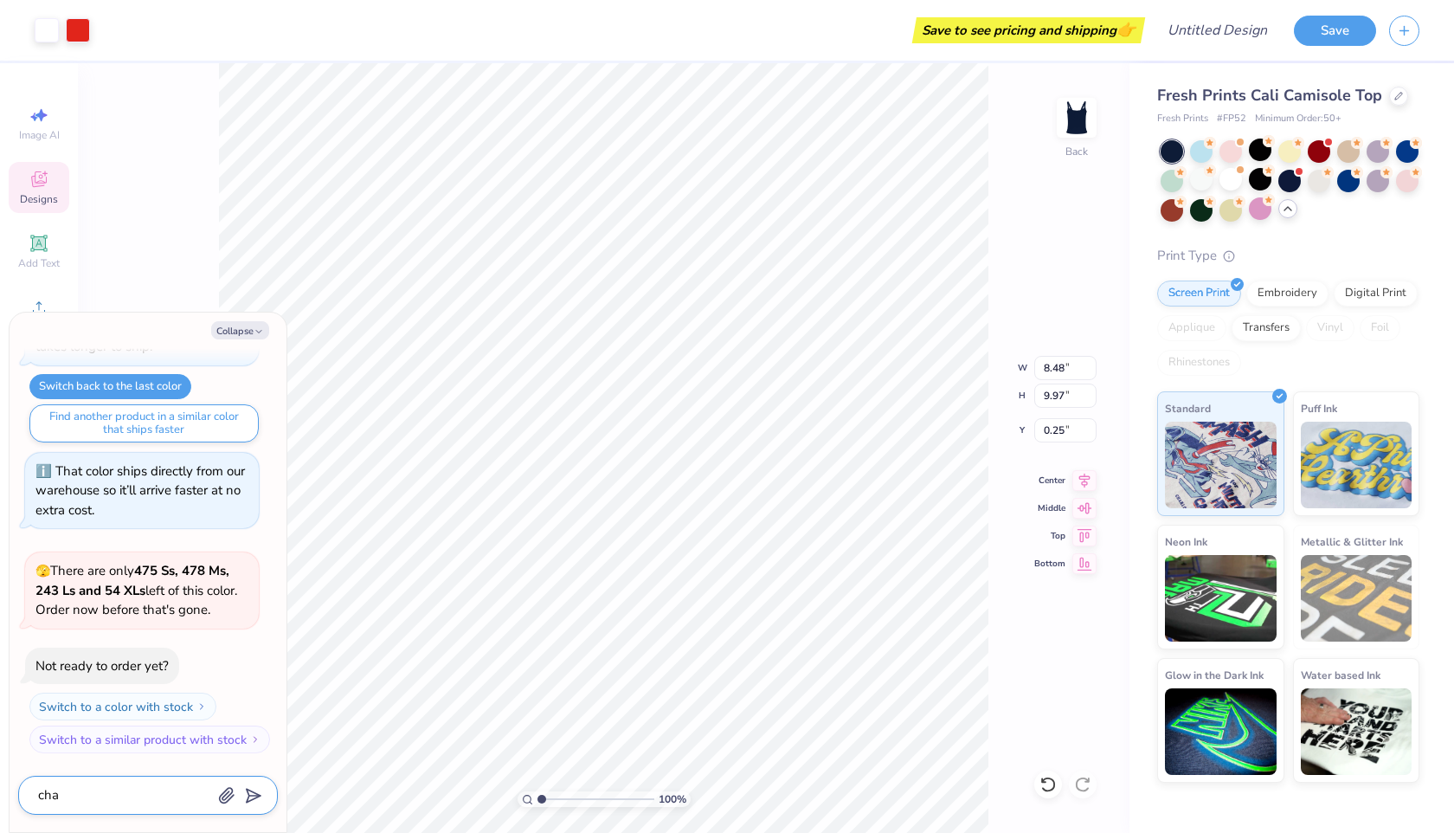
type textarea "chan"
type textarea "x"
type textarea "chang"
type textarea "x"
type textarea "change"
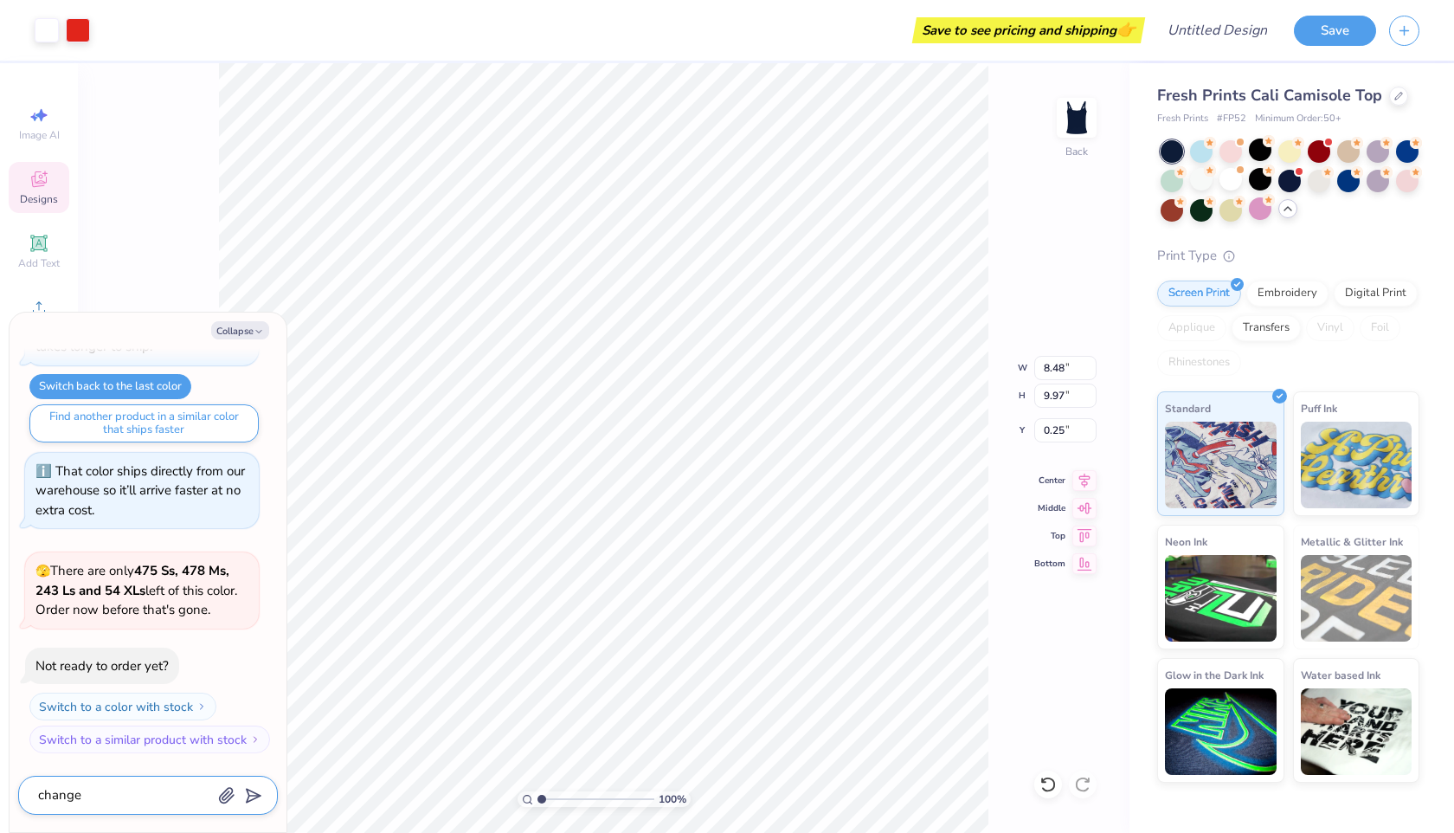
type textarea "x"
type textarea "change"
type textarea "x"
type textarea "change r"
type textarea "x"
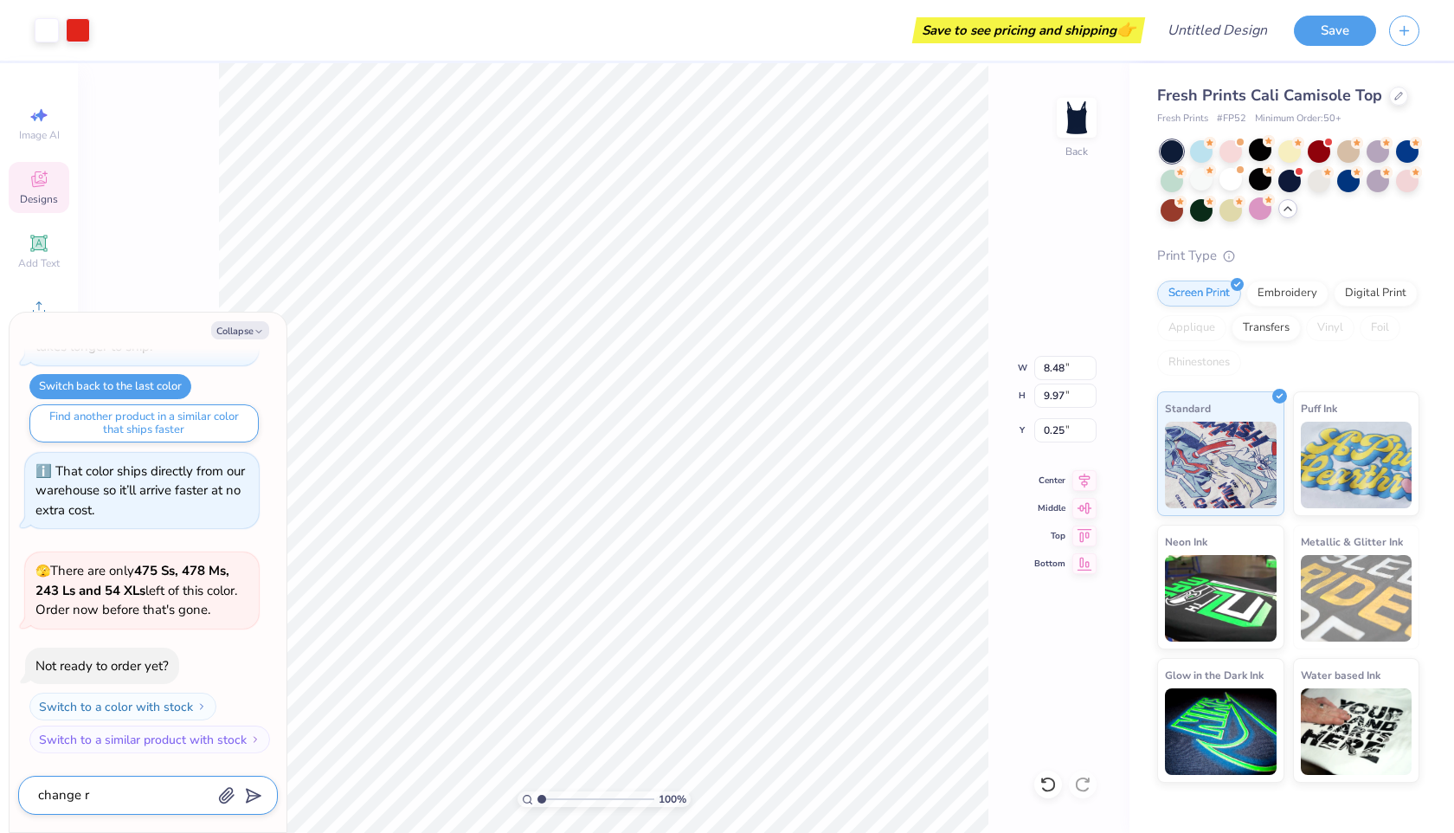
type textarea "change re"
type textarea "x"
type textarea "change red"
type textarea "x"
type textarea "change red"
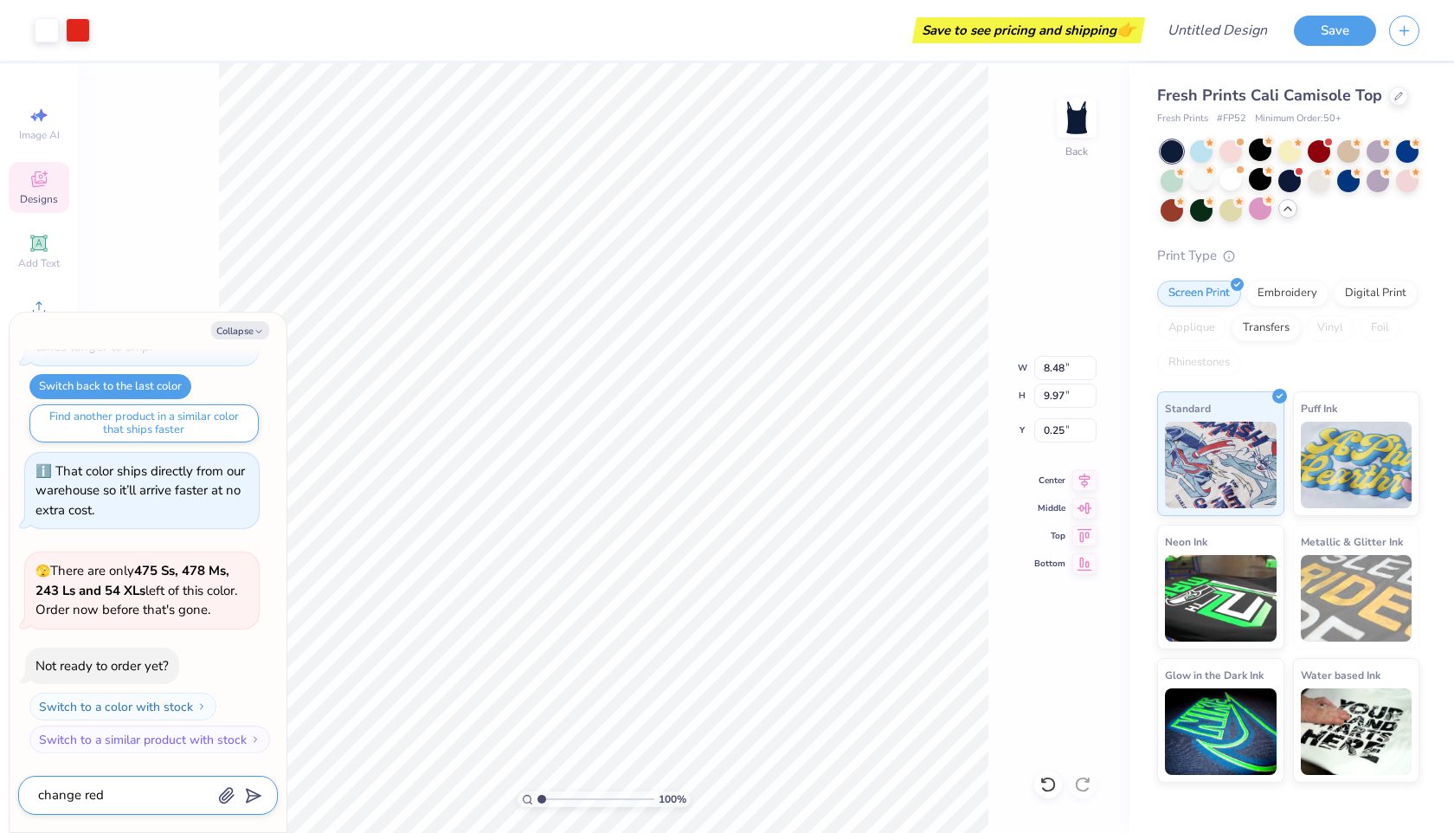
type textarea "x"
type textarea "change red t"
type textarea "x"
type textarea "change red to"
type textarea "x"
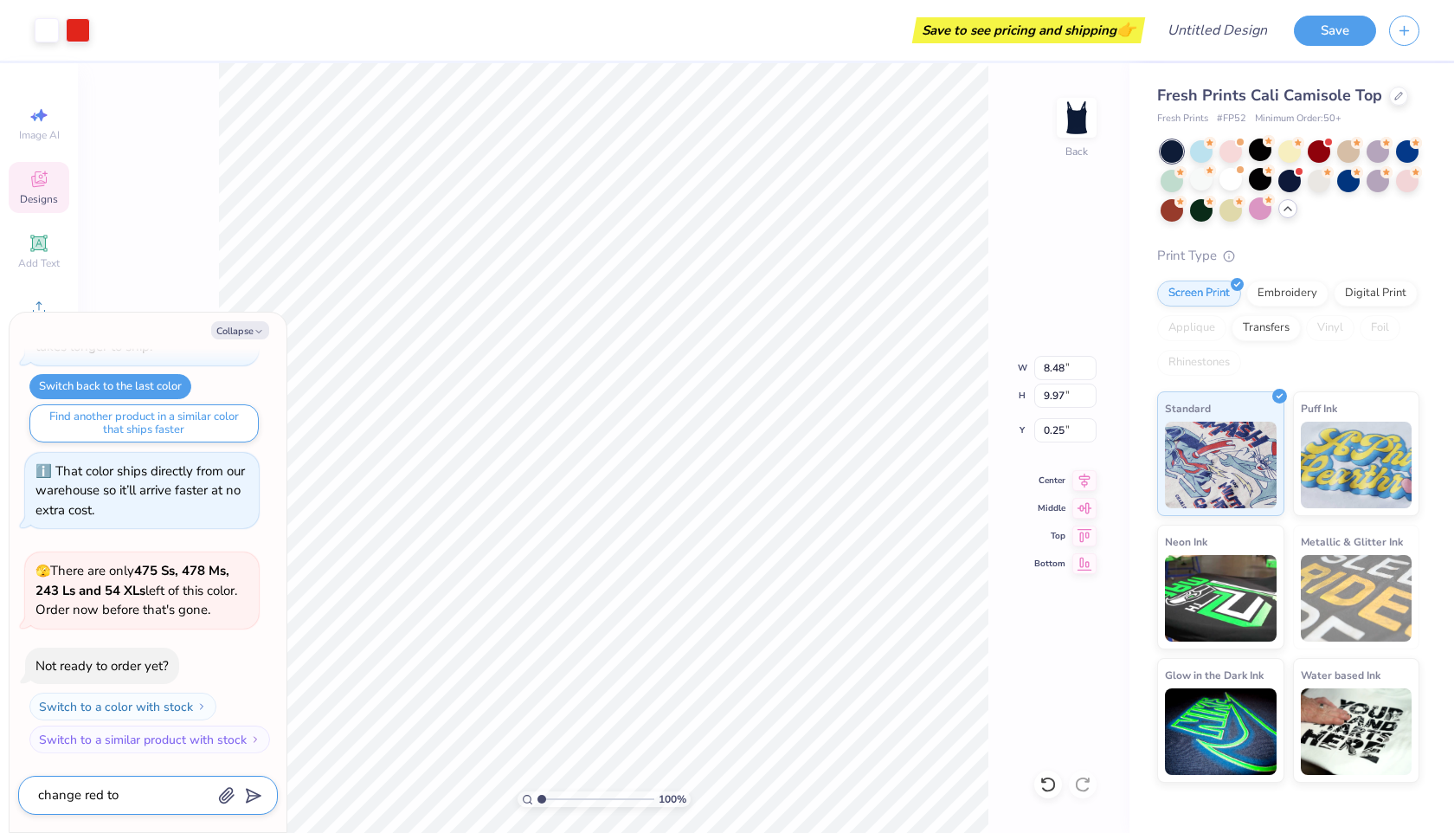
type textarea "change red to"
type textarea "x"
type textarea "change red to n"
type textarea "x"
type textarea "change red to na"
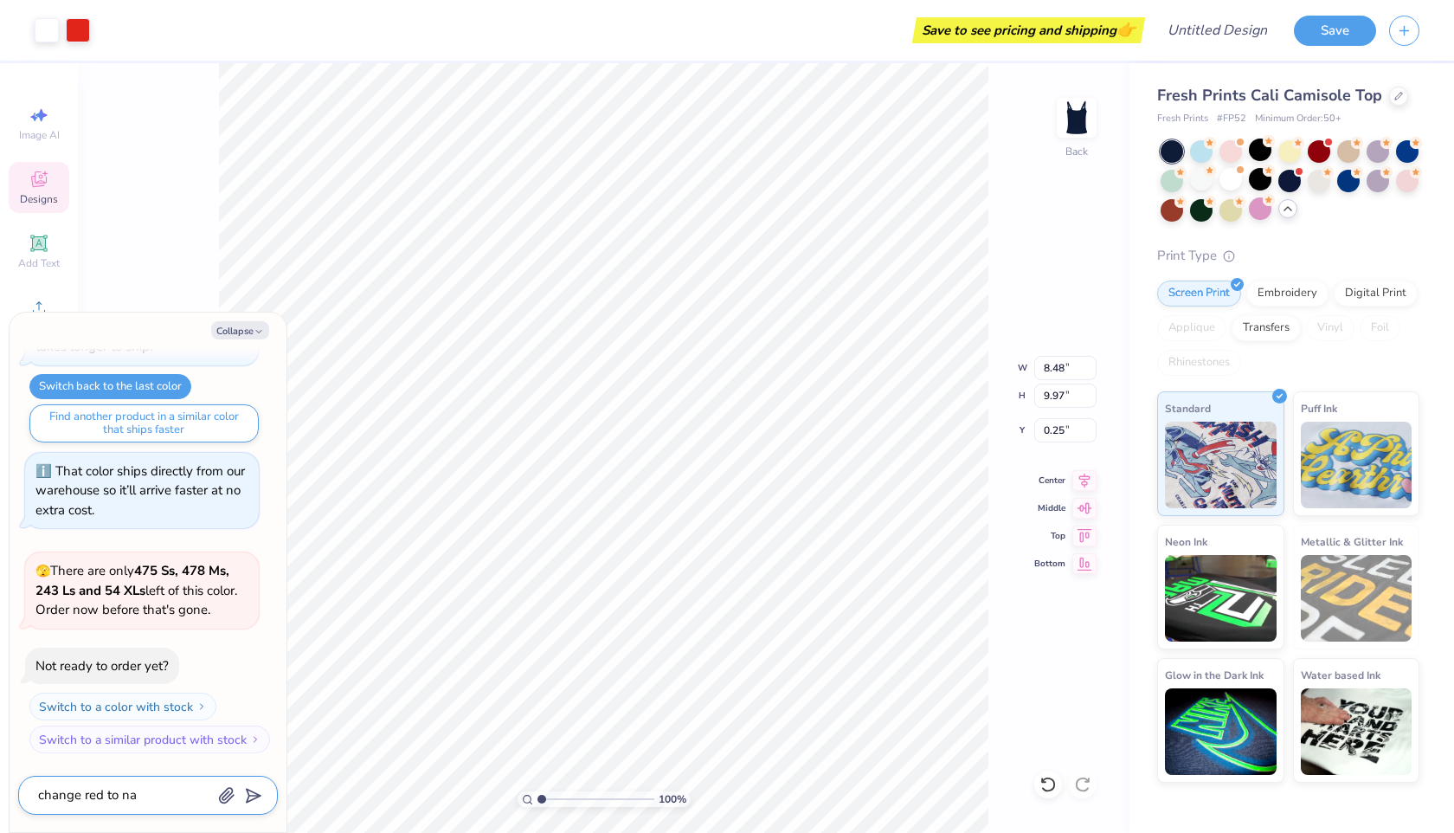
type textarea "x"
type textarea "change red to navy"
type textarea "x"
type textarea "change red to navy"
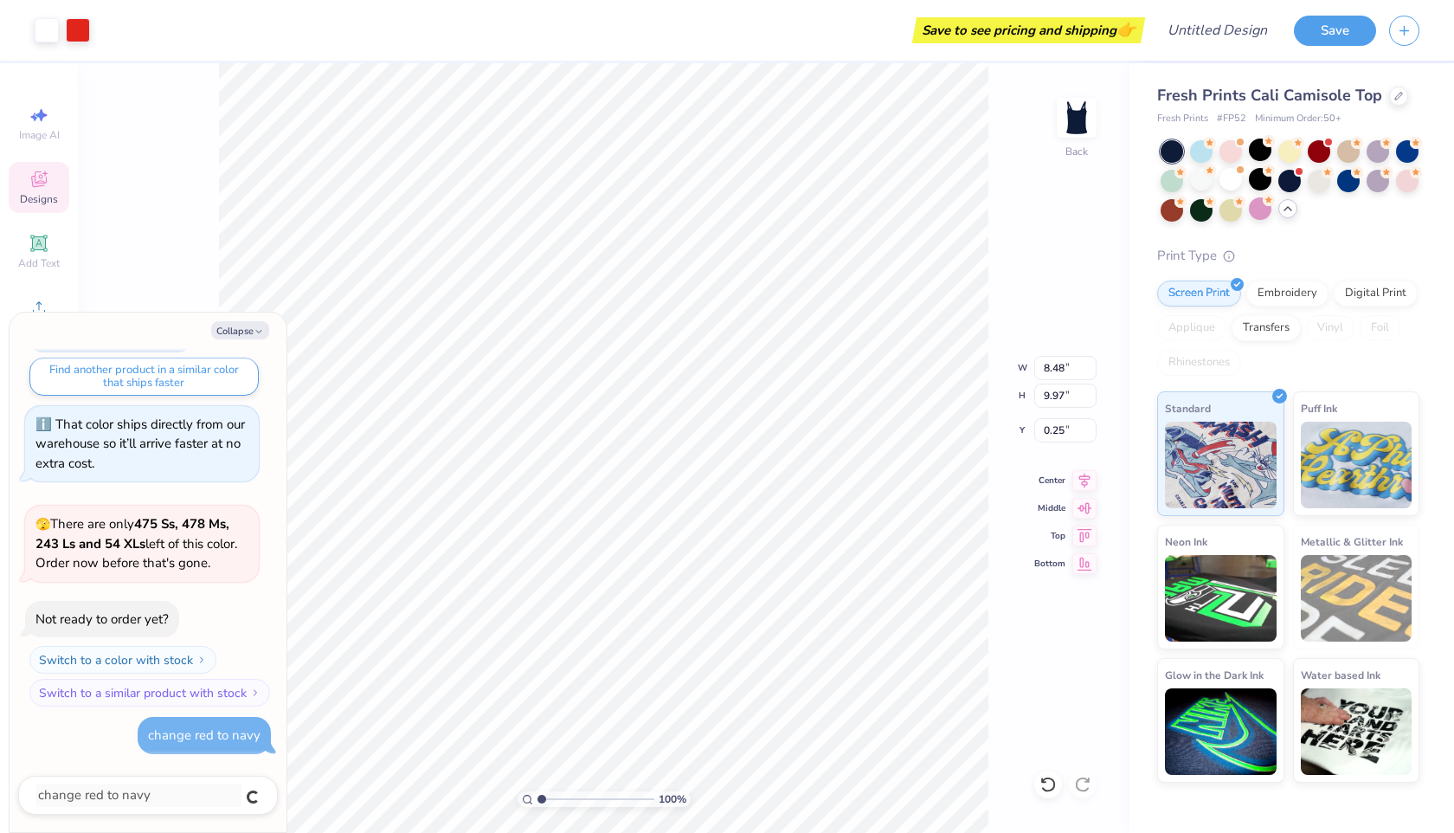
type textarea "x"
click at [1256, 153] on div at bounding box center [1260, 149] width 23 height 23
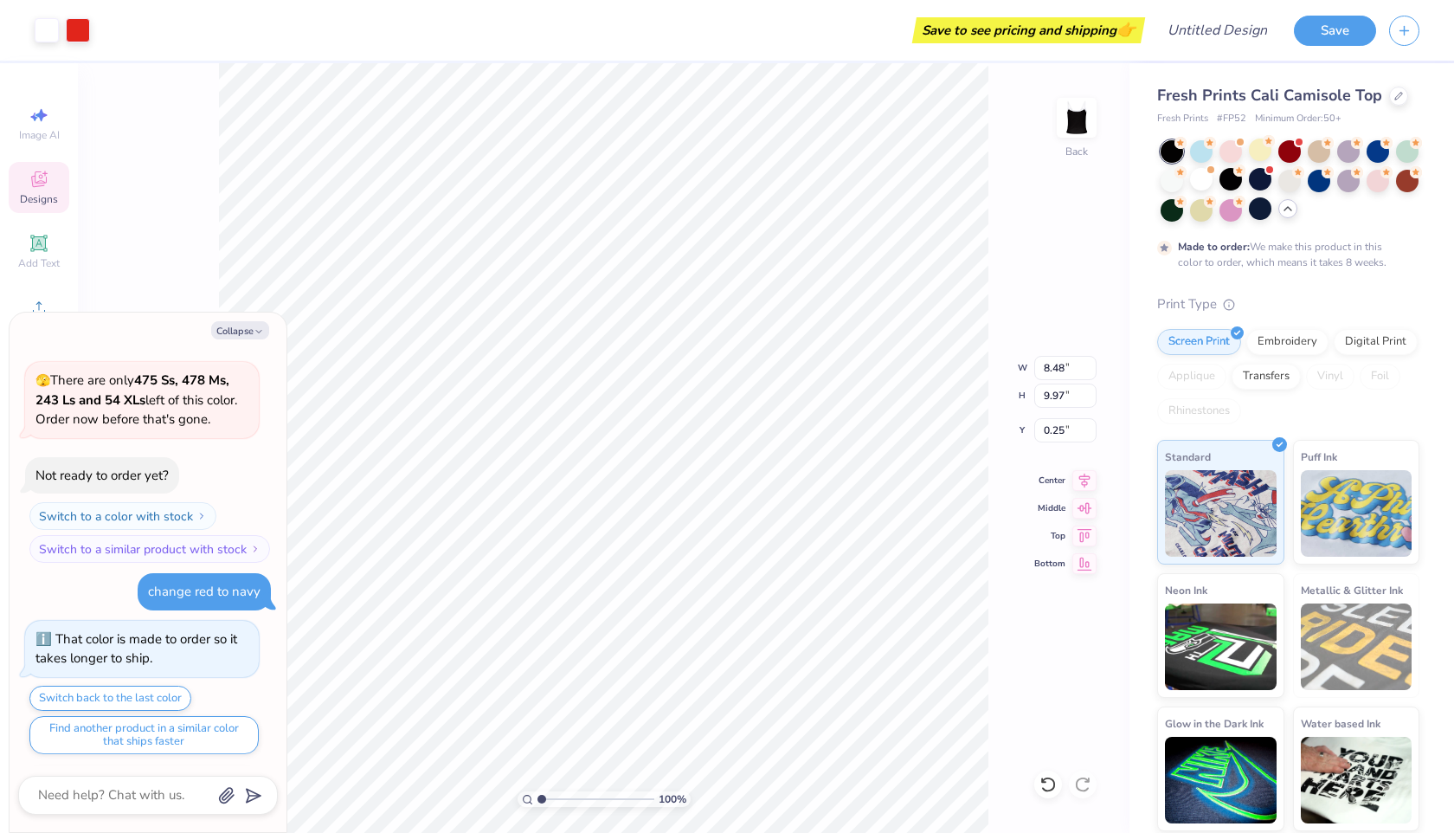
scroll to position [1776, 0]
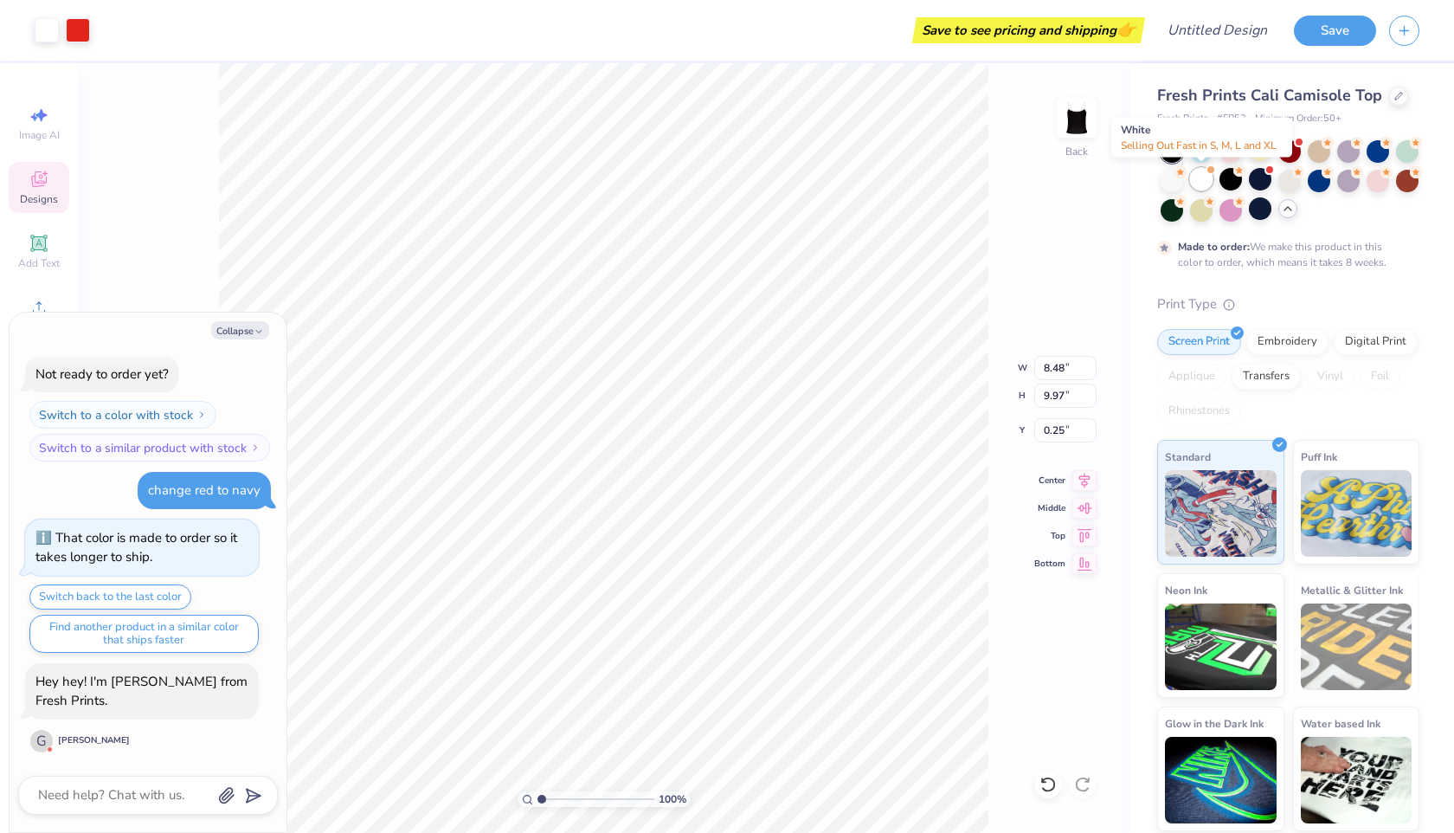
click at [1199, 180] on div at bounding box center [1201, 179] width 23 height 23
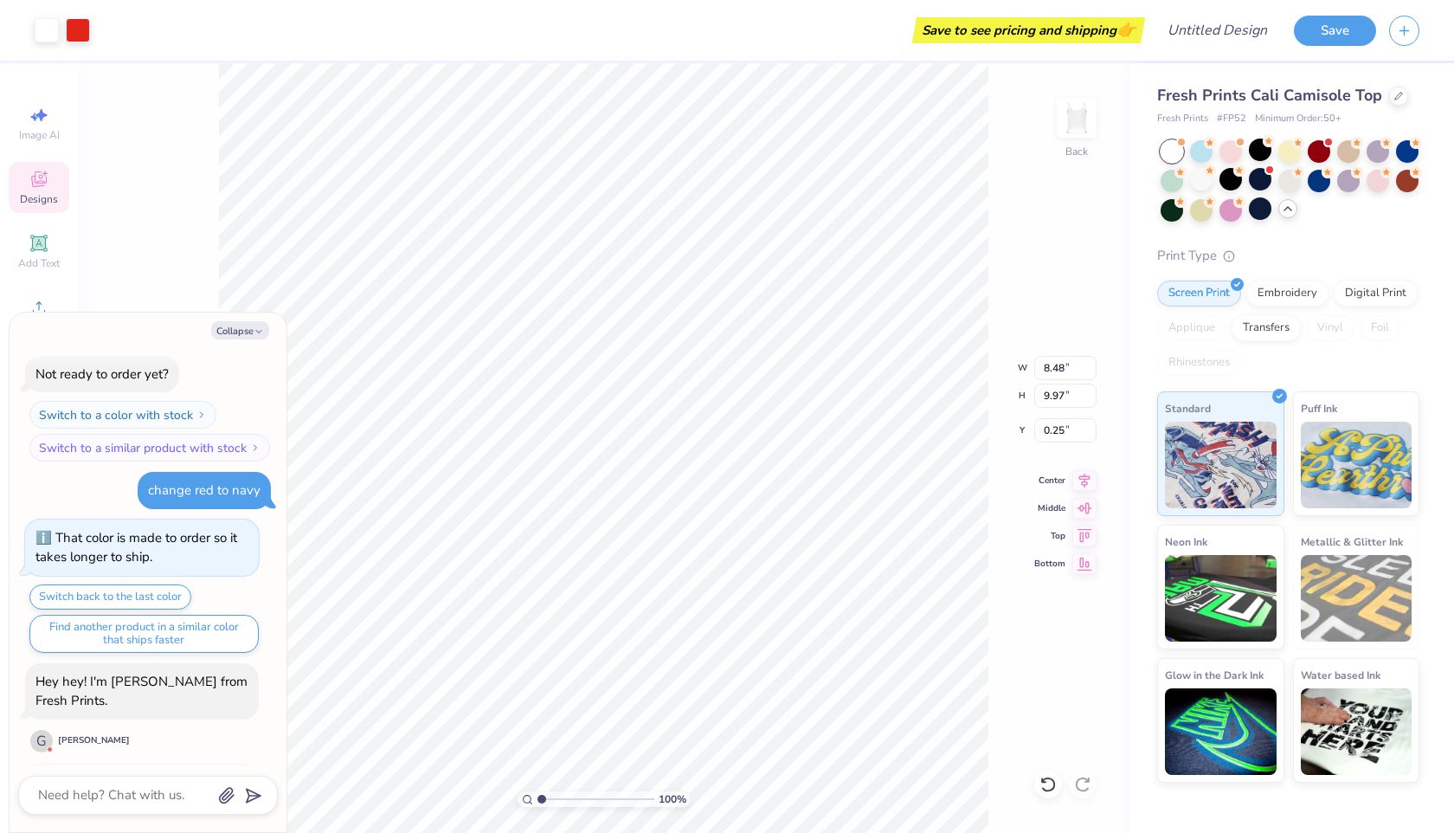
scroll to position [2088, 0]
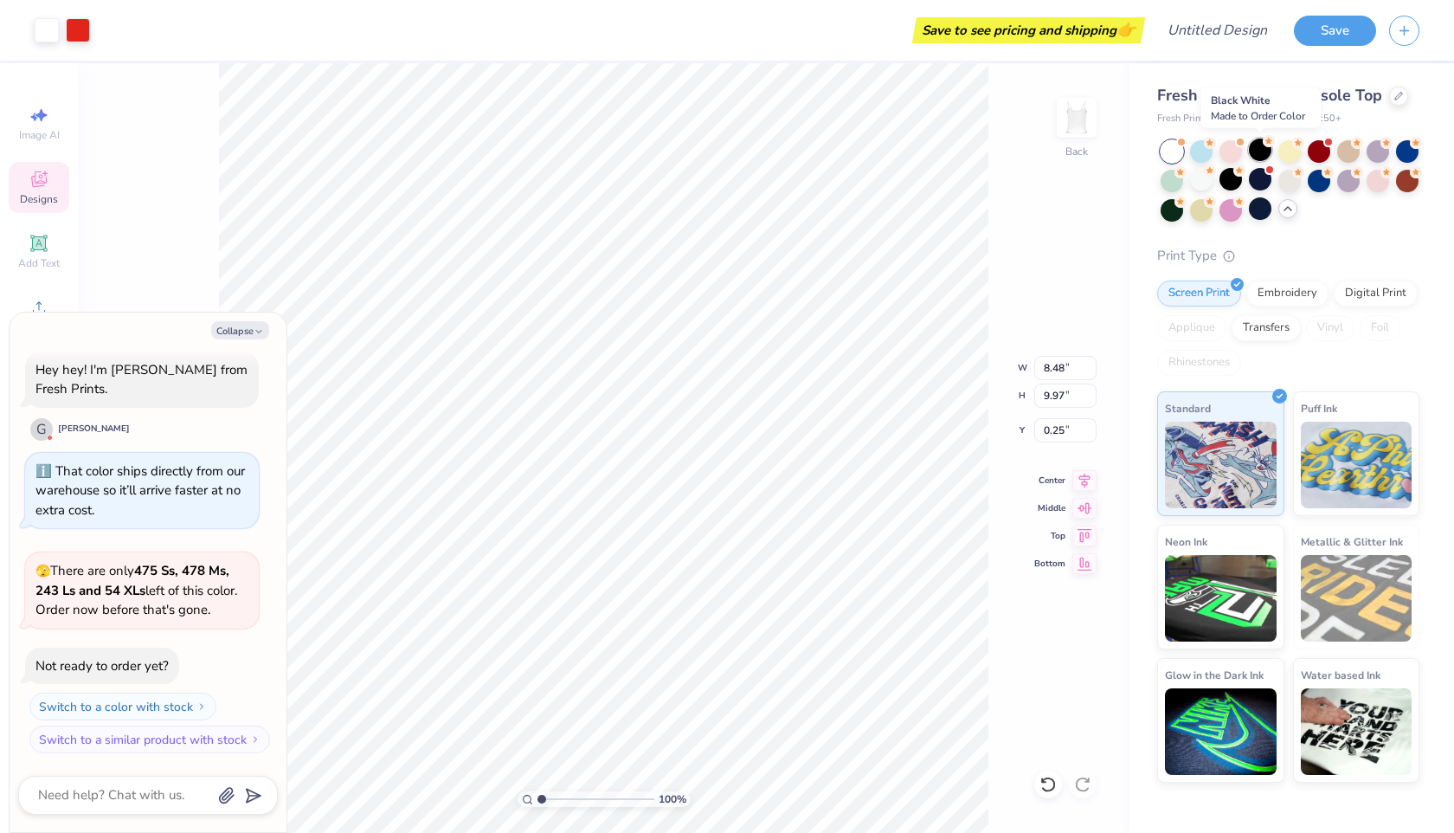
click at [1260, 157] on div at bounding box center [1260, 149] width 23 height 23
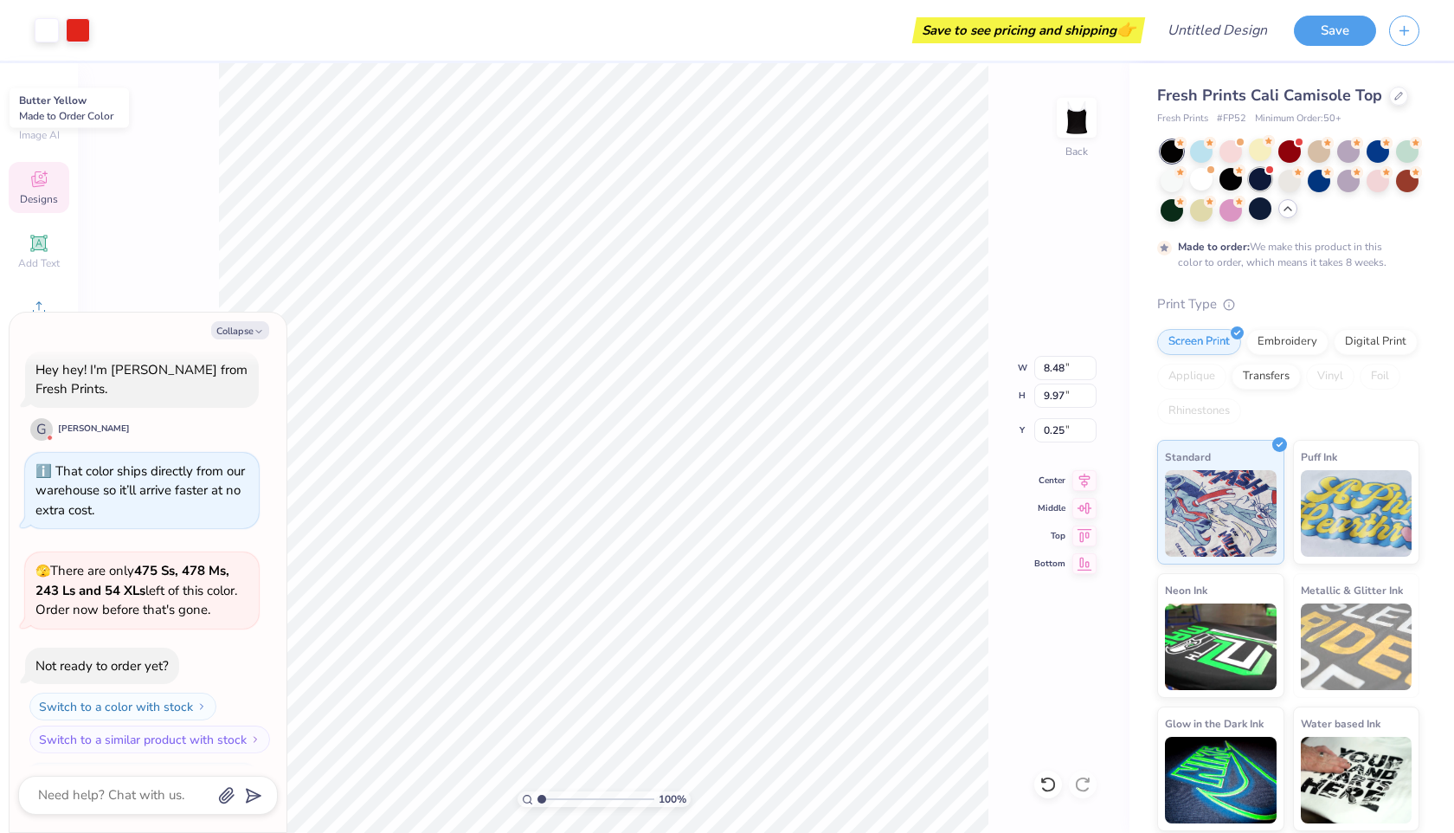
scroll to position [2231, 0]
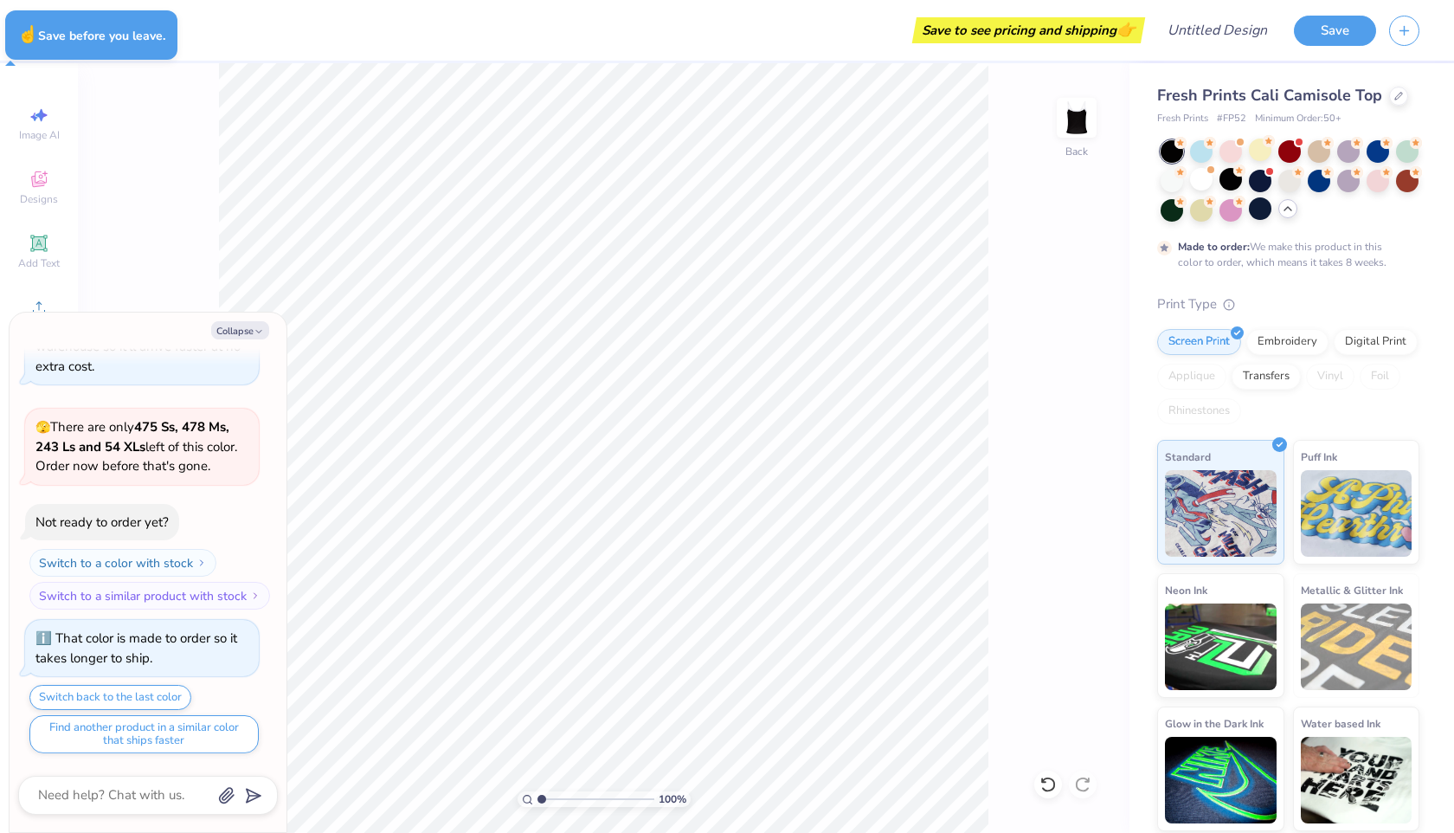
type textarea "x"
